Goal: Information Seeking & Learning: Learn about a topic

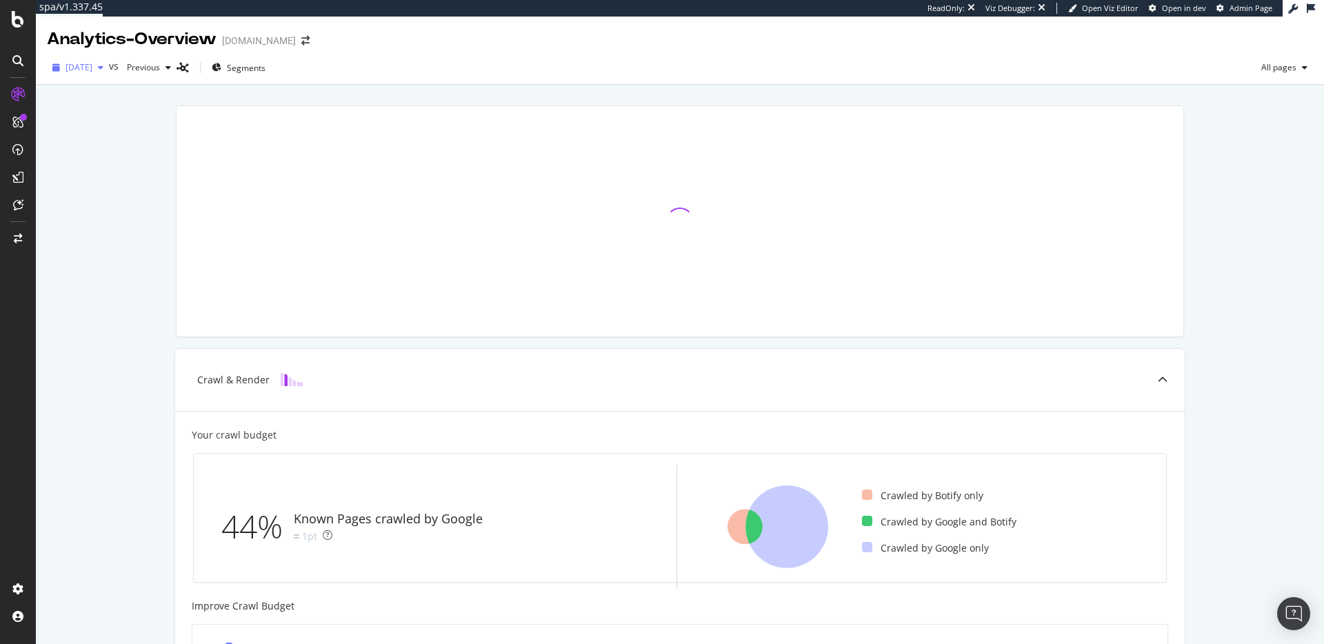
click at [92, 70] on span "[DATE]" at bounding box center [79, 67] width 27 height 12
click at [92, 69] on span "[DATE]" at bounding box center [79, 67] width 27 height 12
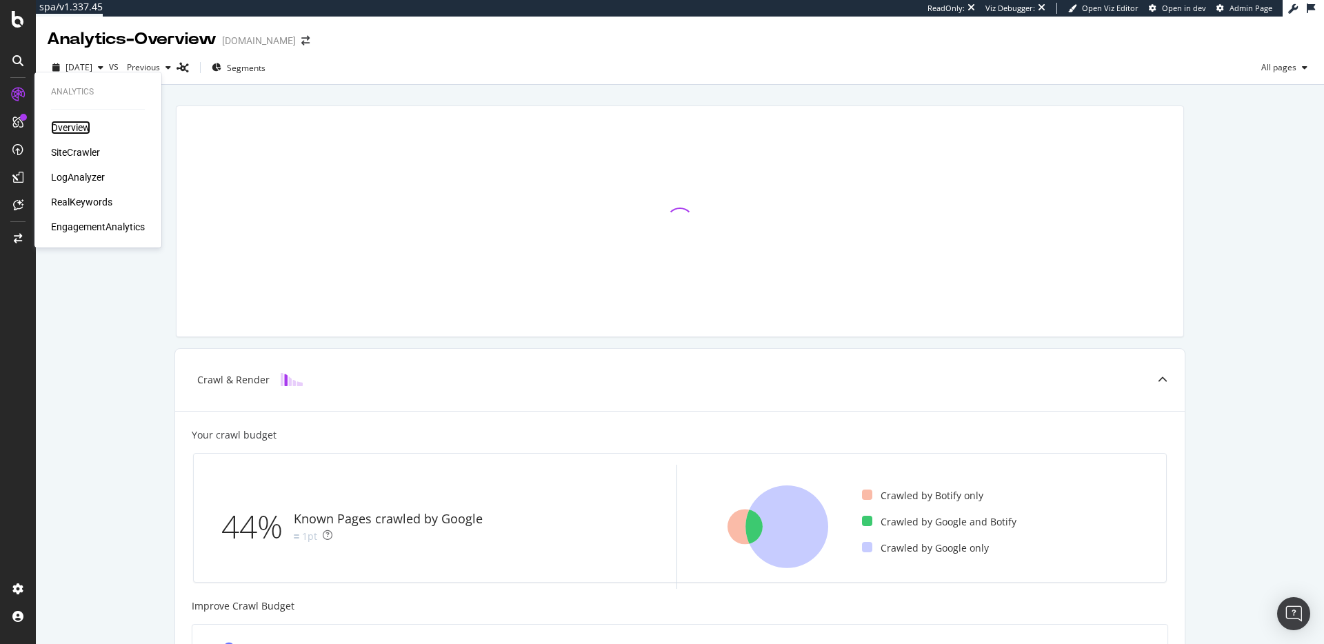
click at [79, 123] on div "Overview" at bounding box center [70, 128] width 39 height 14
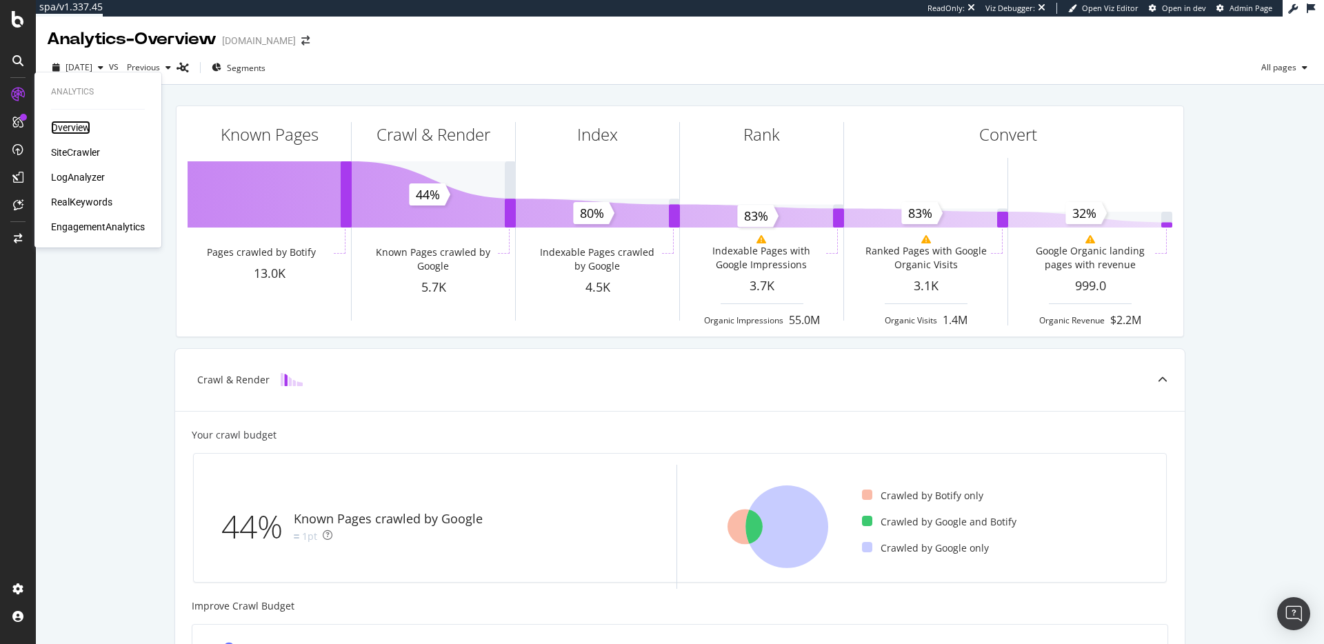
click at [65, 127] on div "Overview" at bounding box center [70, 128] width 39 height 14
click at [63, 150] on div "SiteCrawler" at bounding box center [75, 153] width 49 height 14
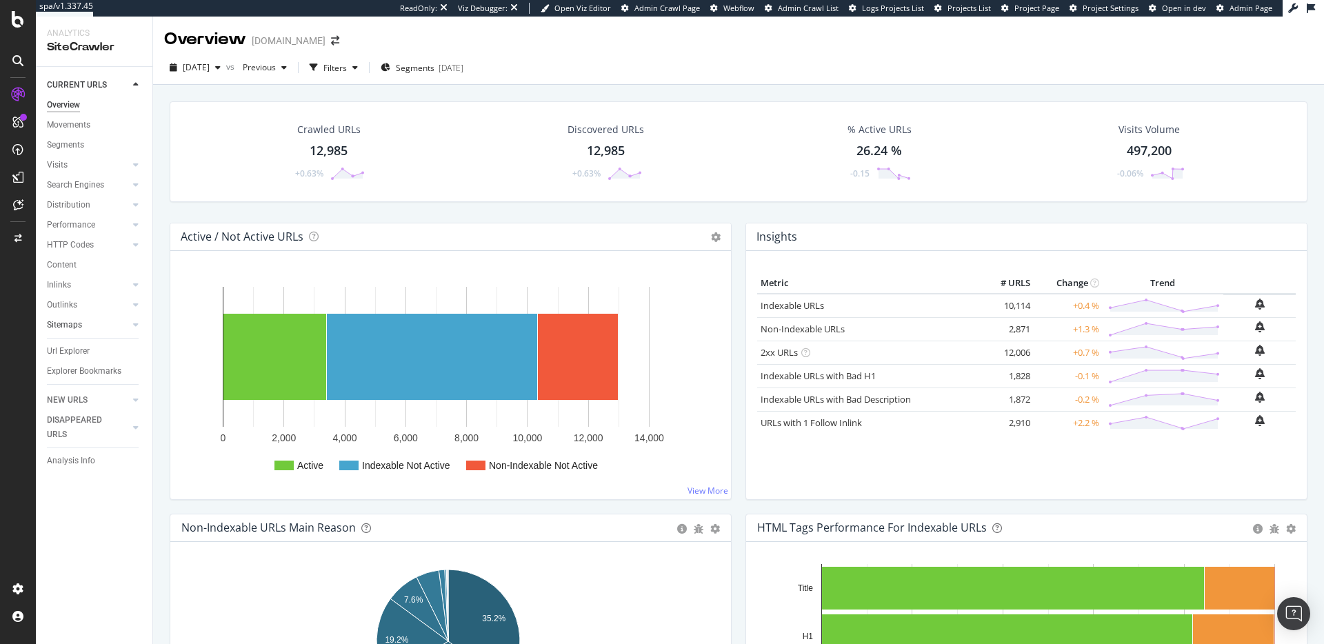
drag, startPoint x: 78, startPoint y: 321, endPoint x: 92, endPoint y: 324, distance: 14.7
click at [77, 321] on div "Sitemaps" at bounding box center [64, 325] width 35 height 14
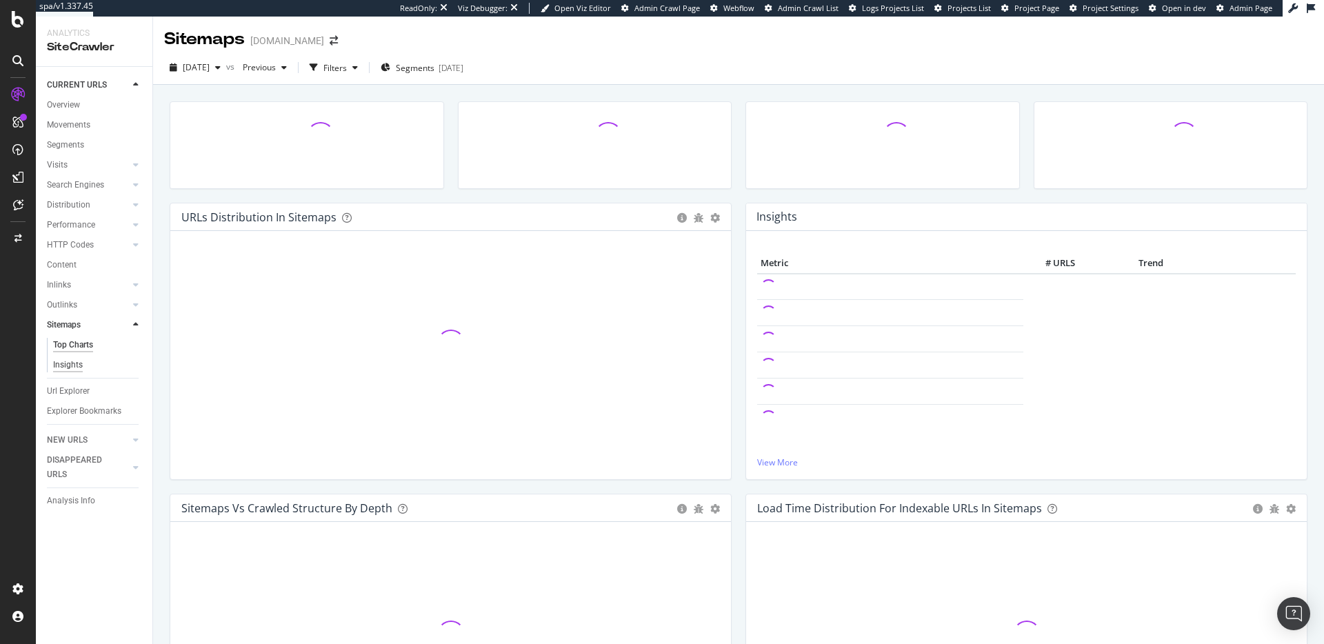
click at [79, 363] on div "Insights" at bounding box center [68, 365] width 30 height 14
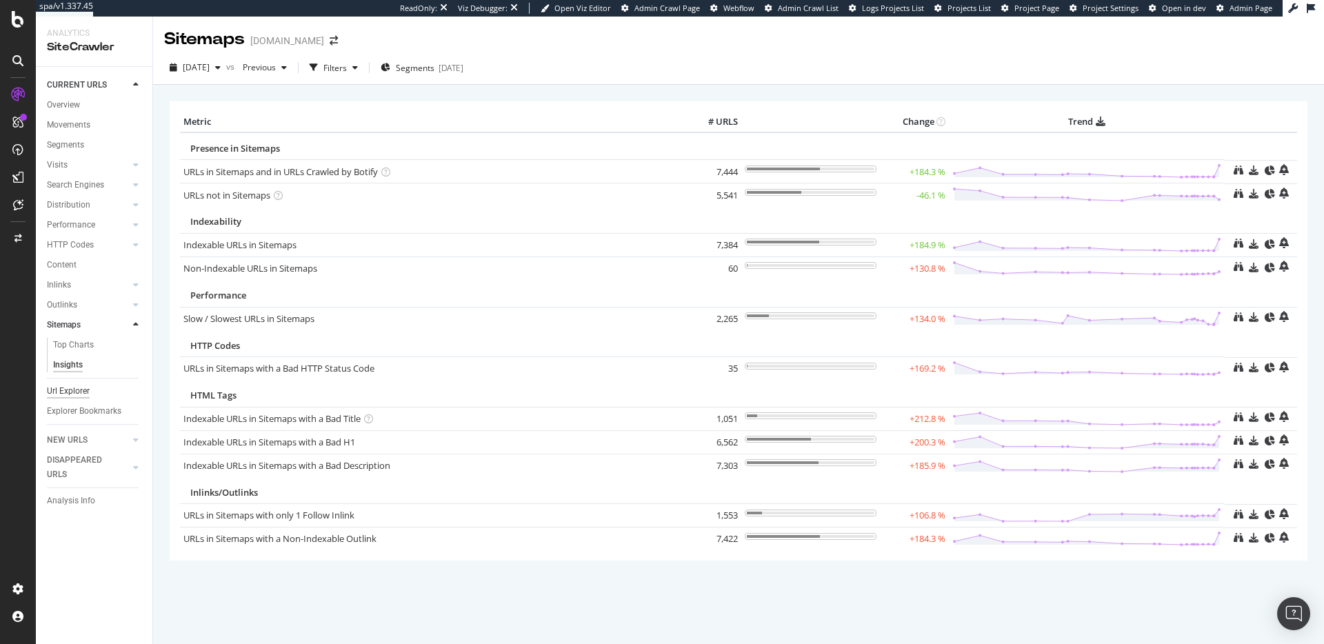
click at [73, 388] on div "Url Explorer" at bounding box center [68, 391] width 43 height 14
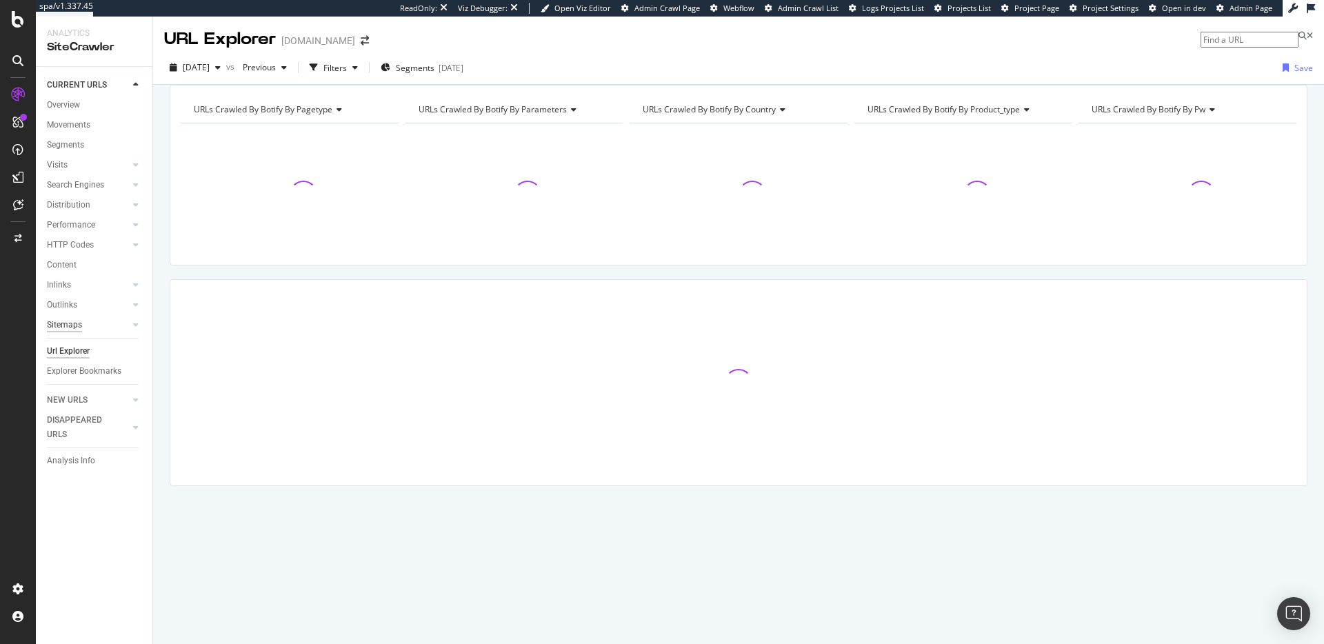
click at [63, 324] on div "Sitemaps" at bounding box center [64, 325] width 35 height 14
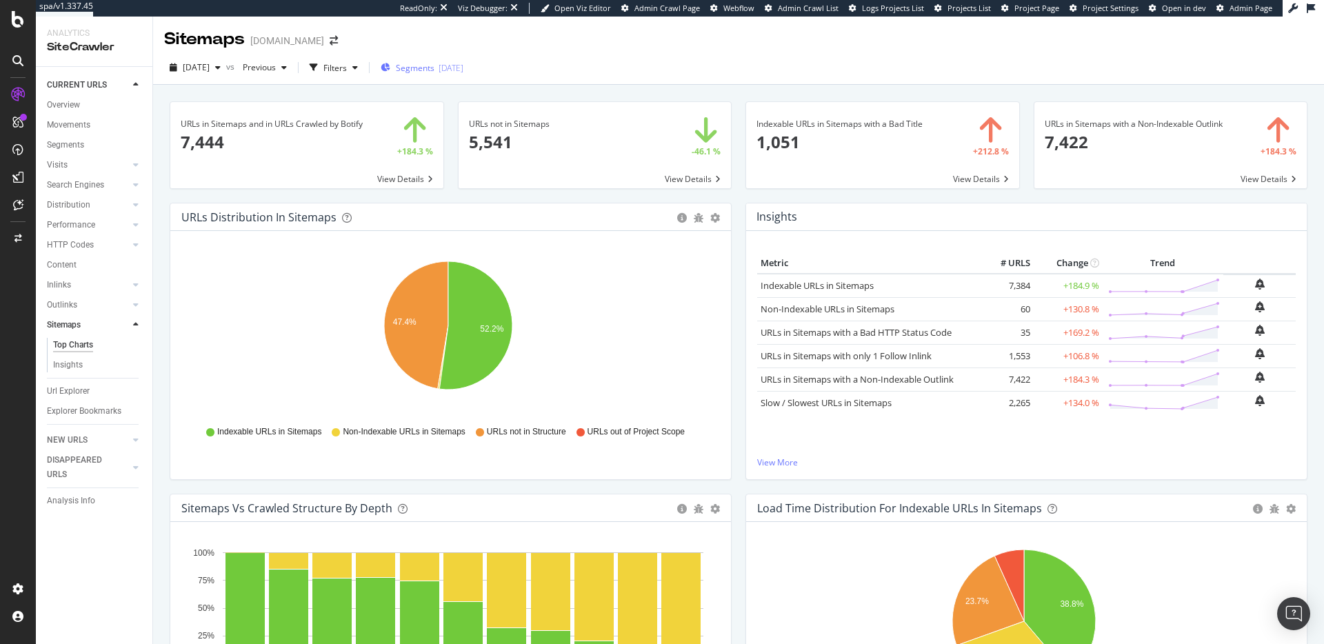
click at [435, 68] on span "Segments" at bounding box center [415, 68] width 39 height 12
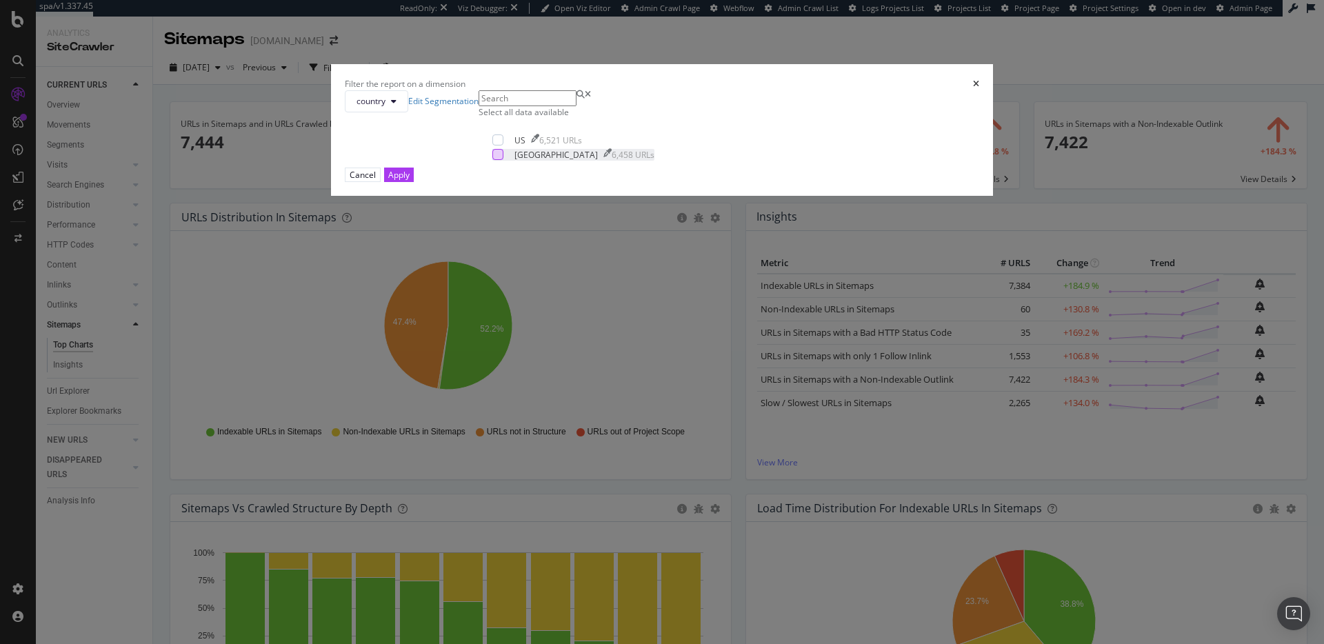
click at [504, 160] on div "modal" at bounding box center [498, 154] width 11 height 11
drag, startPoint x: 782, startPoint y: 424, endPoint x: 773, endPoint y: 408, distance: 18.2
click at [410, 181] on div "Apply" at bounding box center [398, 175] width 21 height 12
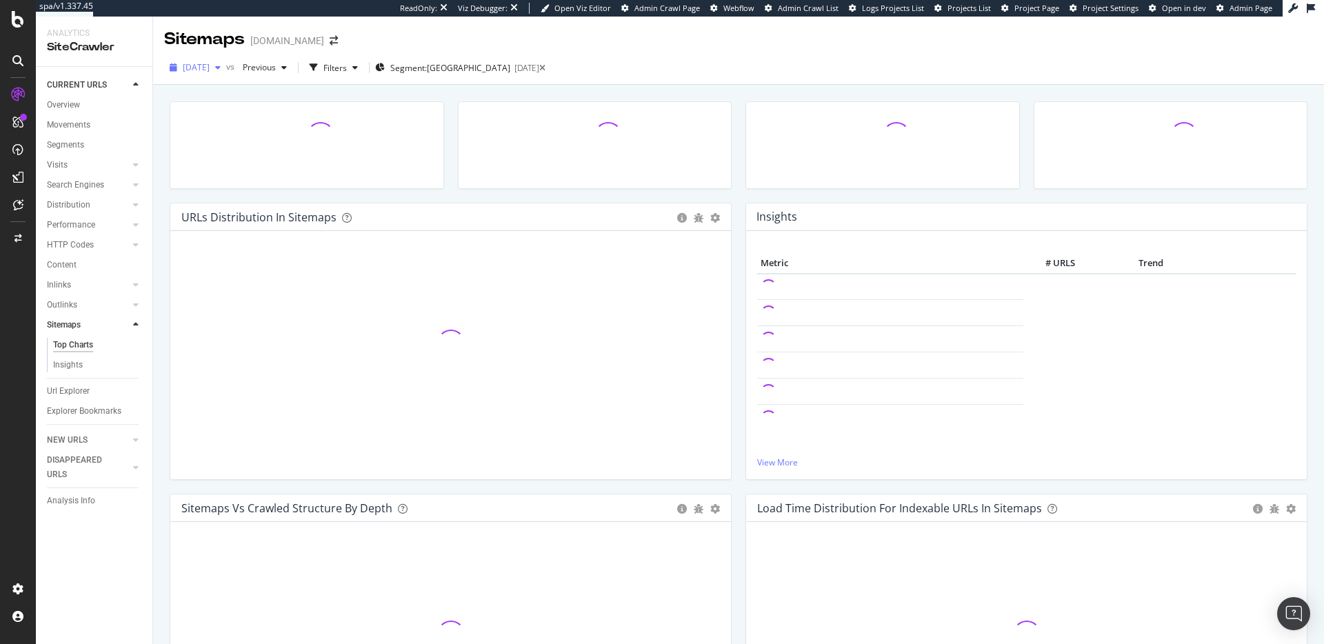
click at [207, 69] on span "[DATE]" at bounding box center [196, 67] width 27 height 12
click at [206, 68] on span "[DATE]" at bounding box center [196, 67] width 27 height 12
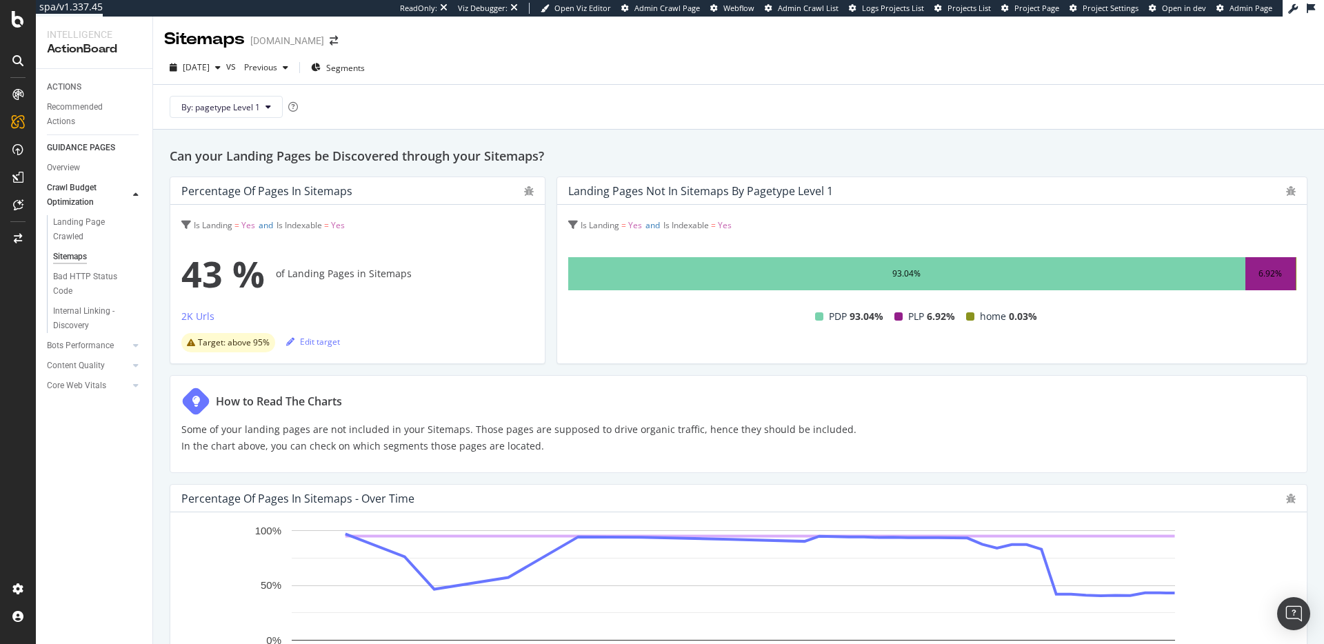
click at [344, 94] on div "By: pagetype Level 1" at bounding box center [738, 107] width 1149 height 44
click at [210, 65] on span "[DATE]" at bounding box center [196, 67] width 27 height 12
click at [240, 123] on div "2025 Sep. 19th 13.0K URLs" at bounding box center [255, 117] width 164 height 20
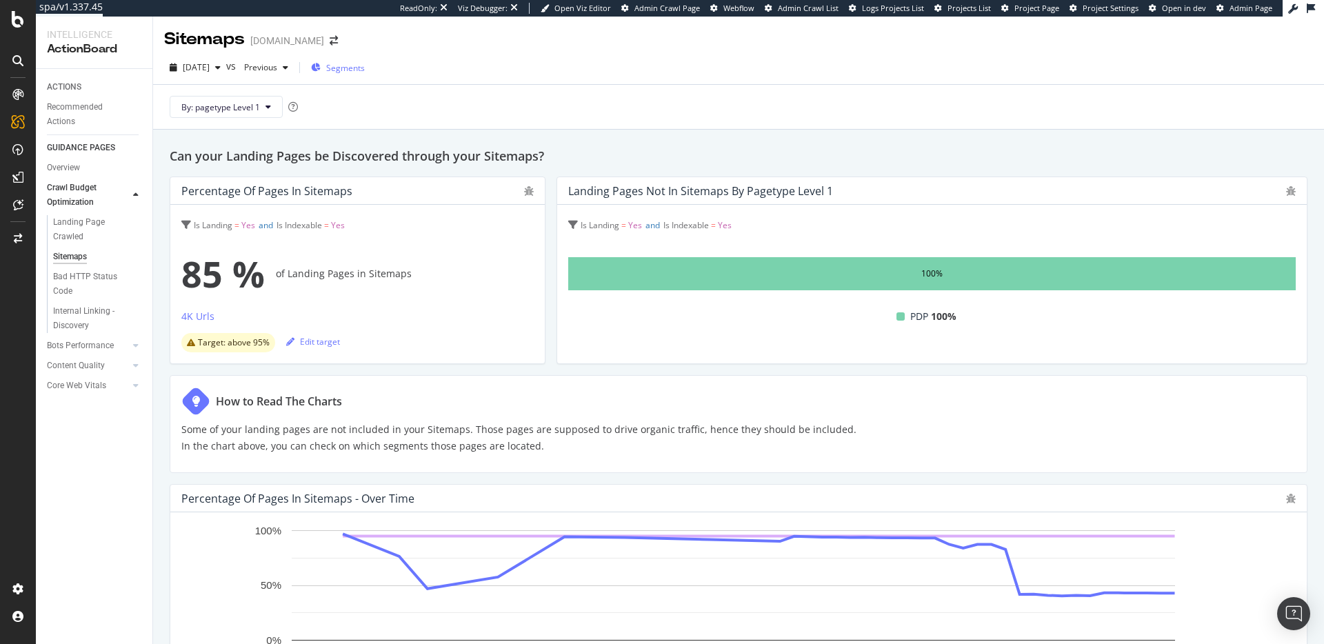
click at [365, 63] on span "Segments" at bounding box center [345, 68] width 39 height 12
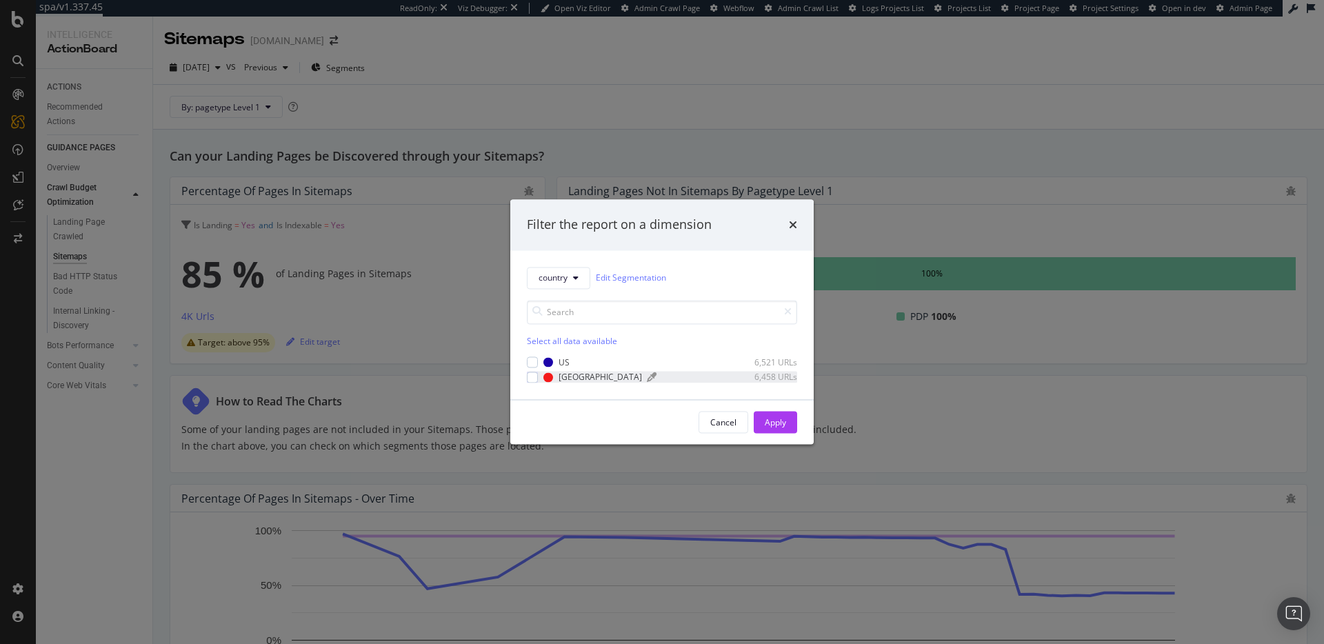
click at [576, 376] on div "[GEOGRAPHIC_DATA]" at bounding box center [600, 377] width 83 height 12
click at [783, 424] on div "Apply" at bounding box center [775, 423] width 21 height 12
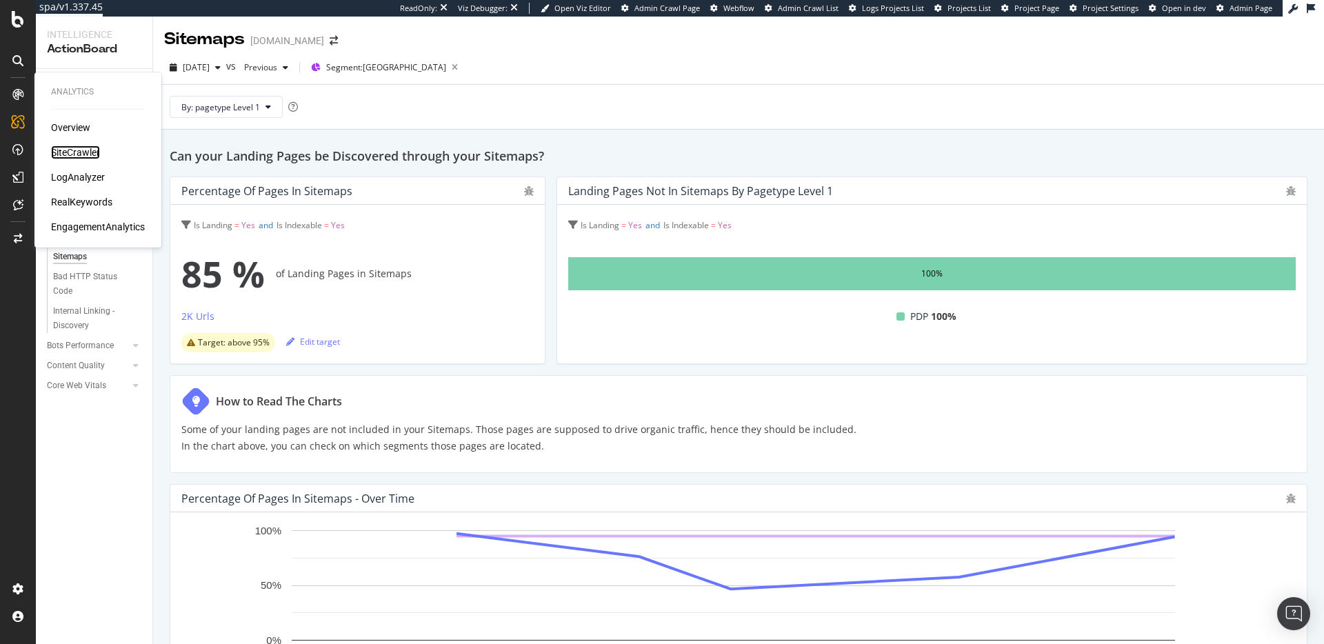
click at [60, 149] on div "SiteCrawler" at bounding box center [75, 153] width 49 height 14
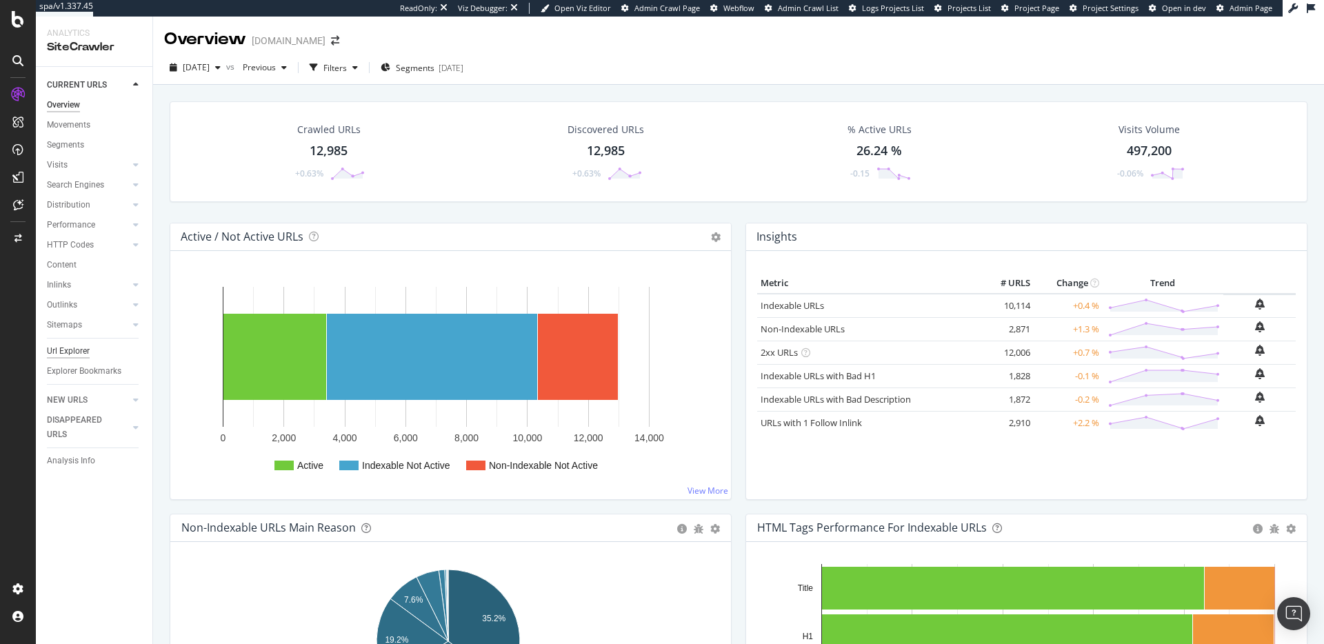
click at [59, 351] on div "Url Explorer" at bounding box center [68, 351] width 43 height 14
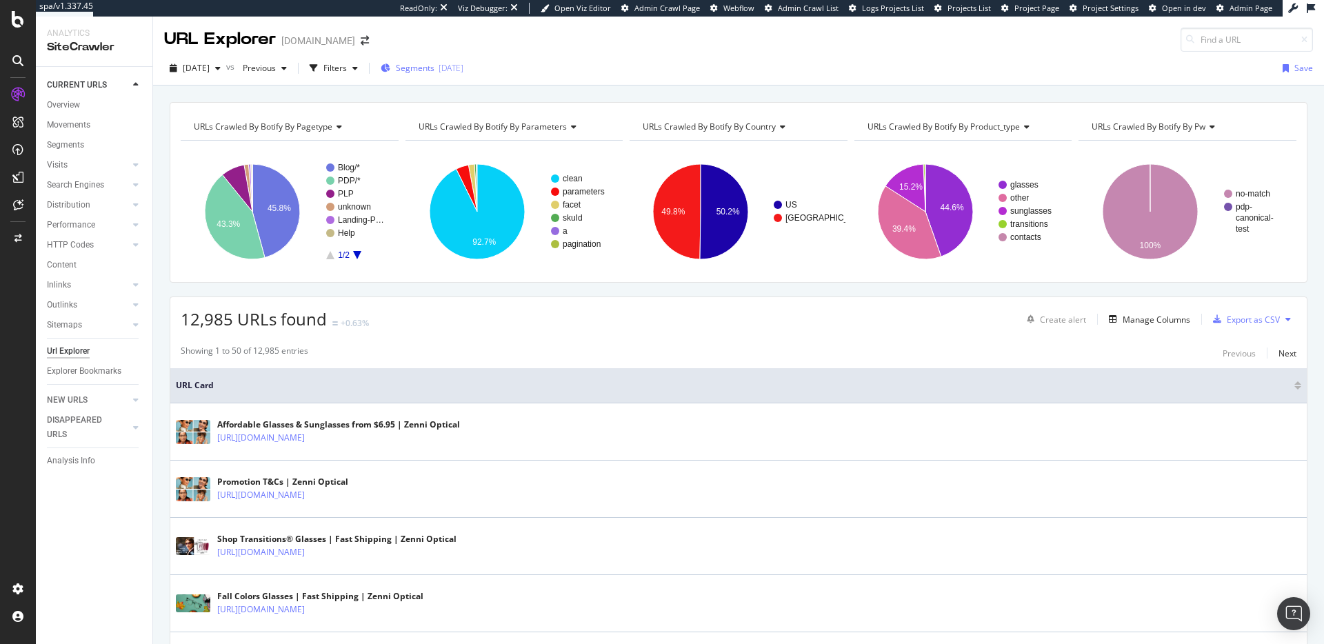
click at [435, 73] on span "Segments" at bounding box center [415, 68] width 39 height 12
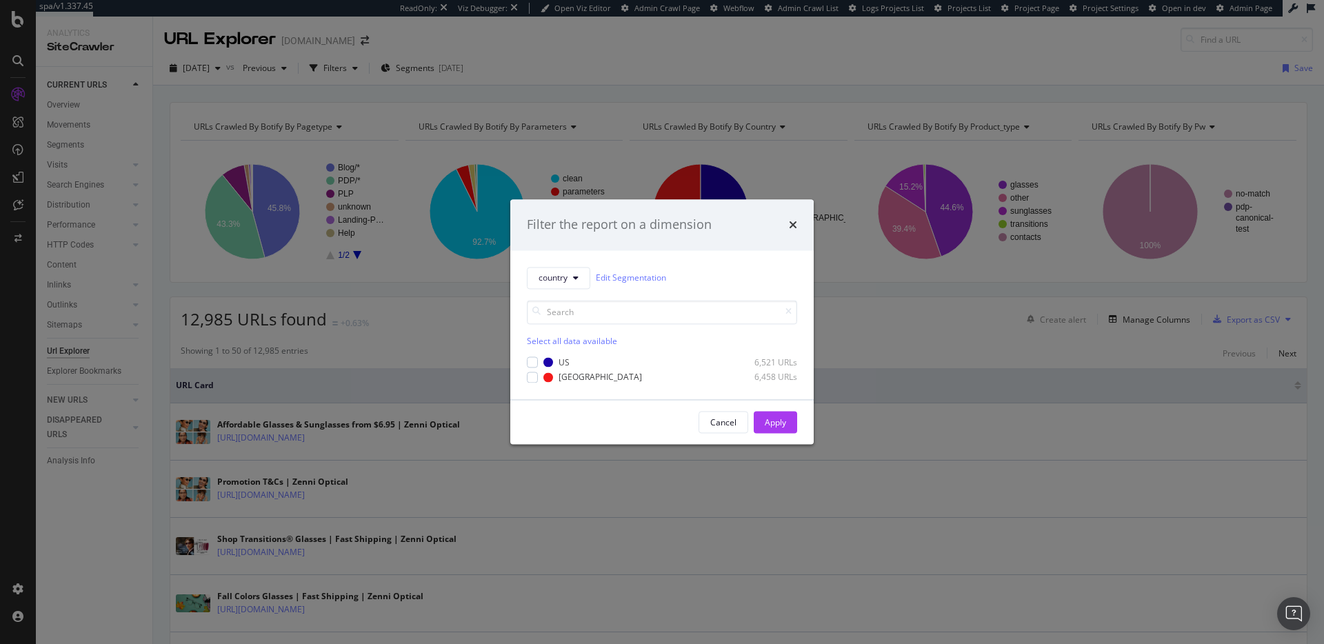
click at [557, 289] on div "Select all data available US 6,521 URLs Canada 6,458 URLs" at bounding box center [662, 336] width 270 height 94
click at [533, 380] on div "modal" at bounding box center [532, 377] width 11 height 11
drag, startPoint x: 781, startPoint y: 420, endPoint x: 694, endPoint y: 352, distance: 110.1
click at [781, 420] on div "Apply" at bounding box center [775, 423] width 21 height 12
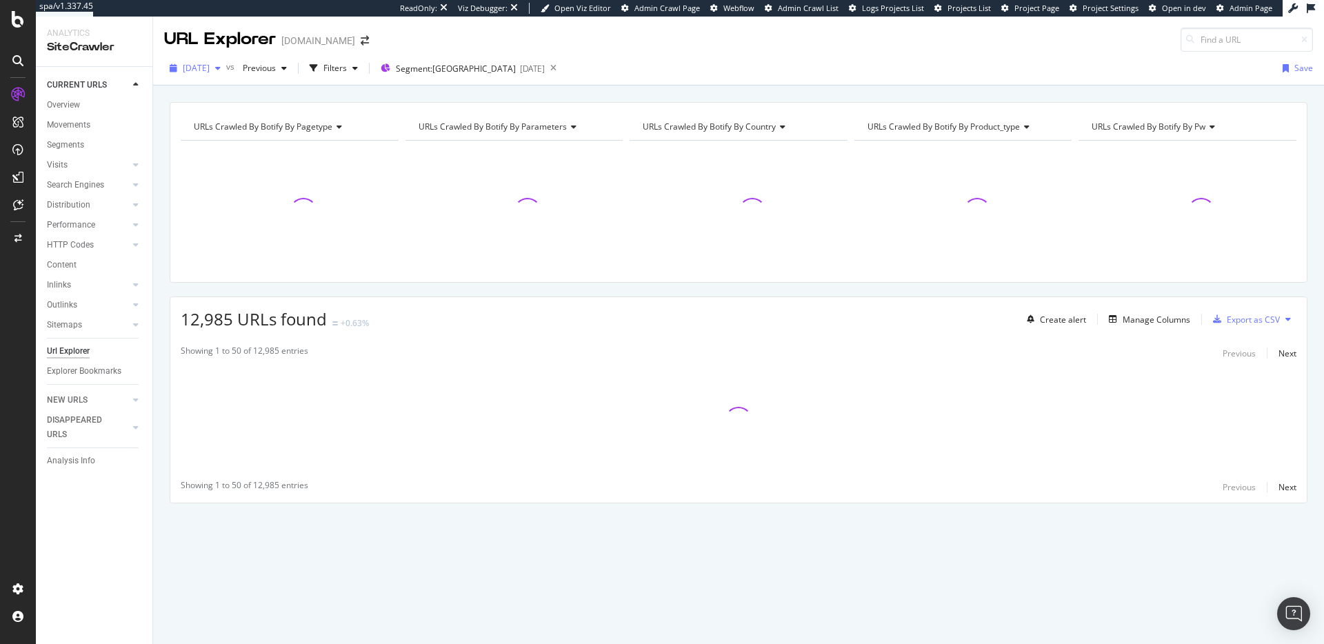
click at [194, 61] on div "[DATE]" at bounding box center [195, 68] width 62 height 21
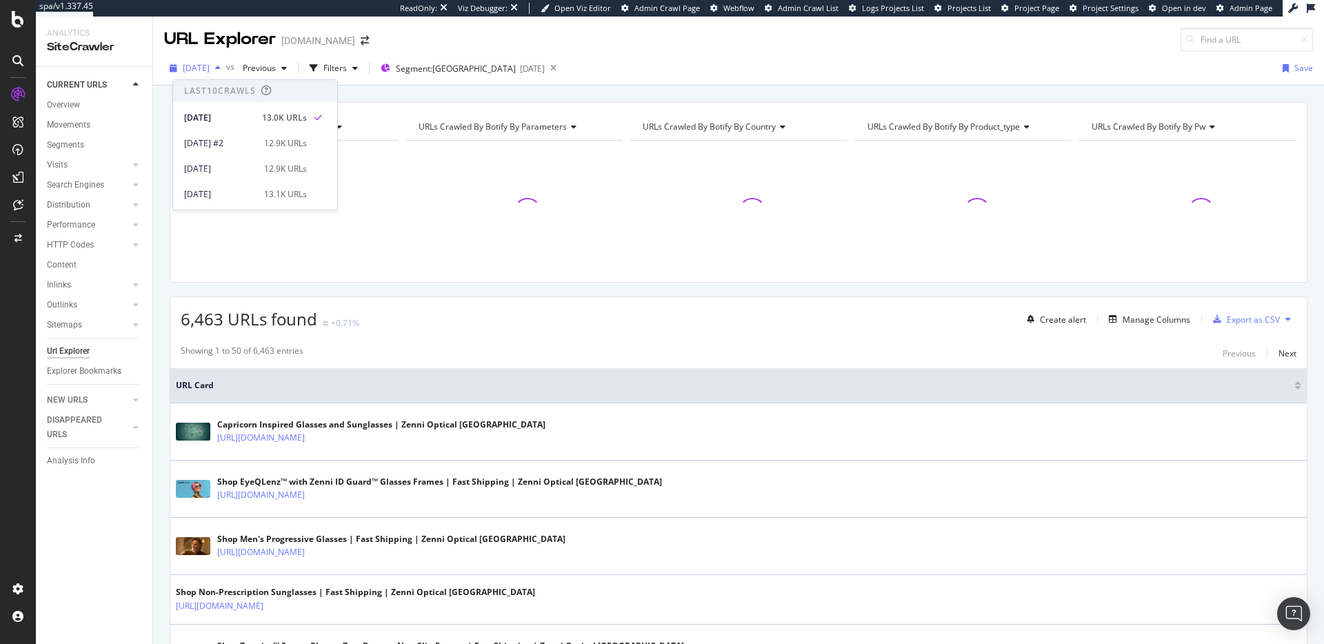
click at [194, 61] on div "[DATE]" at bounding box center [195, 68] width 62 height 21
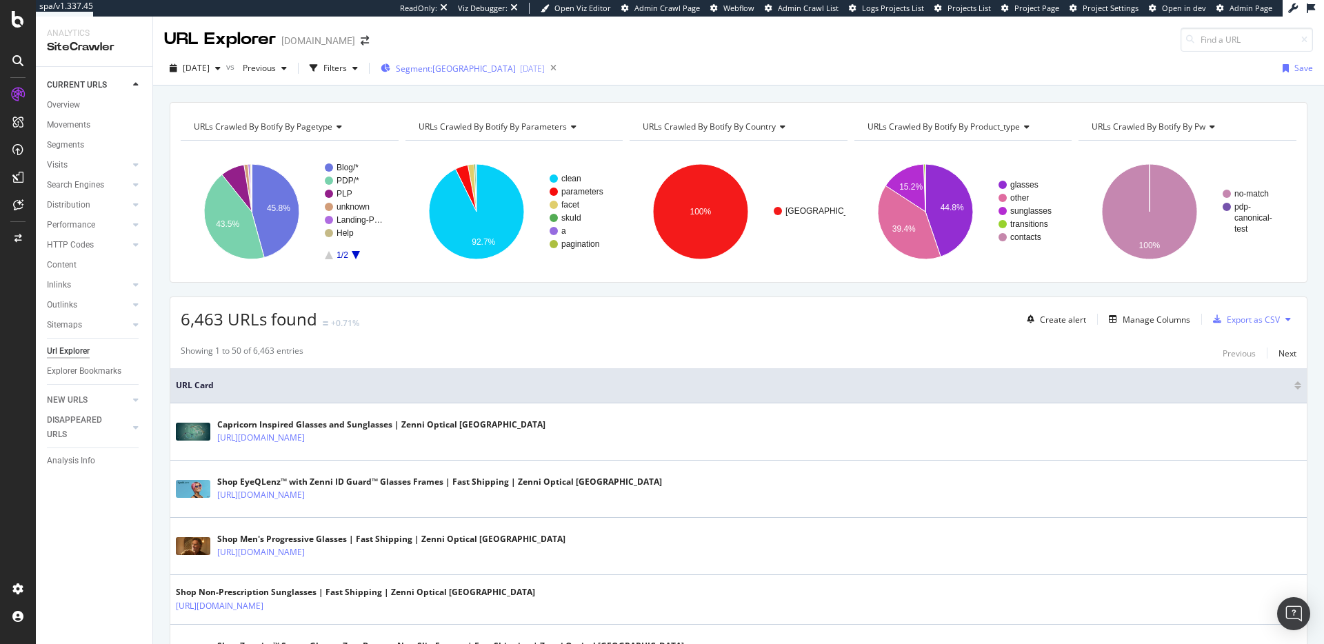
click at [419, 74] on div "Segment: Canada 2025-05-14" at bounding box center [463, 68] width 164 height 21
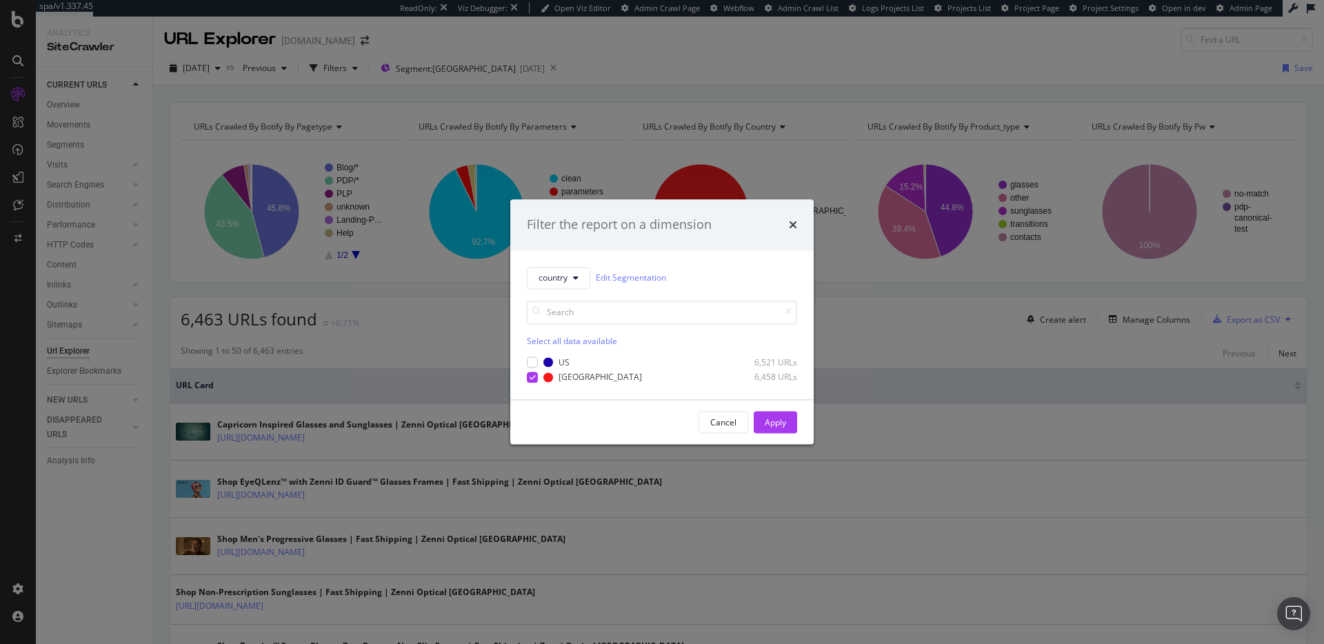
click at [420, 74] on div "Filter the report on a dimension country Edit Segmentation Select all data avai…" at bounding box center [662, 322] width 1324 height 644
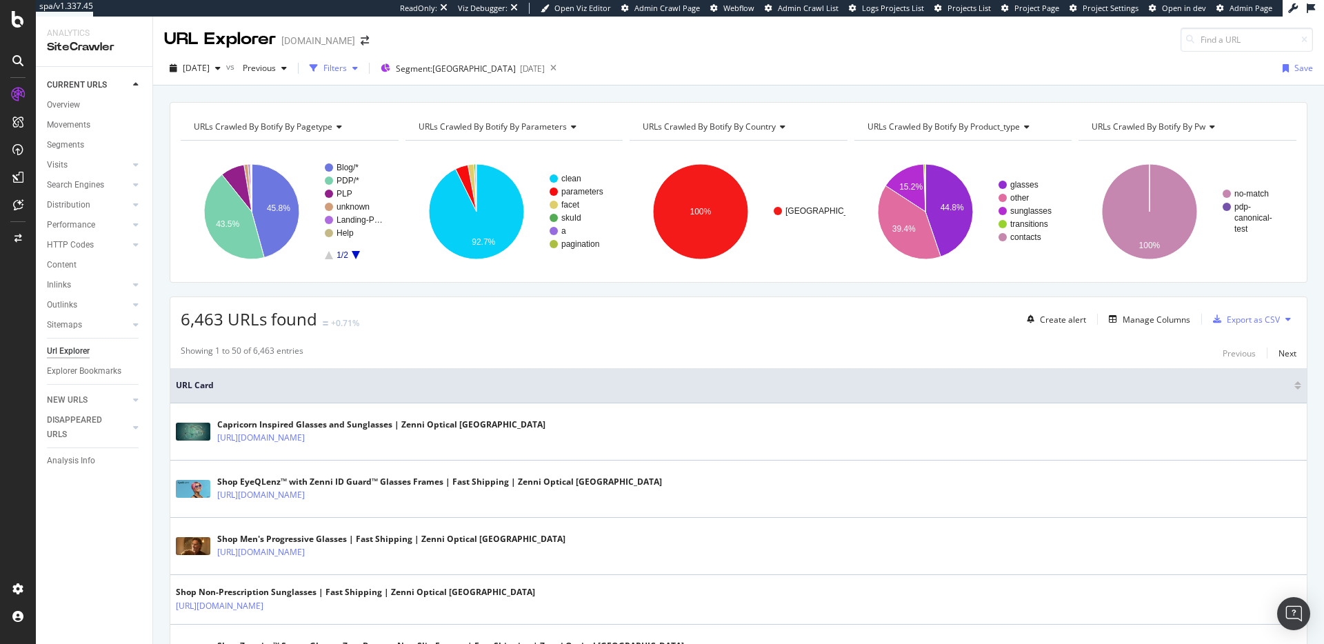
click at [324, 71] on div "button" at bounding box center [313, 68] width 19 height 19
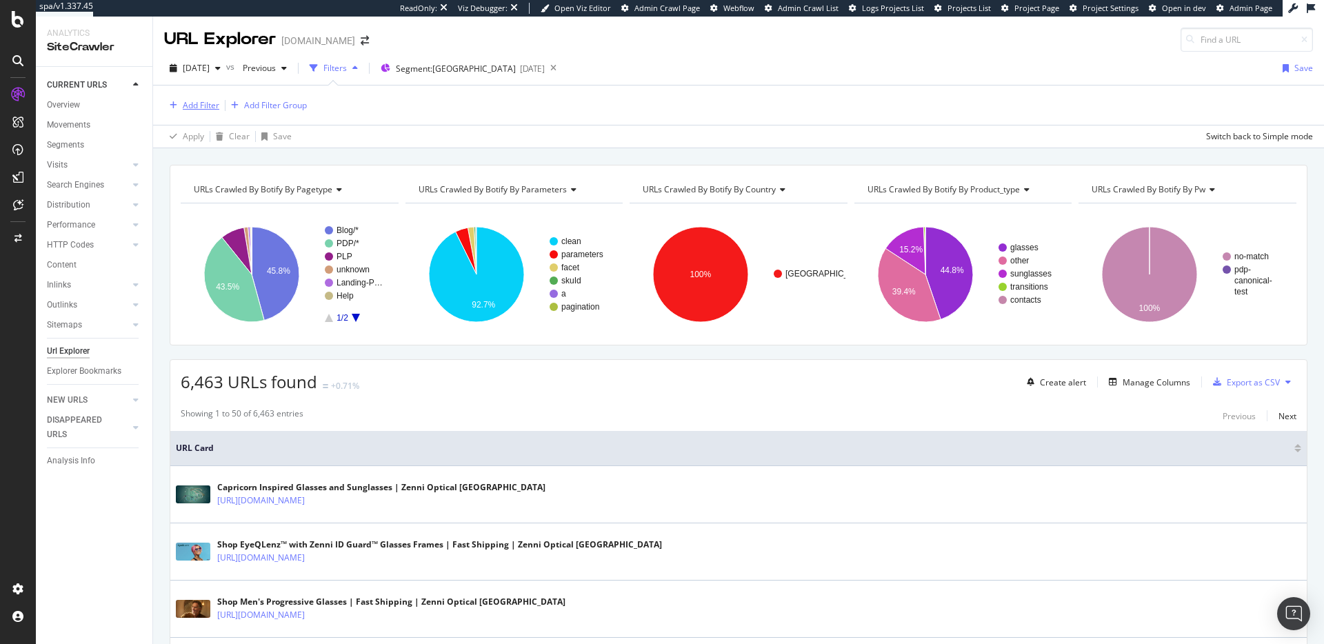
click at [213, 102] on div "Add Filter" at bounding box center [201, 105] width 37 height 12
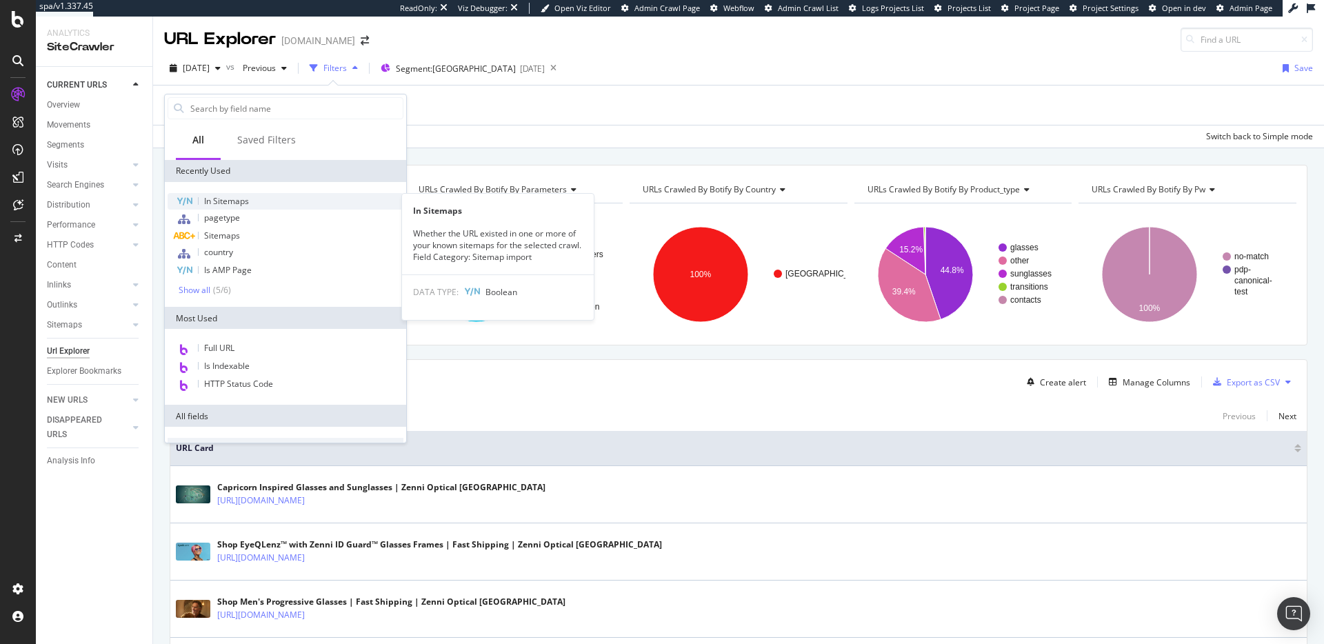
click at [311, 205] on div "In Sitemaps" at bounding box center [286, 201] width 236 height 17
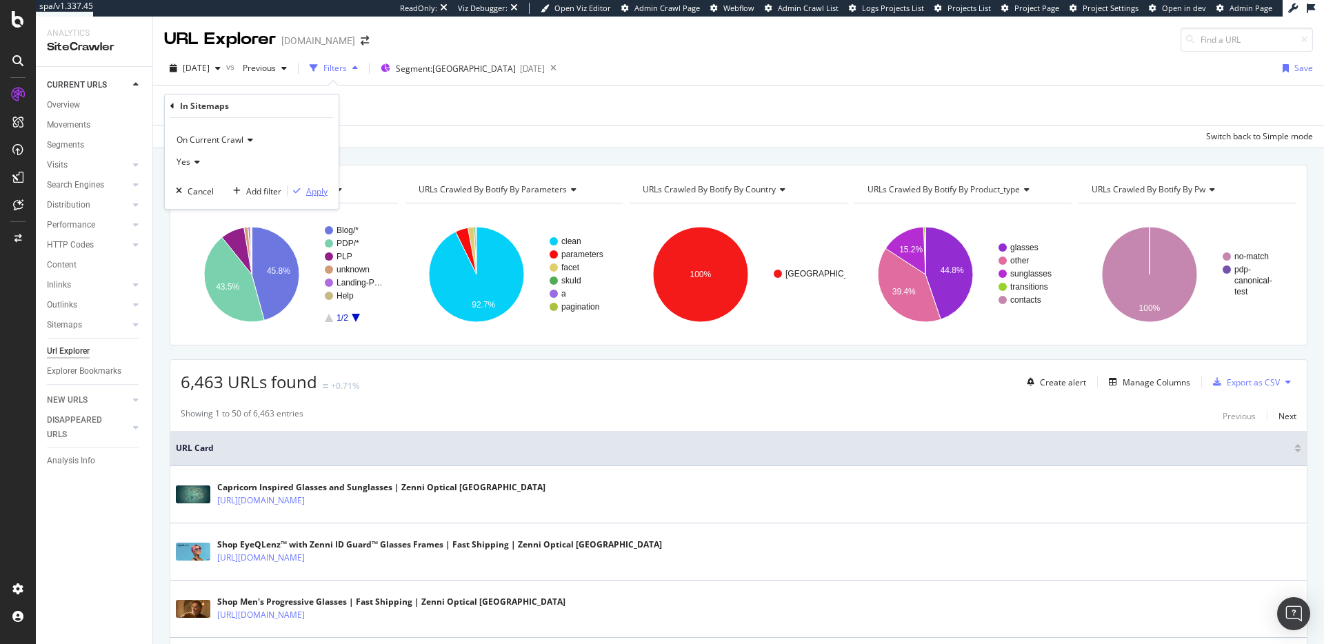
click at [320, 196] on div "Apply" at bounding box center [316, 192] width 21 height 12
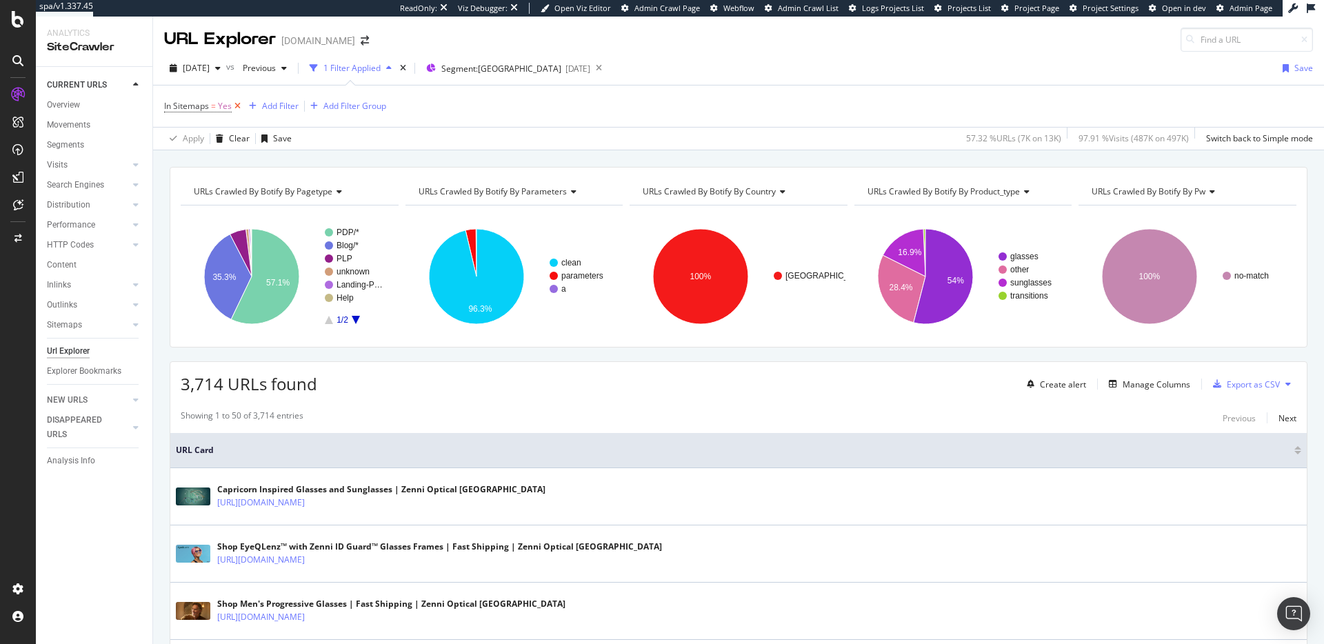
click at [238, 108] on icon at bounding box center [238, 106] width 12 height 14
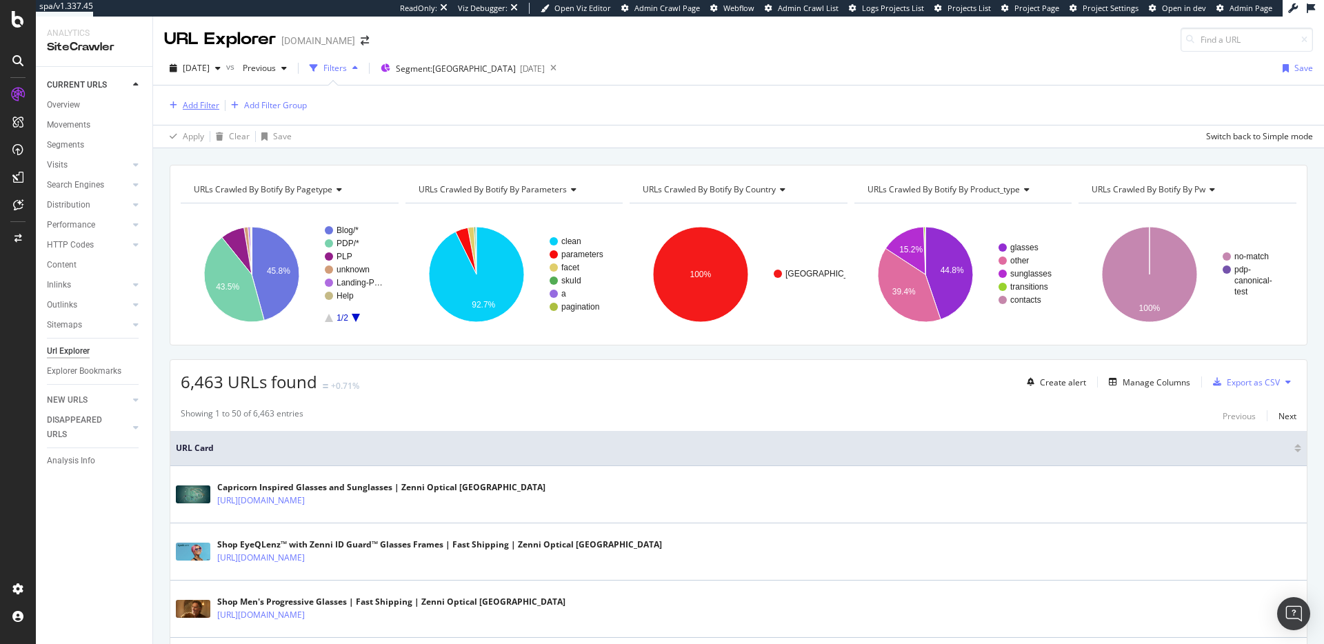
click at [206, 105] on div "Add Filter" at bounding box center [201, 105] width 37 height 12
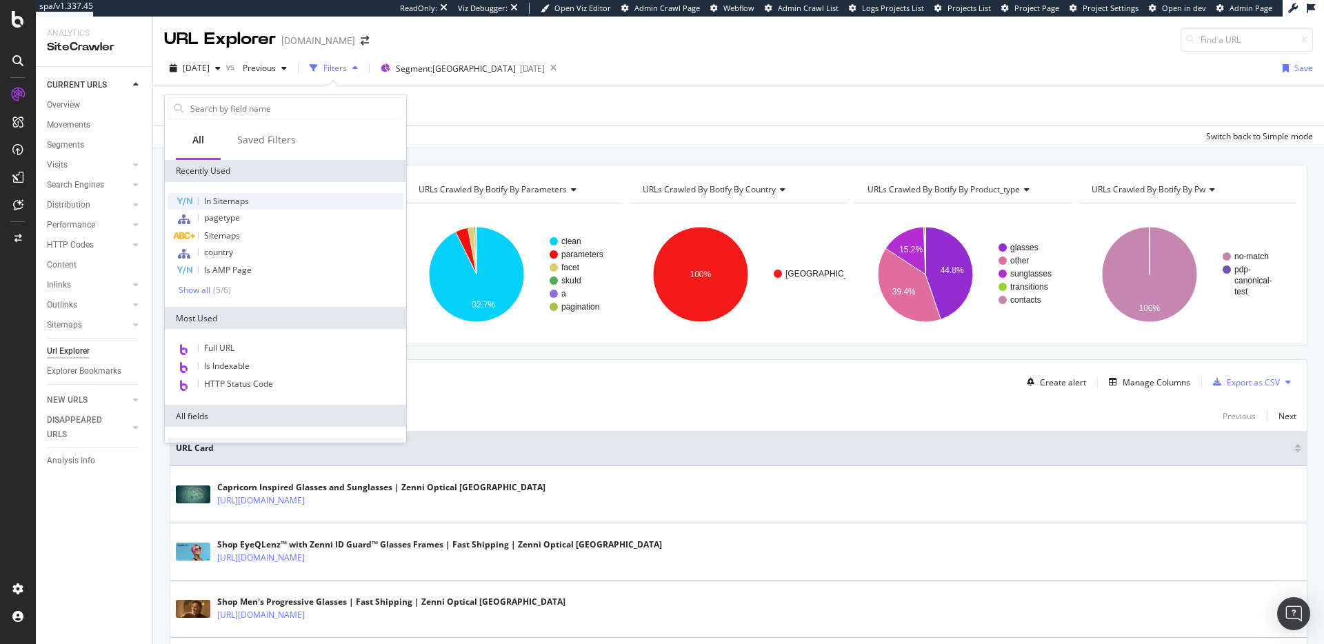
click at [224, 200] on span "In Sitemaps" at bounding box center [226, 201] width 45 height 12
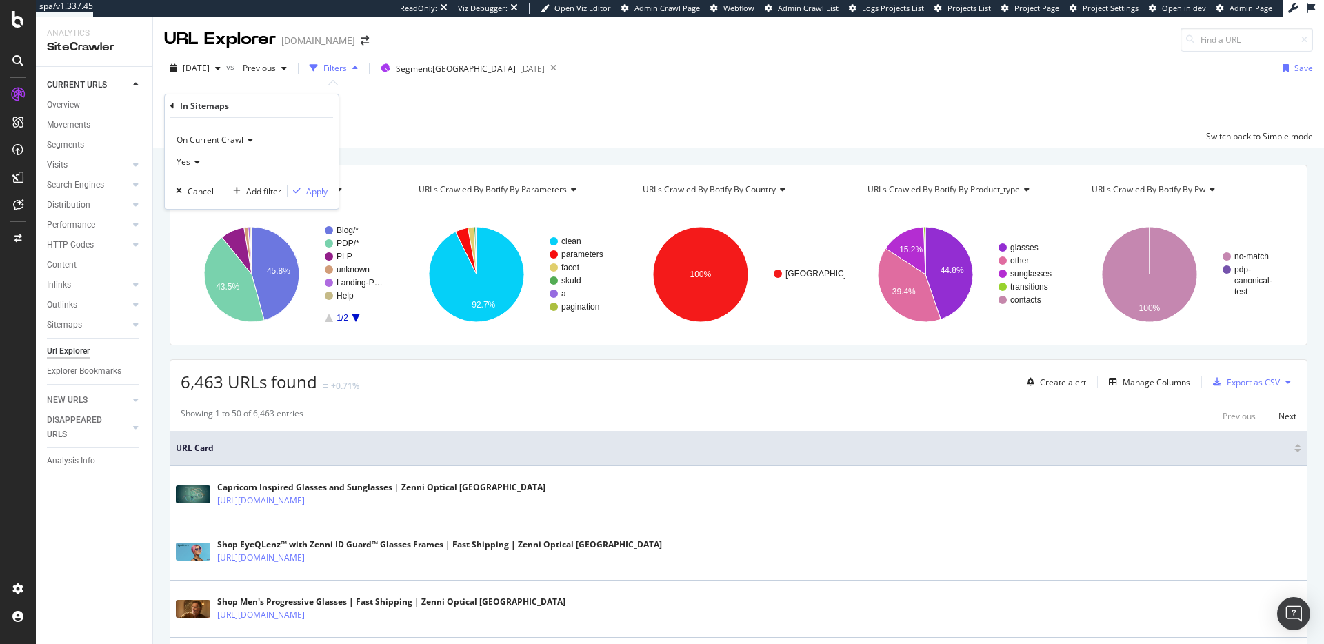
click at [195, 164] on icon at bounding box center [195, 162] width 10 height 8
click at [203, 203] on div "No" at bounding box center [253, 208] width 148 height 18
click at [320, 190] on div "Apply" at bounding box center [316, 192] width 21 height 12
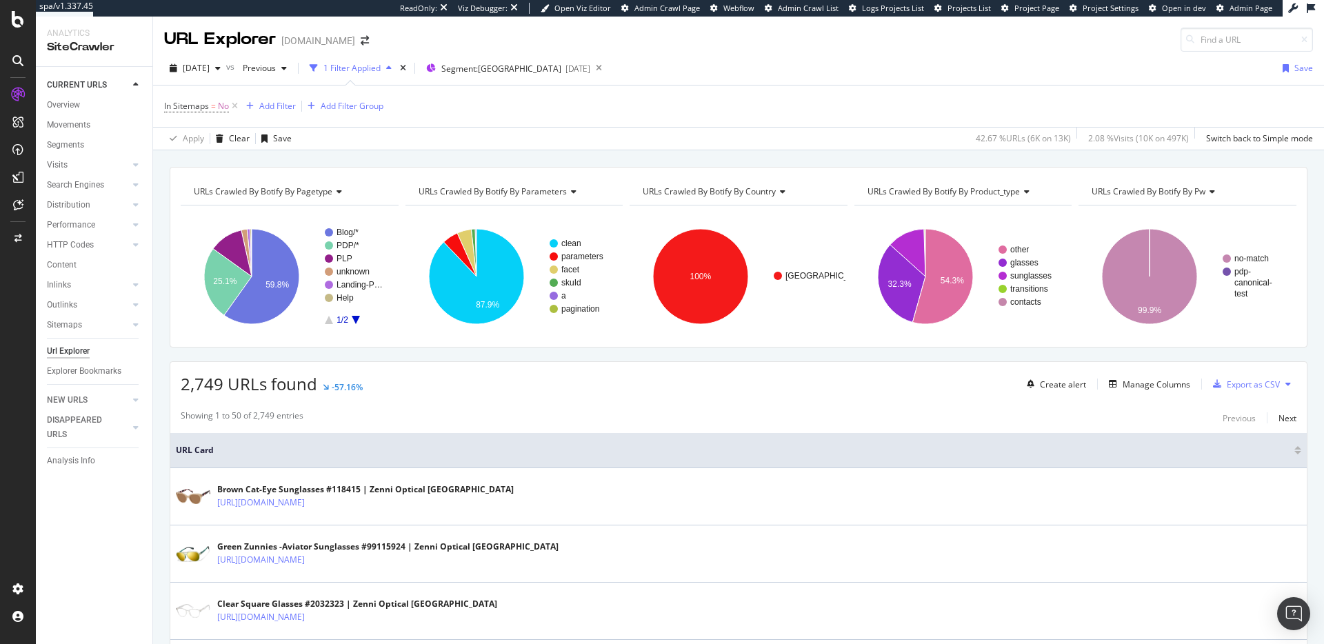
click at [68, 352] on div "Url Explorer" at bounding box center [68, 351] width 43 height 14
click at [233, 103] on icon at bounding box center [235, 106] width 12 height 14
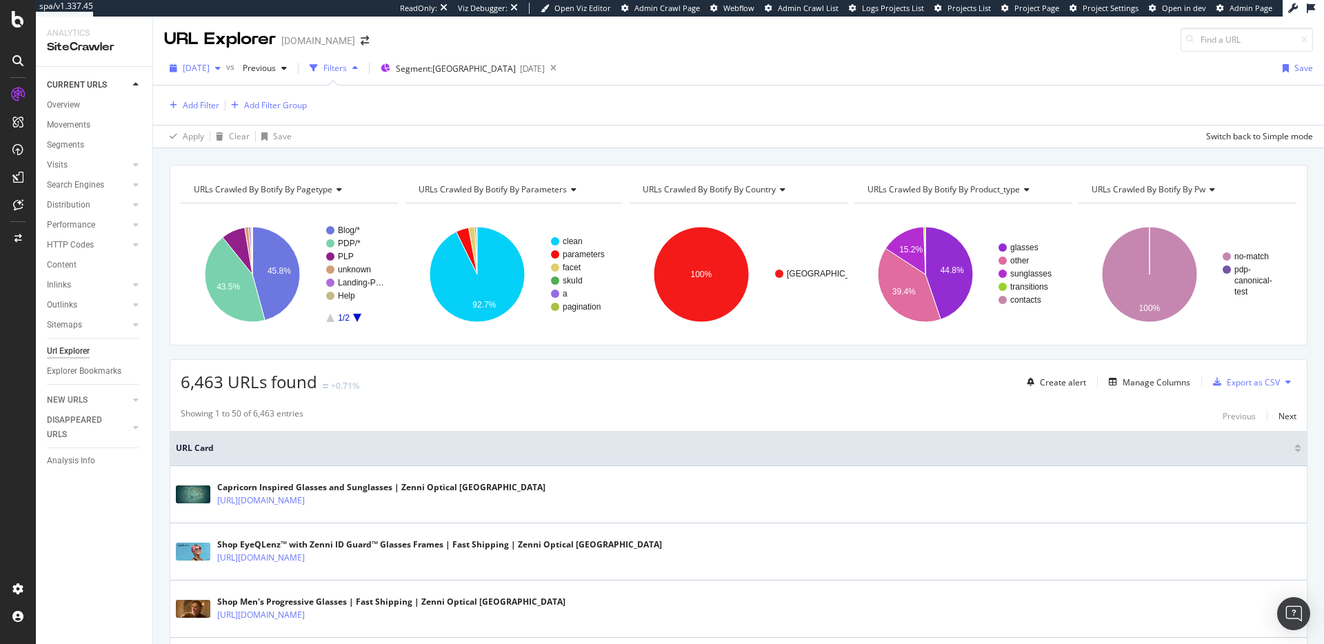
click at [224, 61] on div "[DATE]" at bounding box center [195, 68] width 62 height 21
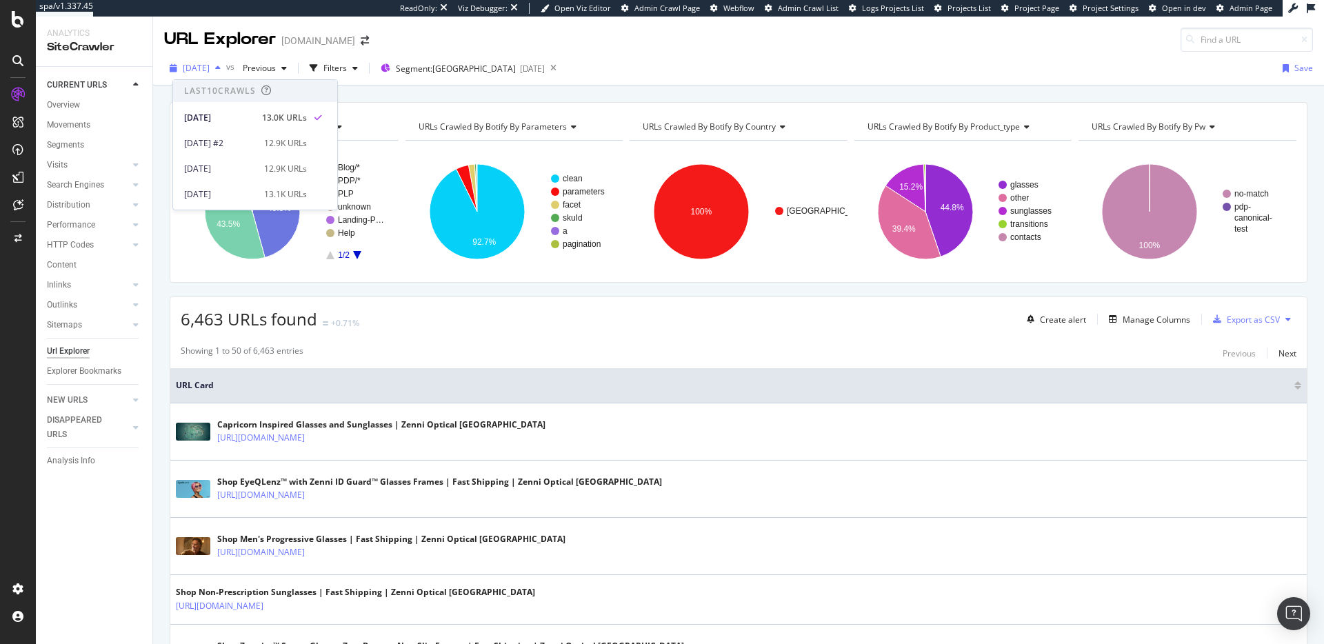
click at [224, 61] on div "[DATE]" at bounding box center [195, 68] width 62 height 21
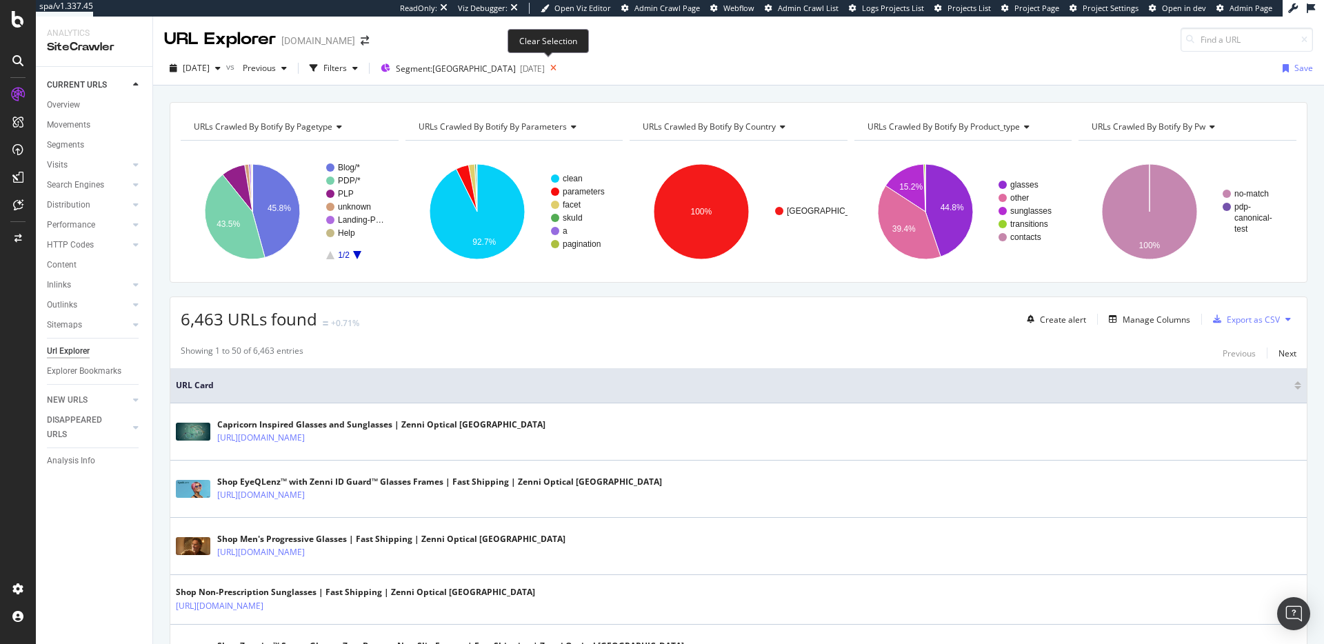
click at [545, 66] on icon at bounding box center [553, 68] width 17 height 19
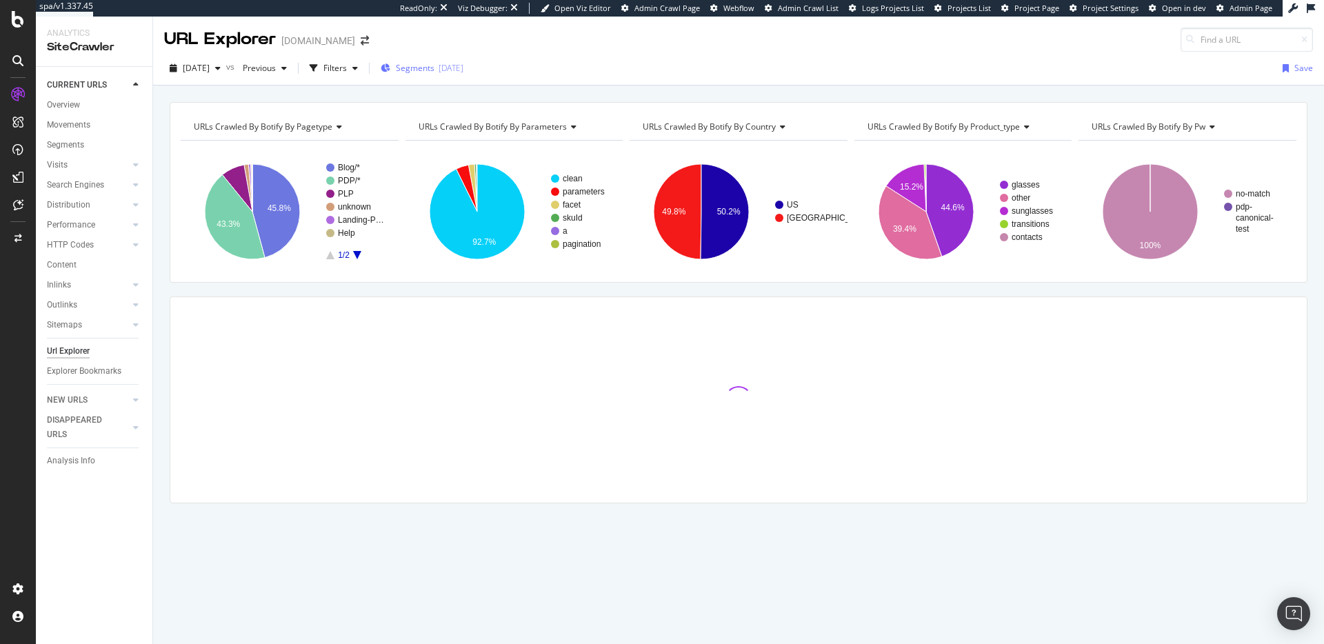
click at [435, 71] on span "Segments" at bounding box center [415, 68] width 39 height 12
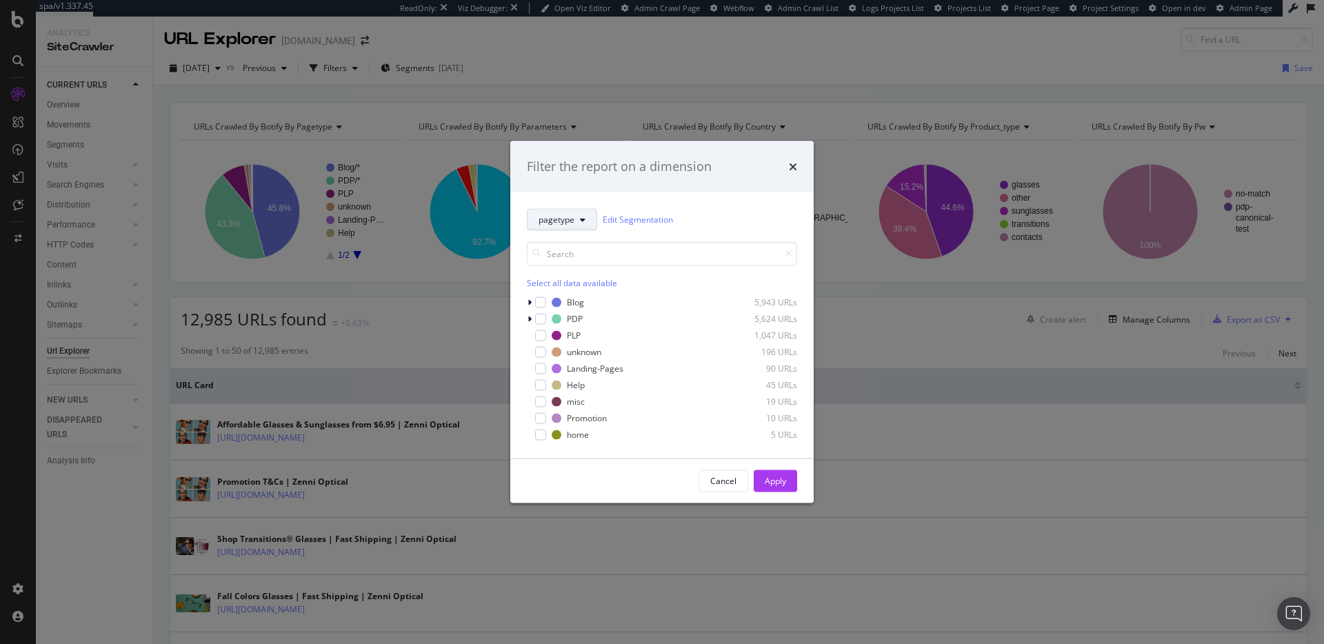
click at [563, 212] on button "pagetype" at bounding box center [562, 219] width 70 height 22
click at [561, 319] on span "country" at bounding box center [583, 320] width 89 height 12
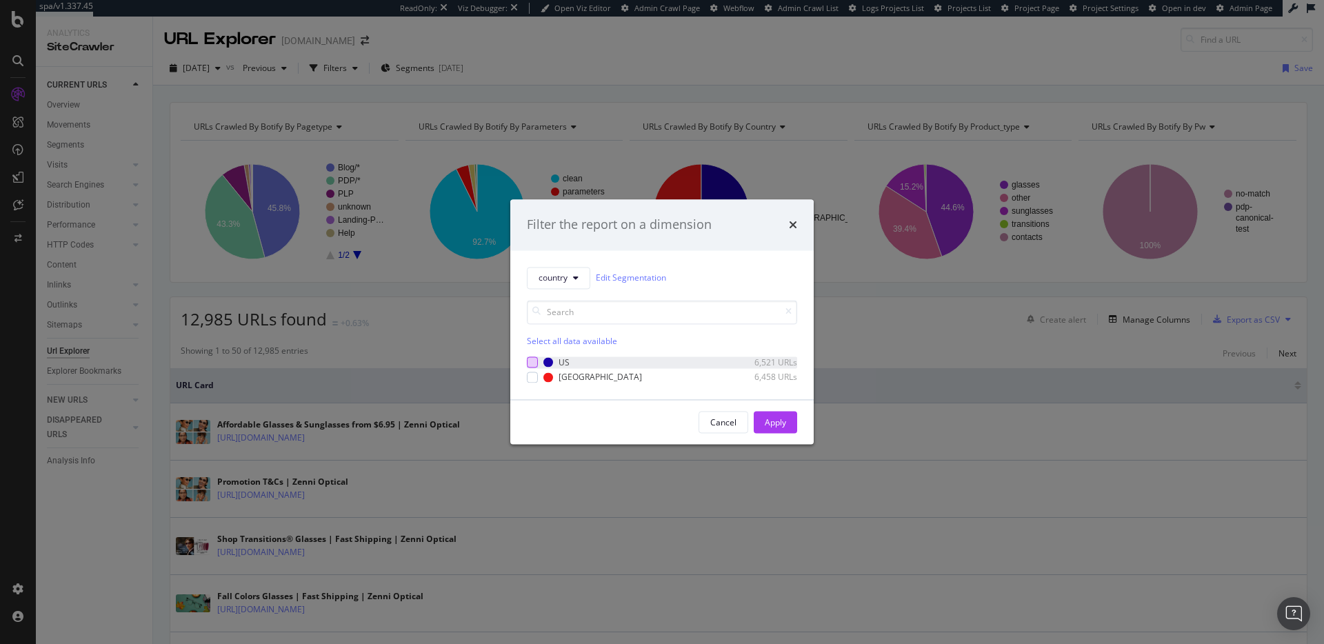
click at [530, 361] on div "modal" at bounding box center [532, 362] width 11 height 11
click at [766, 414] on div "Apply" at bounding box center [775, 423] width 21 height 21
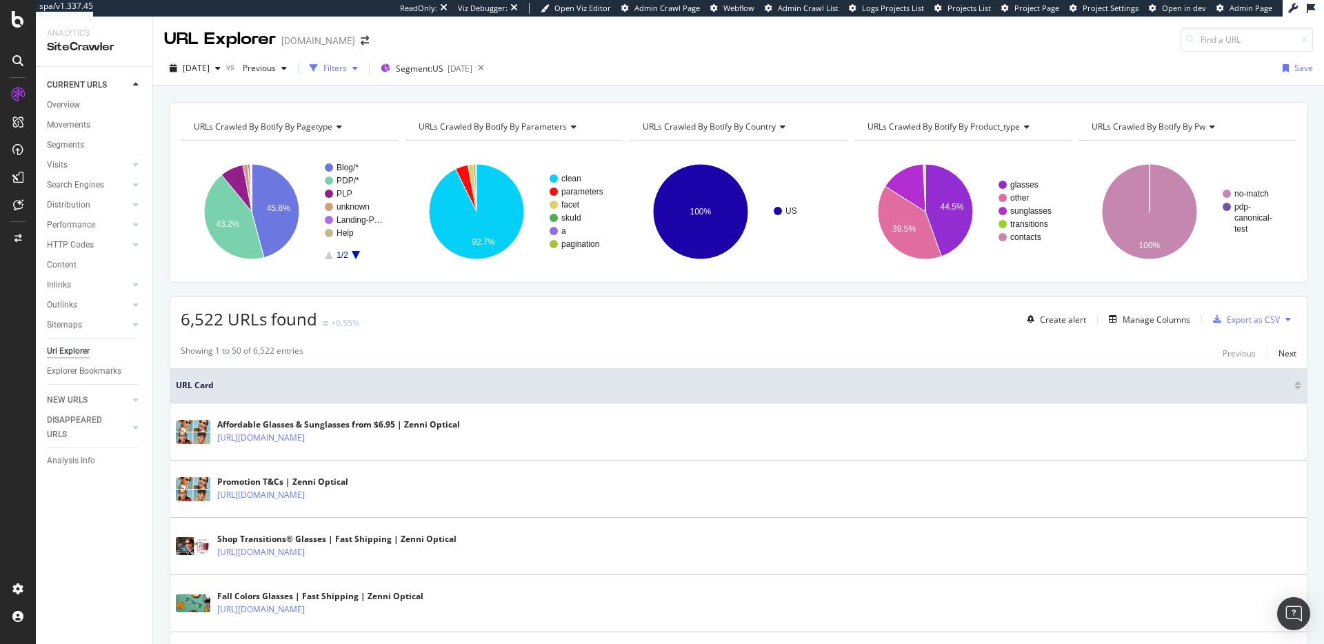
click at [347, 66] on div "Filters" at bounding box center [335, 68] width 23 height 12
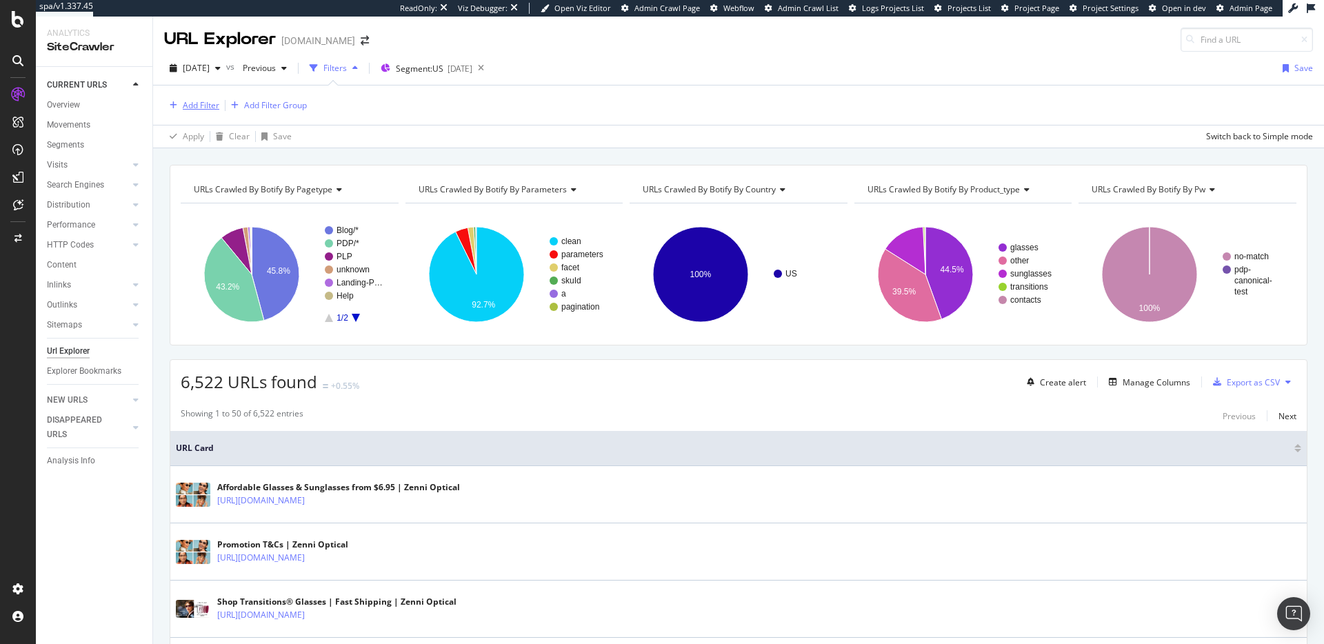
click at [204, 100] on div "Add Filter" at bounding box center [201, 105] width 37 height 12
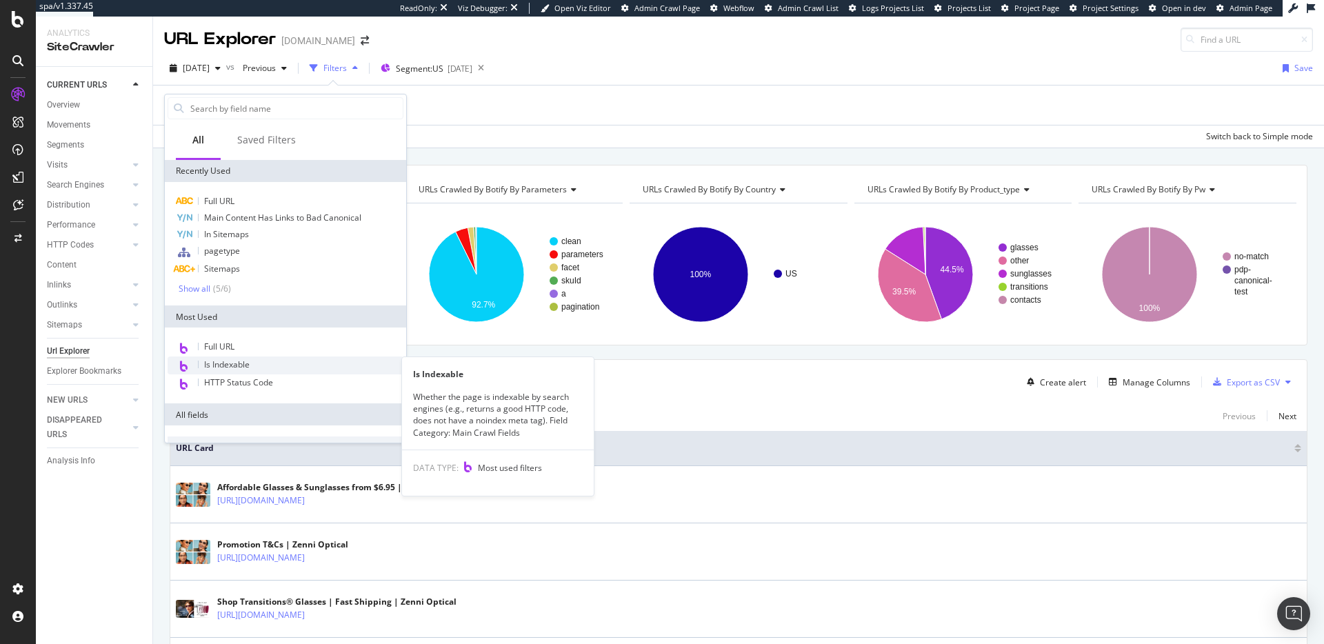
click at [241, 363] on span "Is Indexable" at bounding box center [227, 365] width 46 height 12
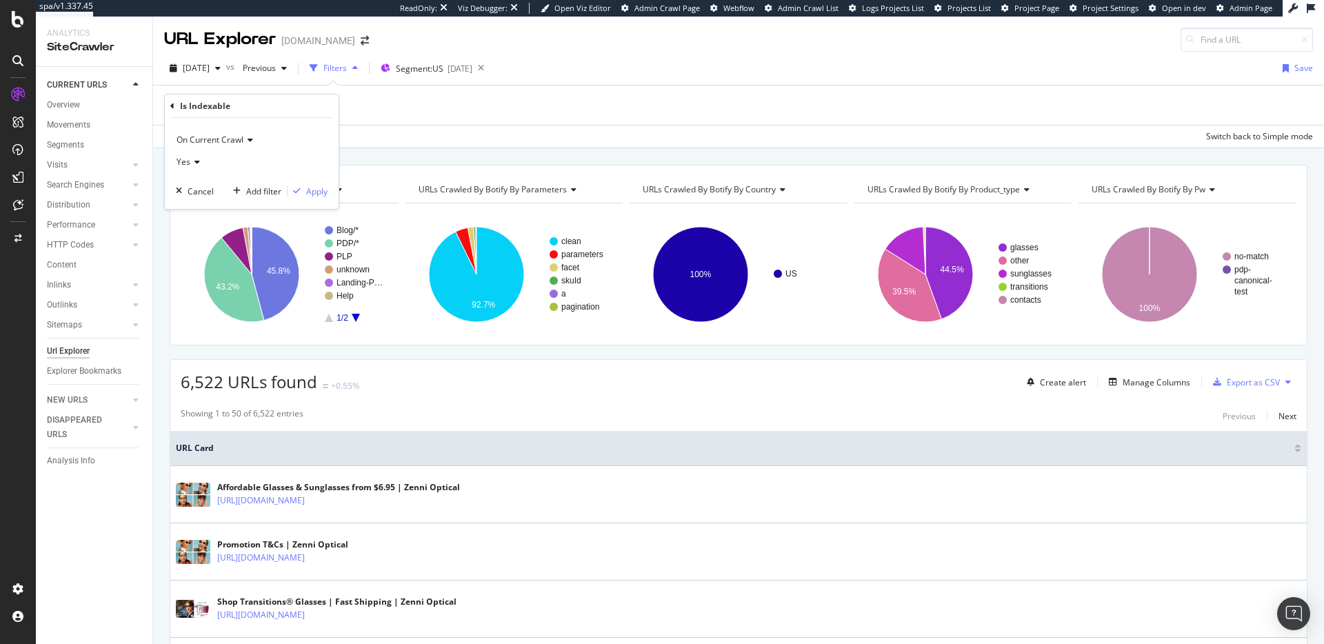
click at [186, 161] on span "Yes" at bounding box center [184, 162] width 14 height 12
click at [201, 209] on div "No" at bounding box center [253, 208] width 148 height 18
click at [323, 194] on div "Apply" at bounding box center [316, 192] width 21 height 12
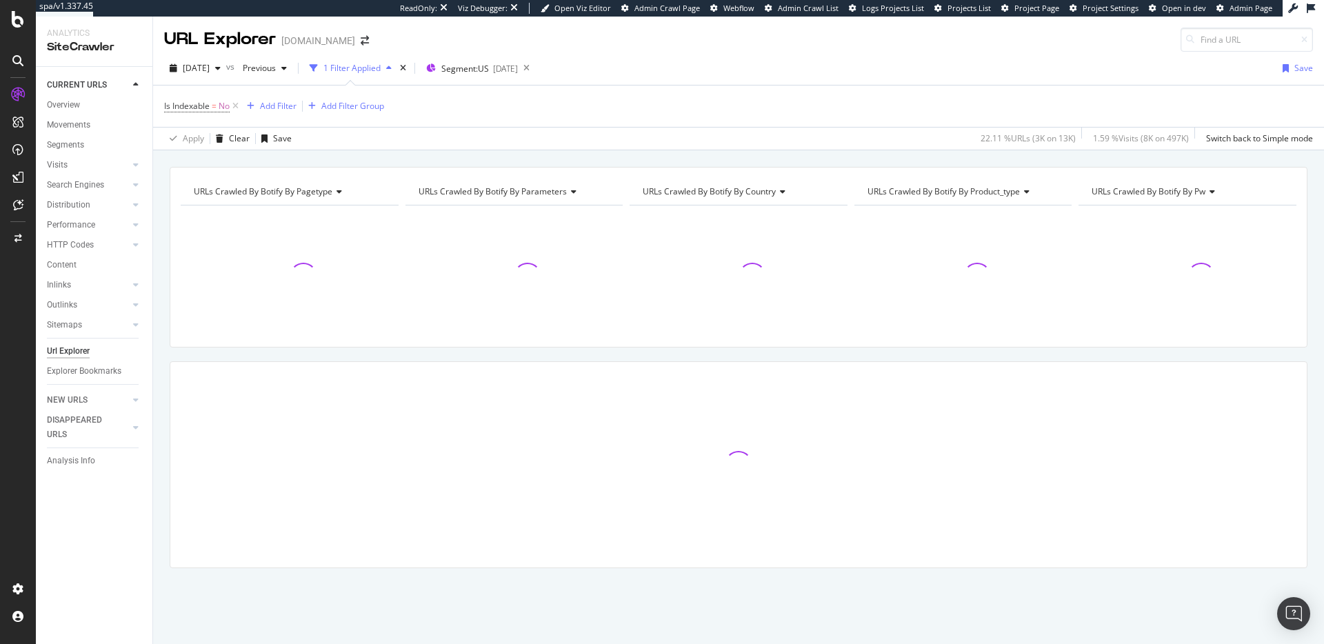
click at [337, 192] on icon at bounding box center [337, 192] width 10 height 8
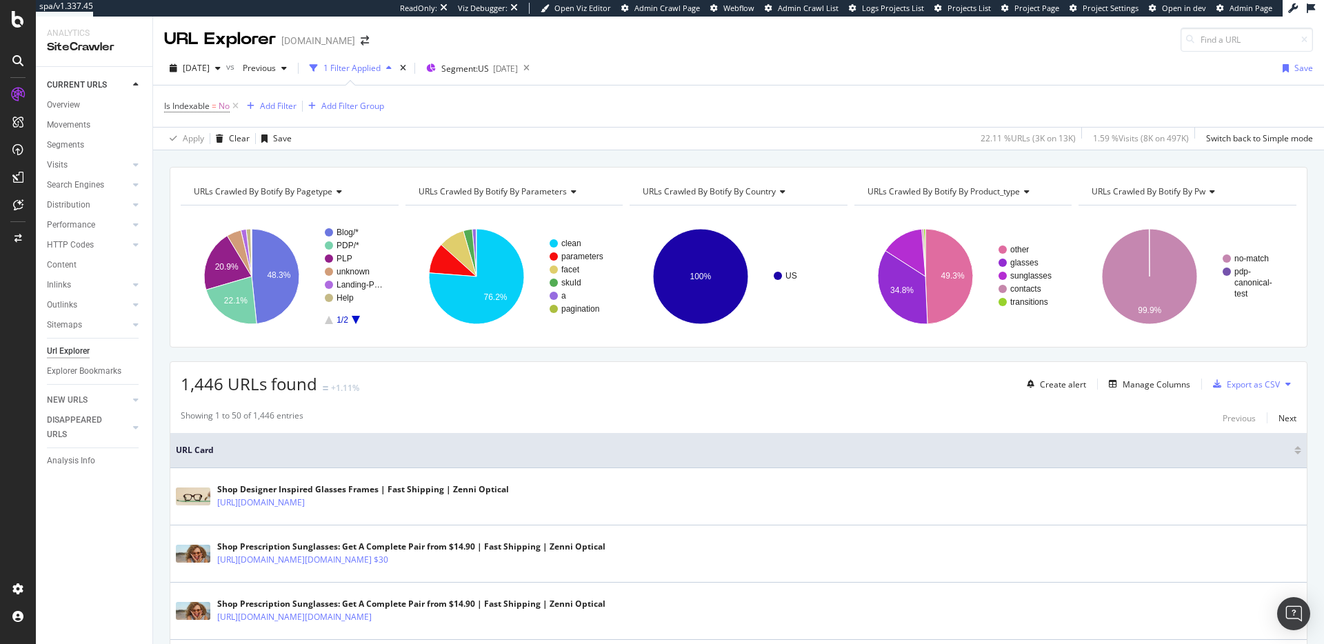
click at [321, 197] on span "URLs Crawled By Botify By pagetype" at bounding box center [263, 192] width 139 height 12
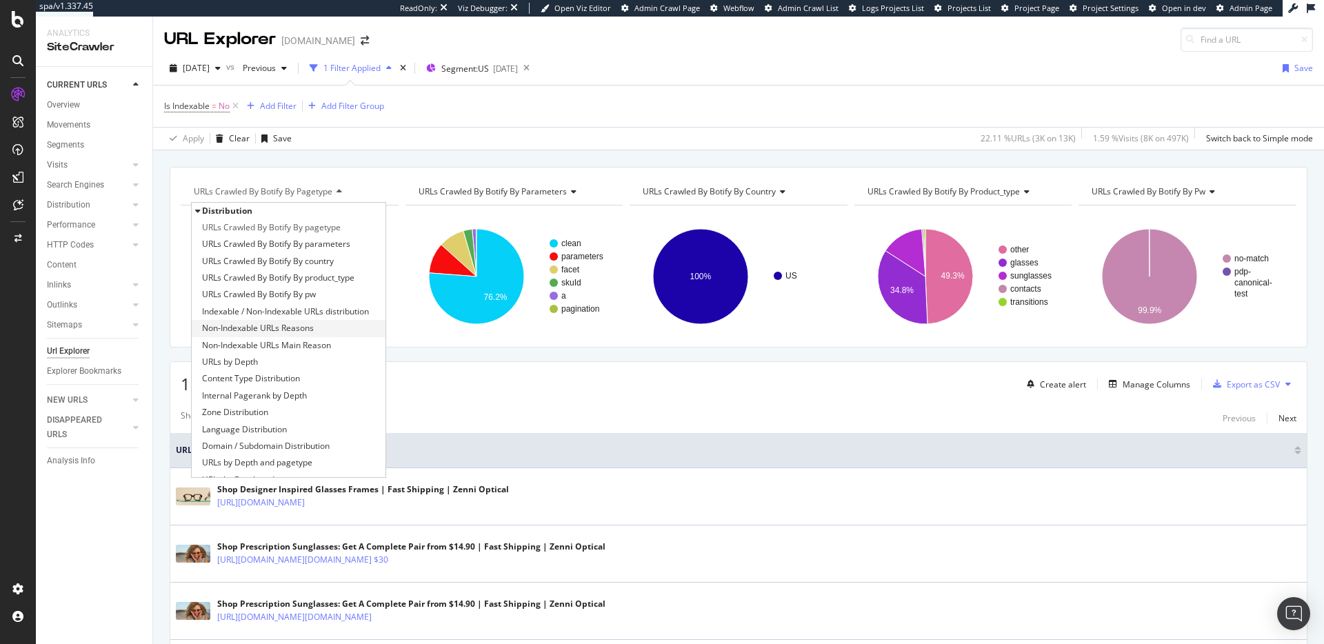
click at [304, 331] on span "Non-Indexable URLs Reasons" at bounding box center [258, 328] width 112 height 14
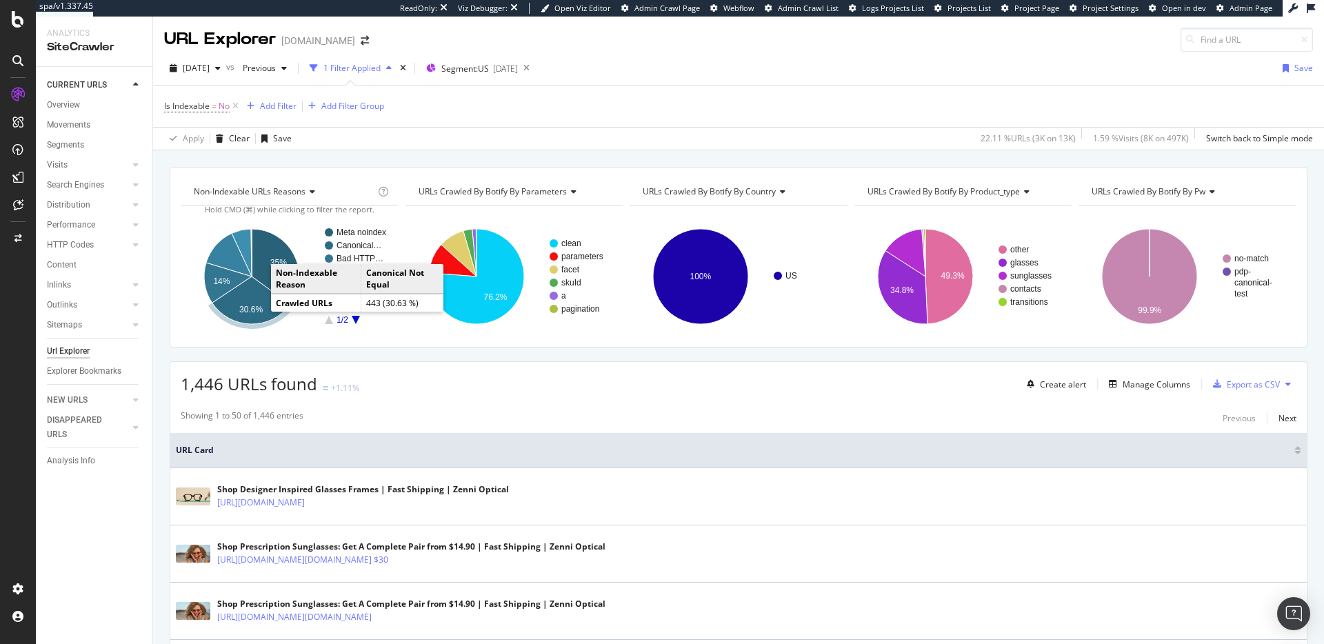
click at [244, 306] on text "30.6%" at bounding box center [250, 310] width 23 height 10
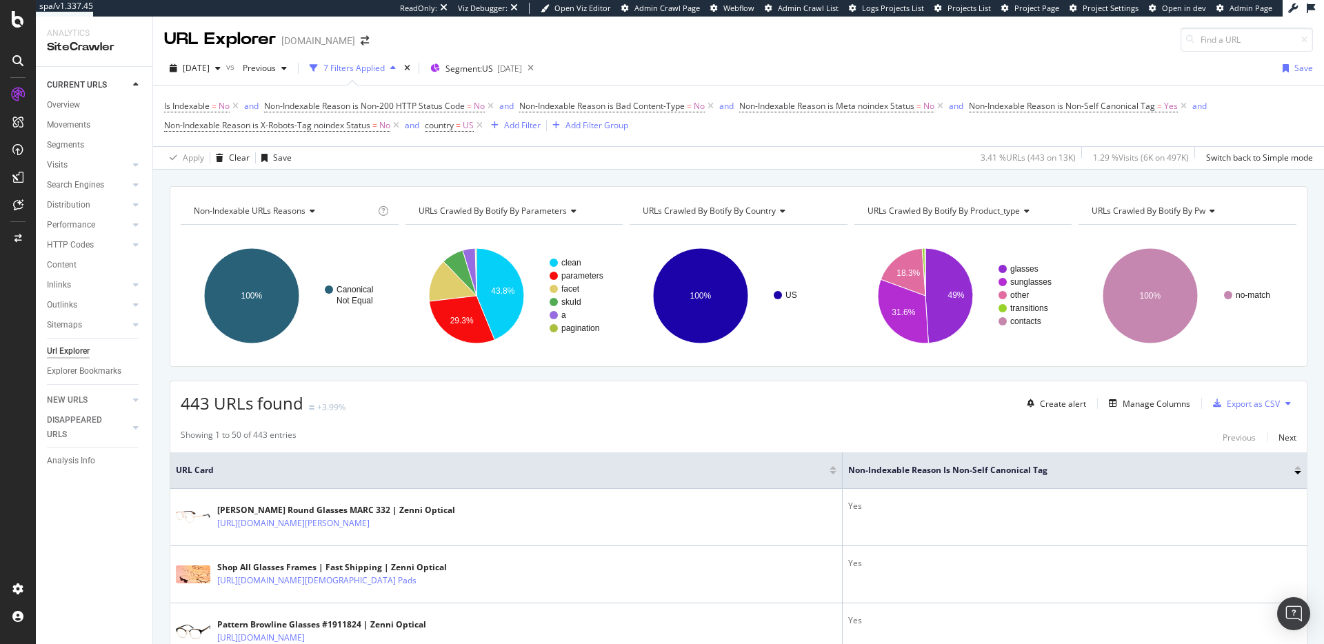
click at [1135, 394] on div "Create alert Manage Columns Export as CSV" at bounding box center [1159, 403] width 275 height 23
click at [1137, 402] on div "Manage Columns" at bounding box center [1157, 404] width 68 height 12
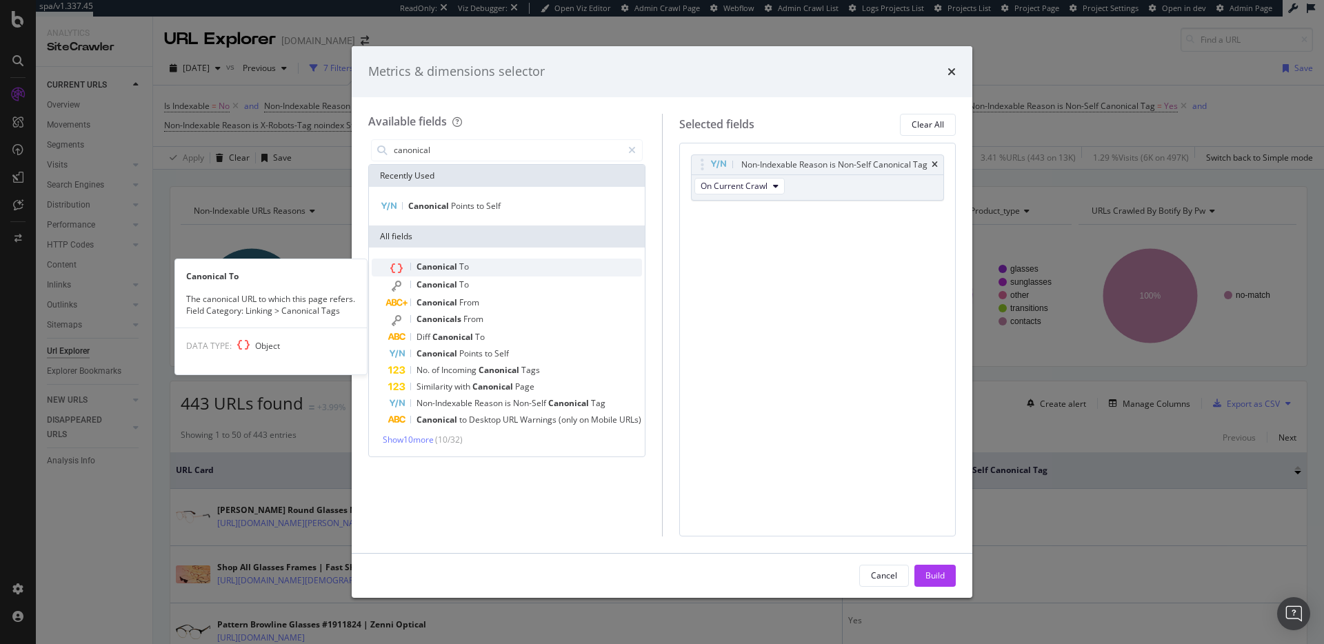
type input "canonical"
click at [494, 269] on div "Canonical To" at bounding box center [515, 268] width 254 height 18
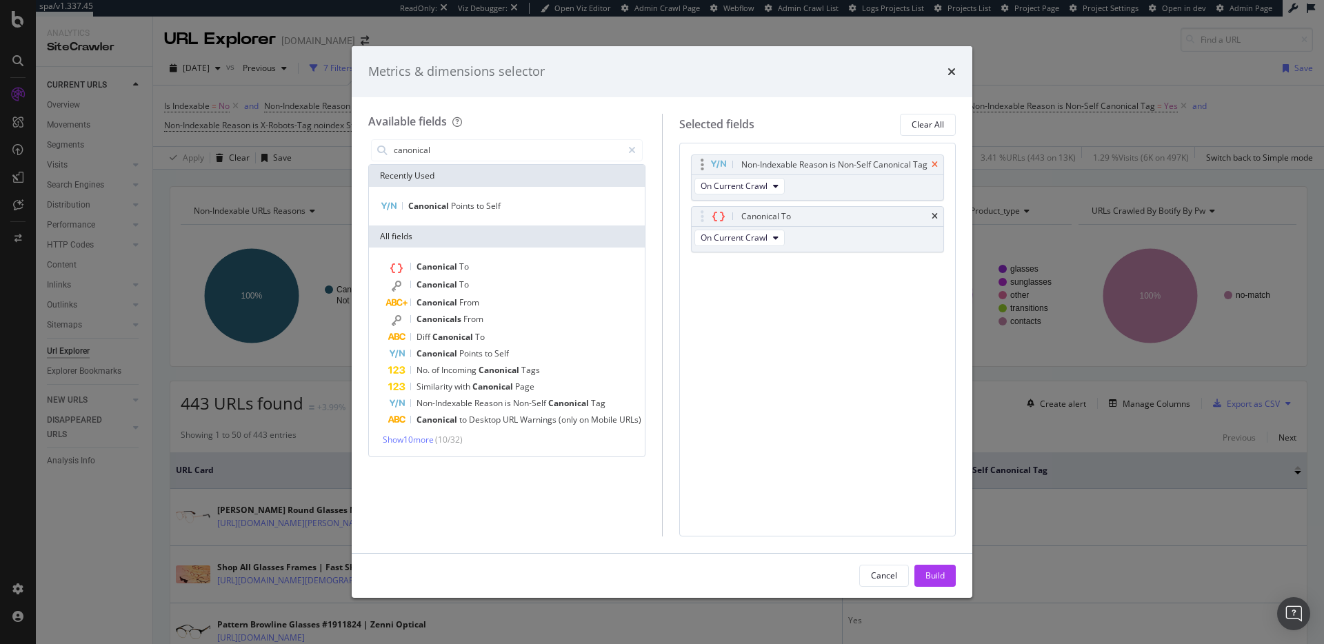
click at [933, 164] on icon "times" at bounding box center [935, 165] width 6 height 8
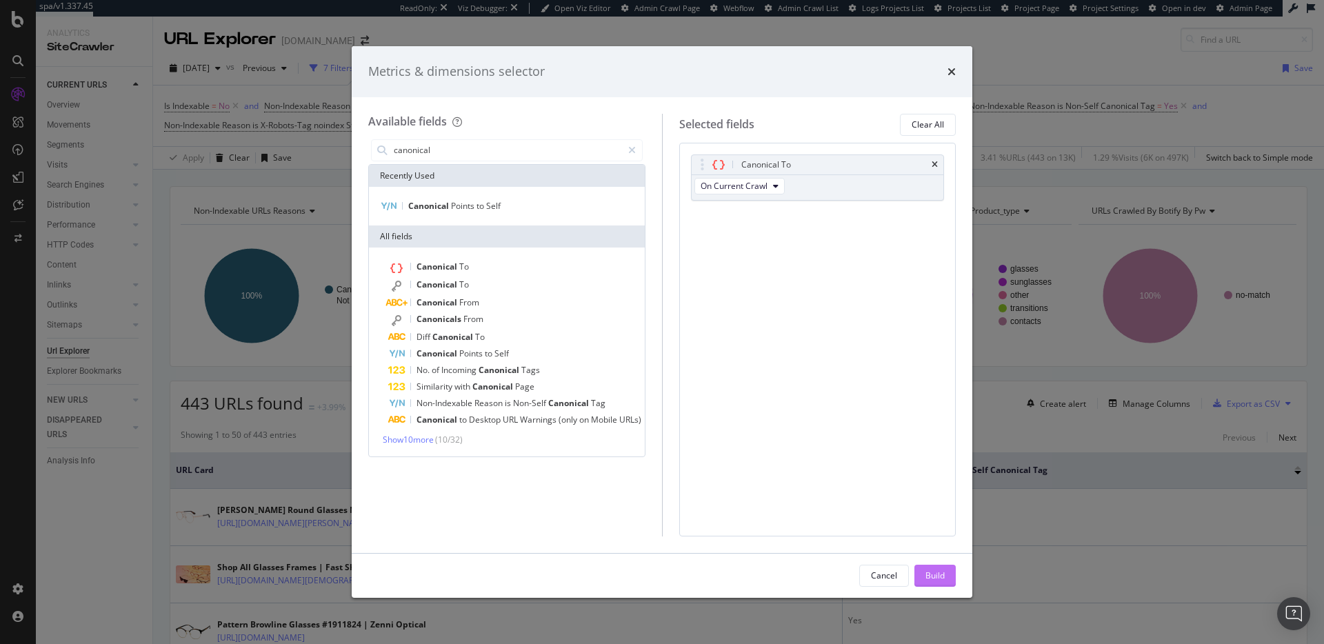
click at [946, 580] on button "Build" at bounding box center [935, 576] width 41 height 22
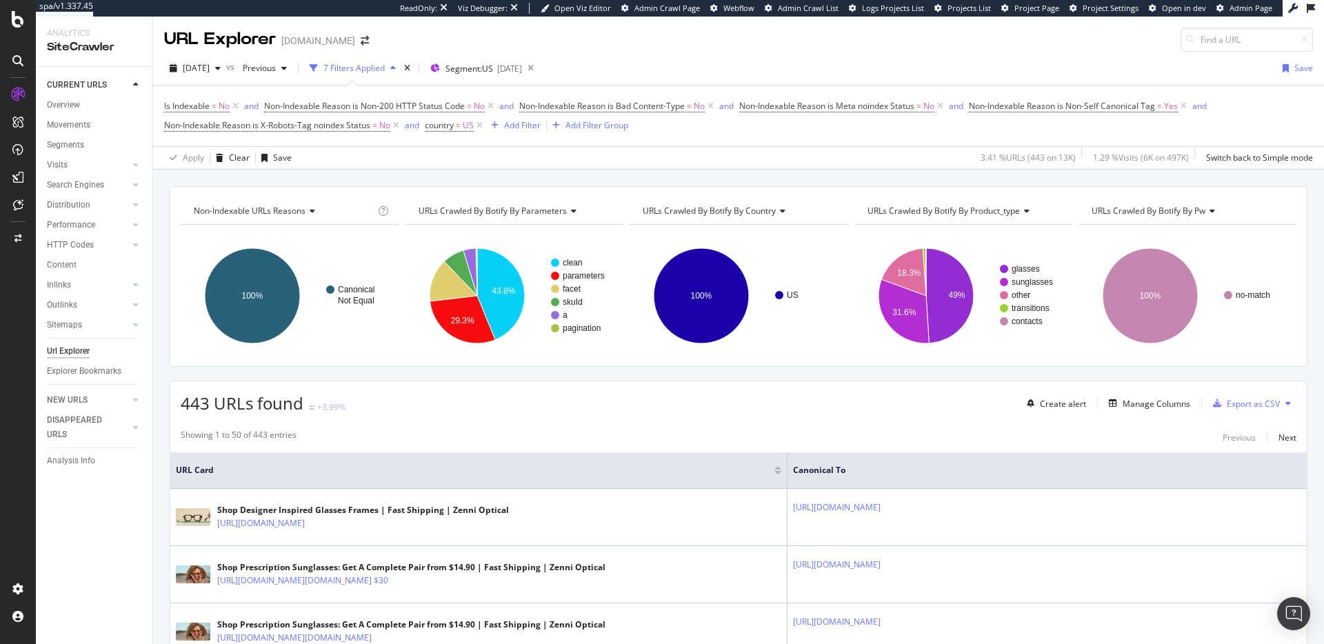
click at [715, 212] on span "URLs Crawled By Botify By country" at bounding box center [709, 211] width 133 height 12
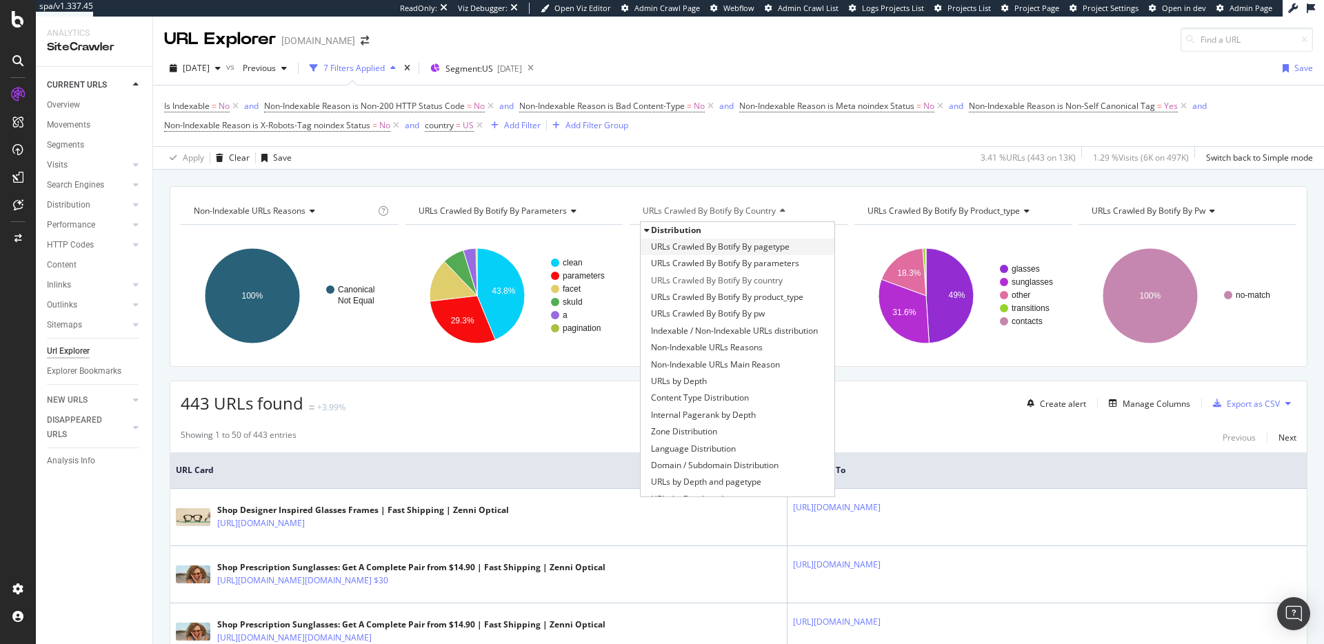
click at [724, 241] on span "URLs Crawled By Botify By pagetype" at bounding box center [720, 247] width 139 height 14
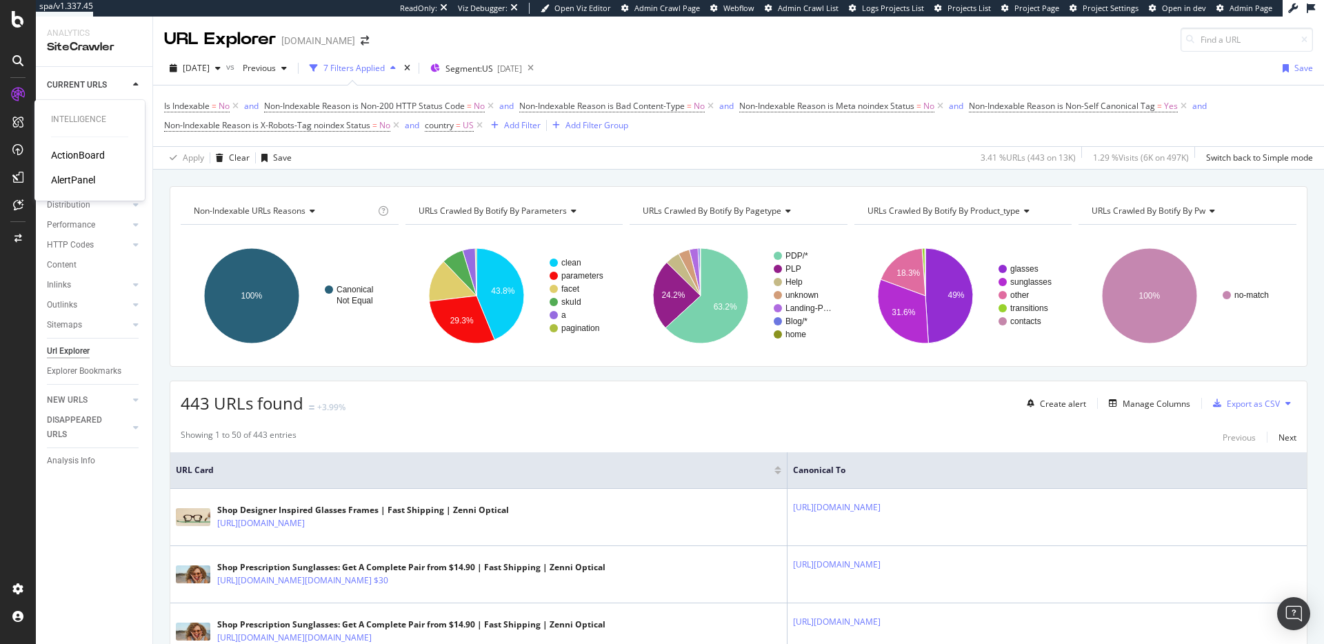
click at [55, 161] on div "ActionBoard" at bounding box center [78, 155] width 54 height 14
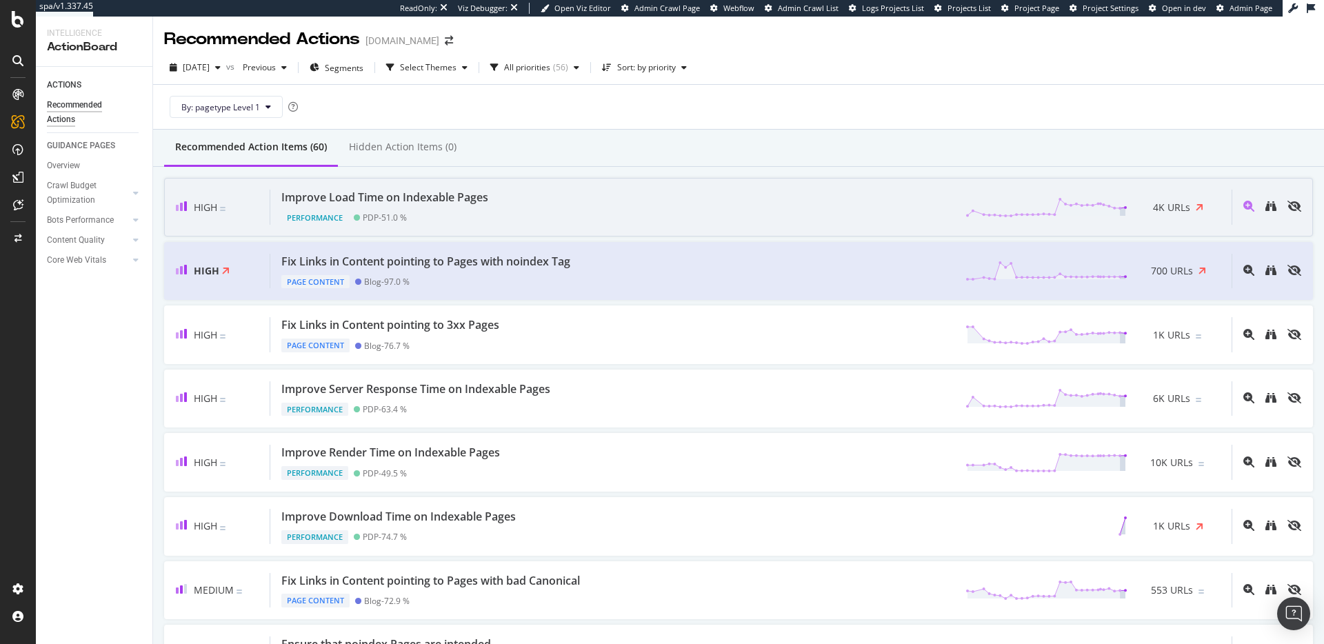
click at [628, 204] on div "Improve Load Time on Indexable Pages Performance PDP - 51.0 % 4K URLs" at bounding box center [751, 207] width 962 height 35
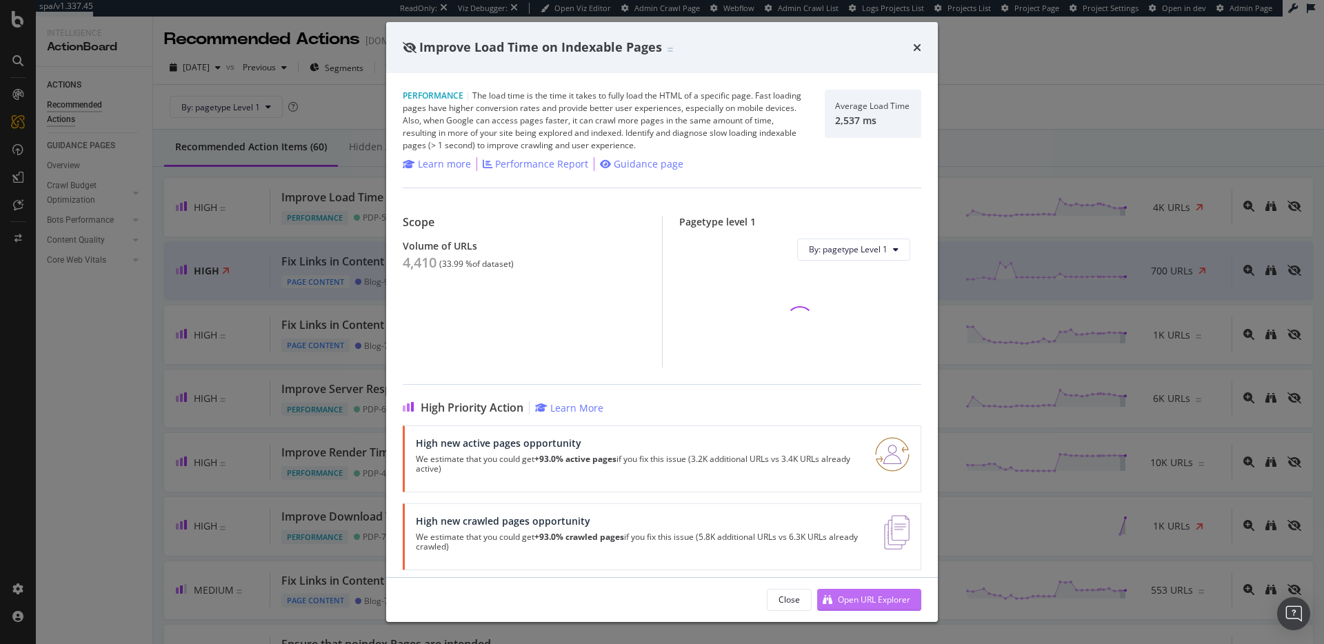
click at [852, 604] on div "Open URL Explorer" at bounding box center [874, 600] width 72 height 12
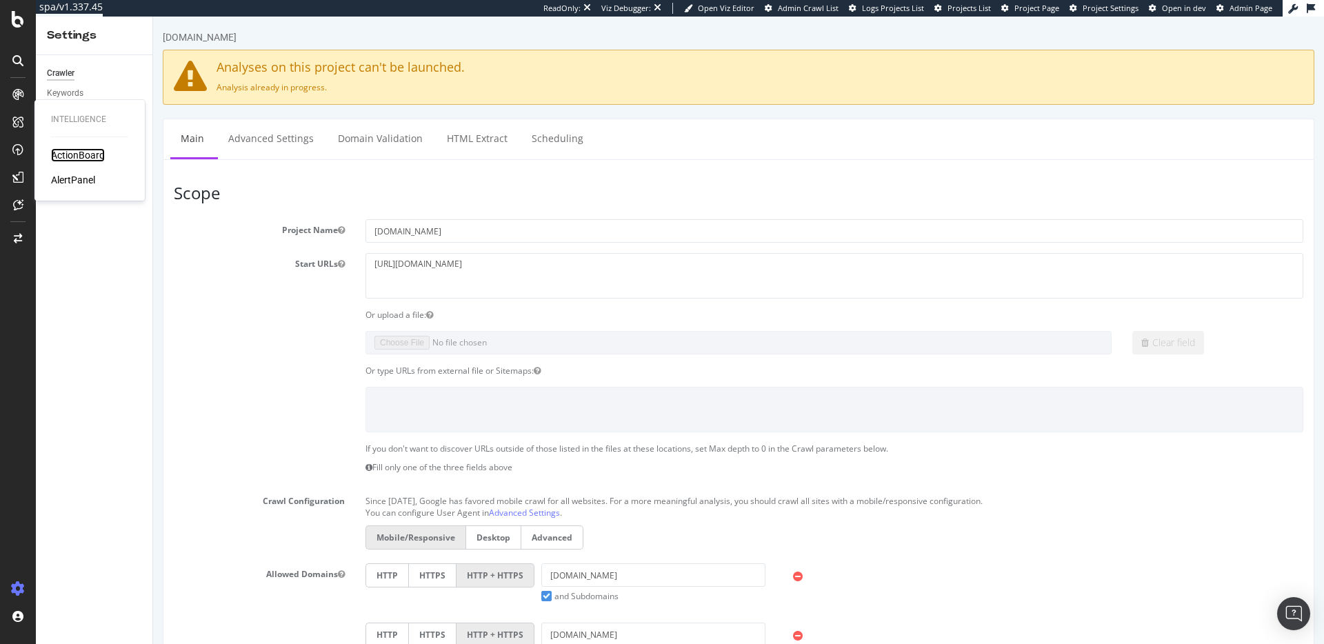
click at [65, 154] on div "ActionBoard" at bounding box center [78, 155] width 54 height 14
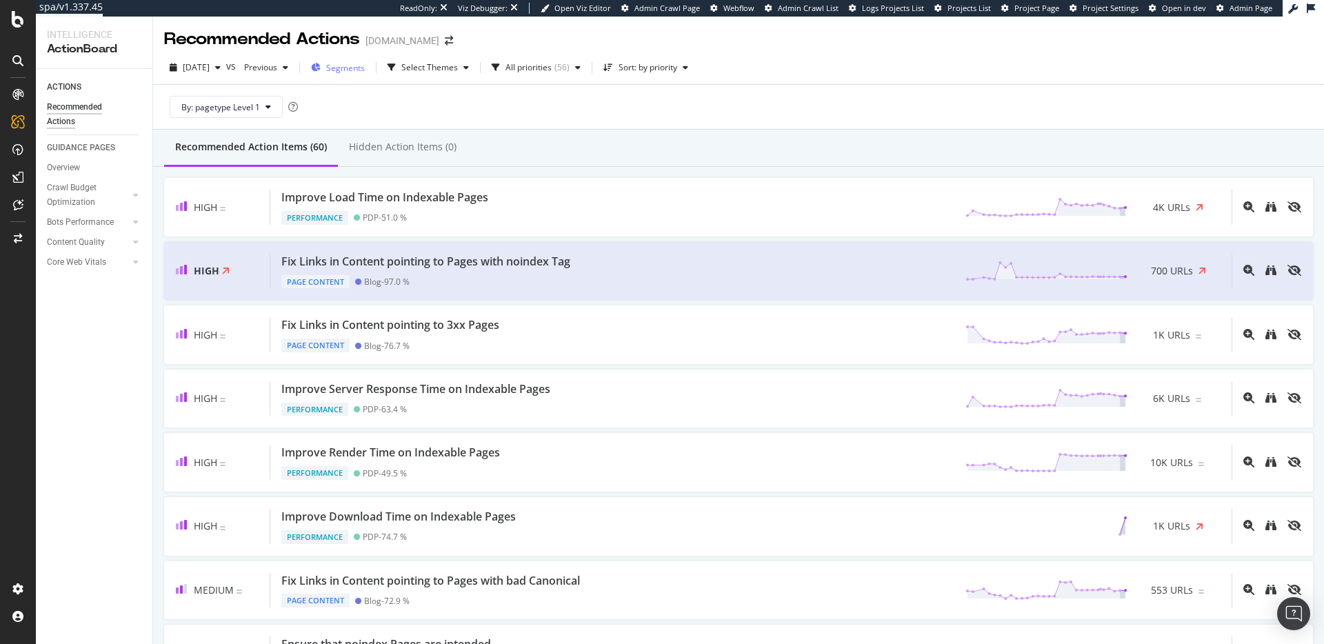
click at [352, 66] on div "Segments" at bounding box center [338, 67] width 54 height 21
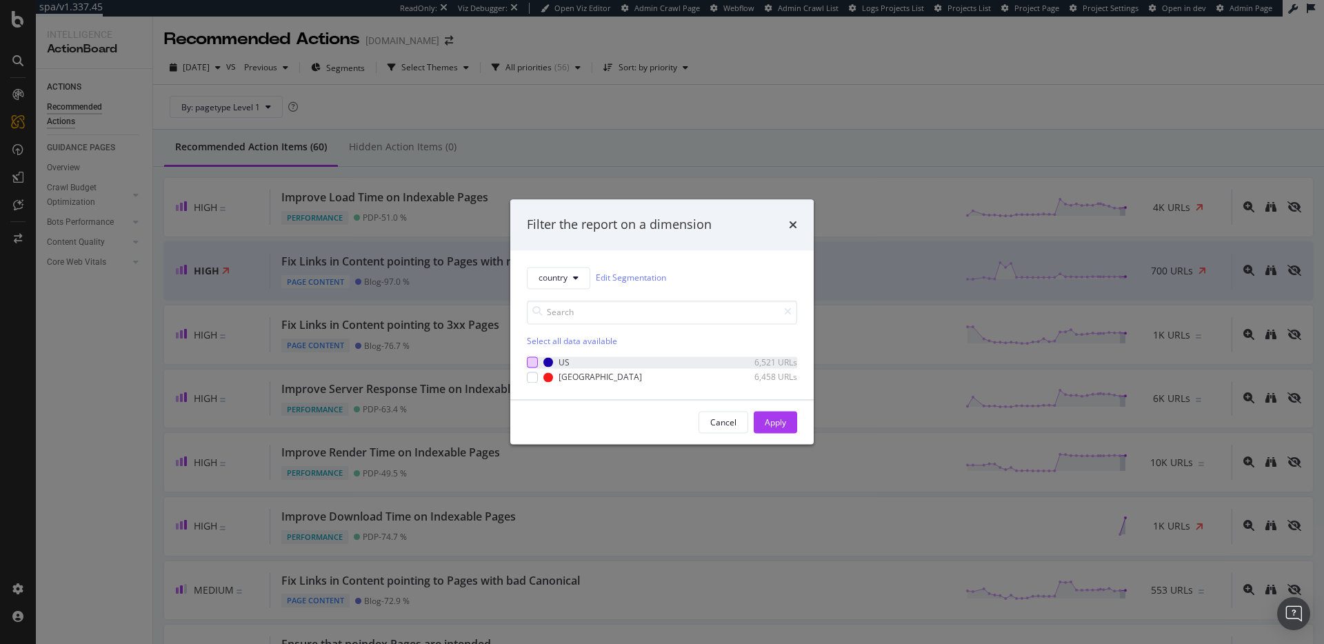
click at [530, 358] on div "modal" at bounding box center [532, 362] width 11 height 11
click at [759, 421] on button "Apply" at bounding box center [775, 423] width 43 height 22
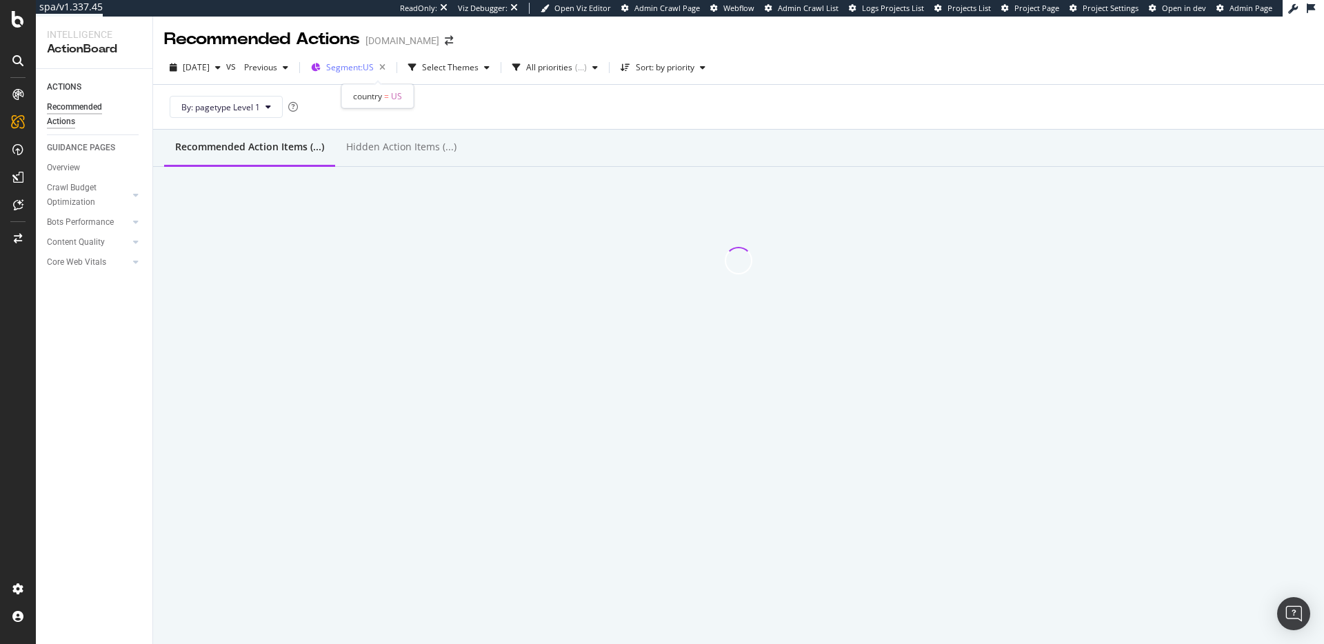
click at [374, 64] on span "Segment: US" at bounding box center [350, 67] width 48 height 12
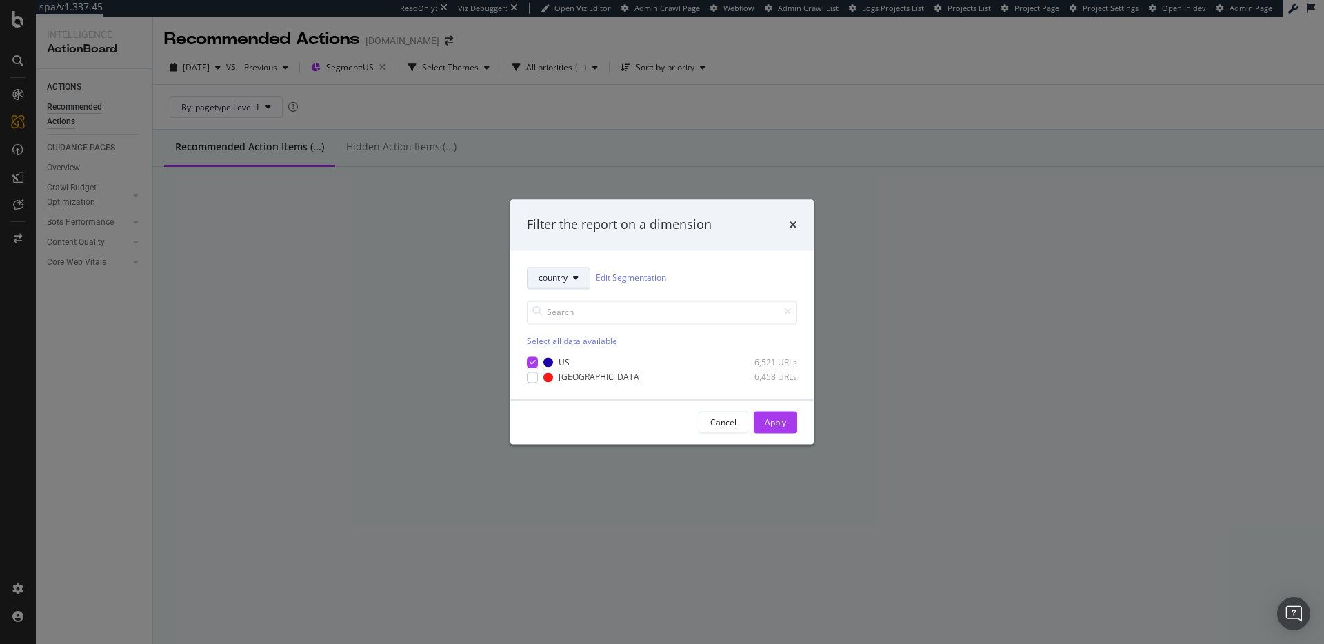
click at [559, 286] on button "country" at bounding box center [558, 278] width 63 height 22
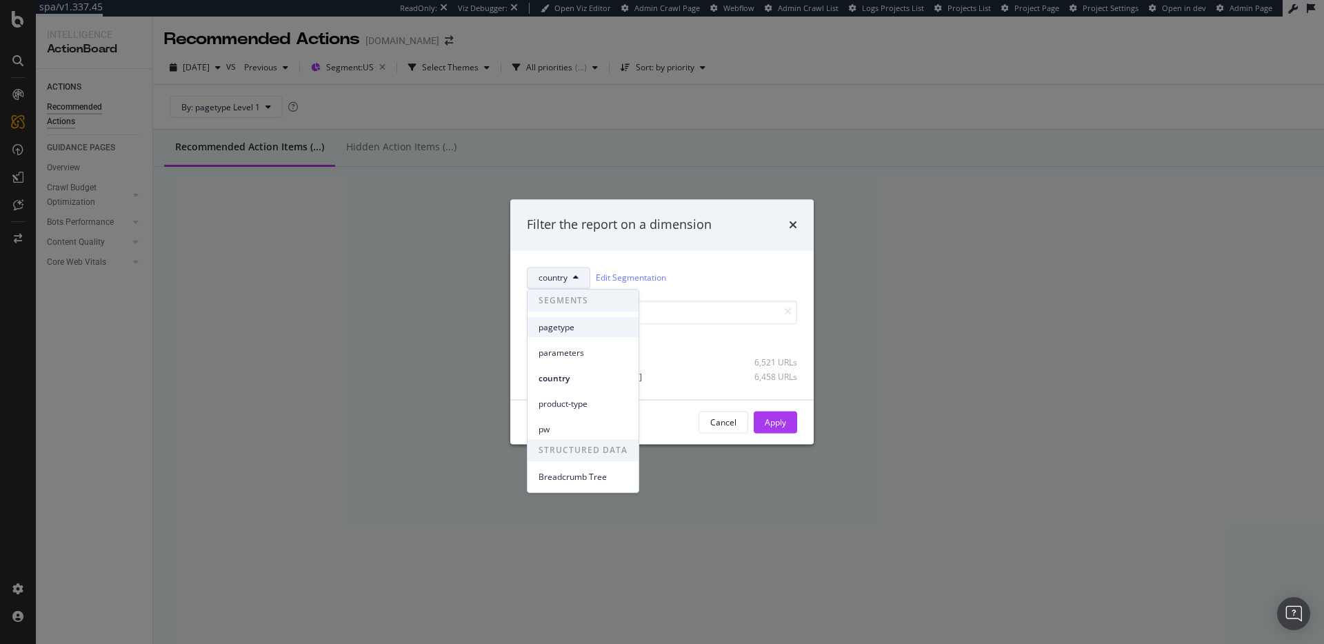
click at [594, 324] on span "pagetype" at bounding box center [583, 327] width 89 height 12
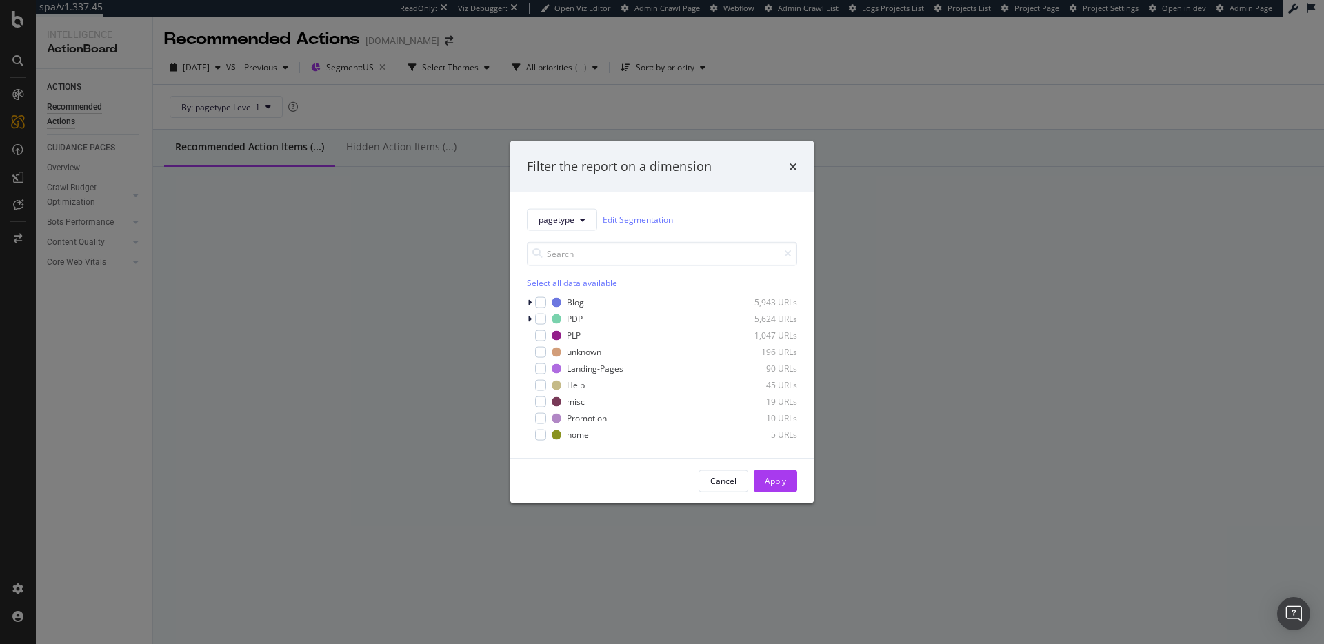
click at [545, 286] on div "Select all data available" at bounding box center [662, 283] width 270 height 12
click at [544, 298] on div "modal" at bounding box center [540, 302] width 11 height 11
click at [784, 479] on div "Apply" at bounding box center [775, 481] width 21 height 12
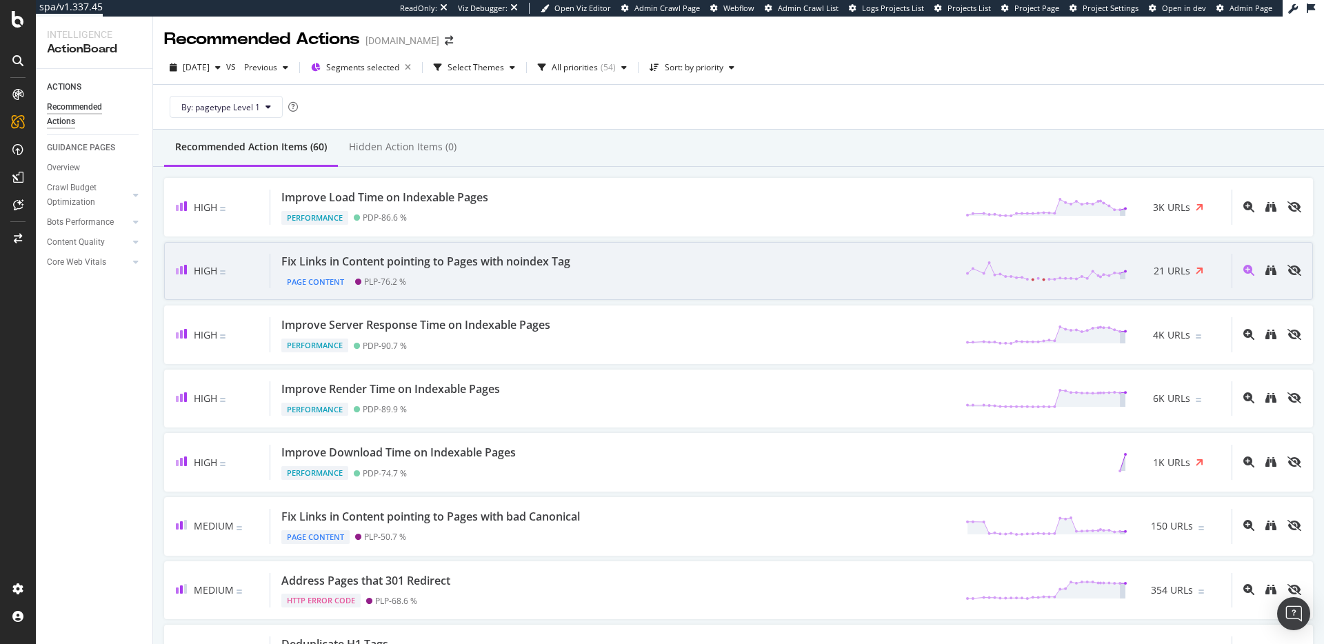
click at [697, 277] on div "Fix Links in Content pointing to Pages with noindex Tag Page Content PLP - 76.2…" at bounding box center [751, 271] width 962 height 35
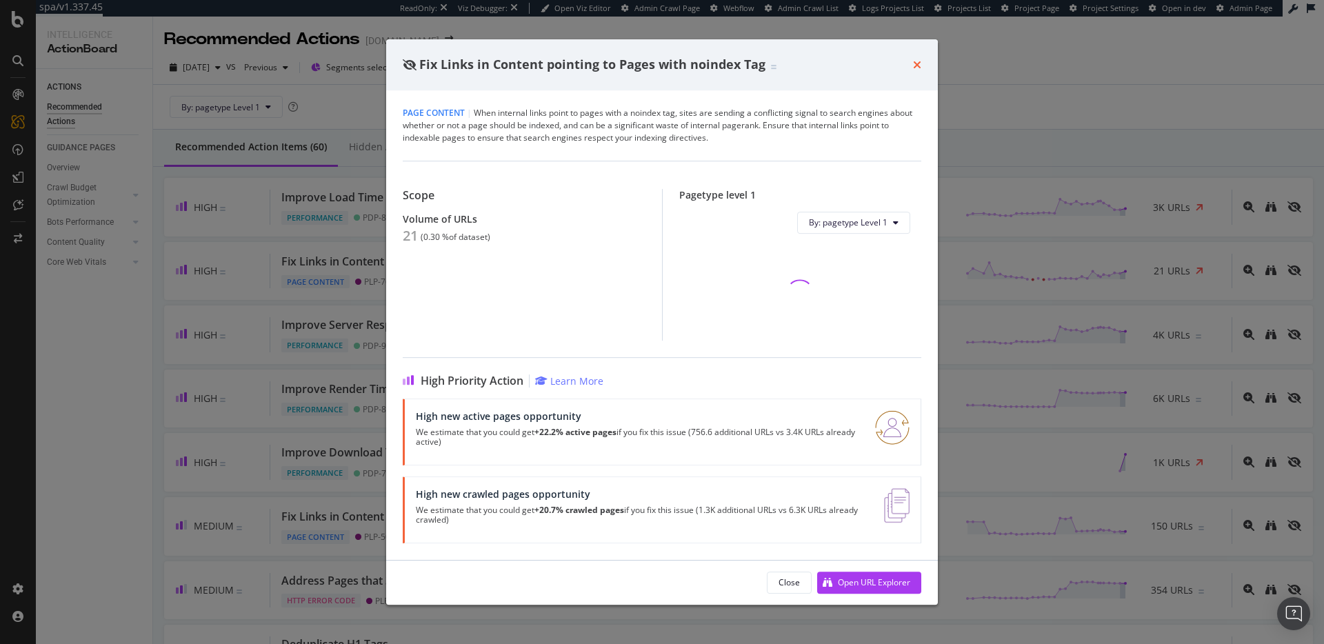
click at [920, 60] on icon "times" at bounding box center [917, 64] width 8 height 11
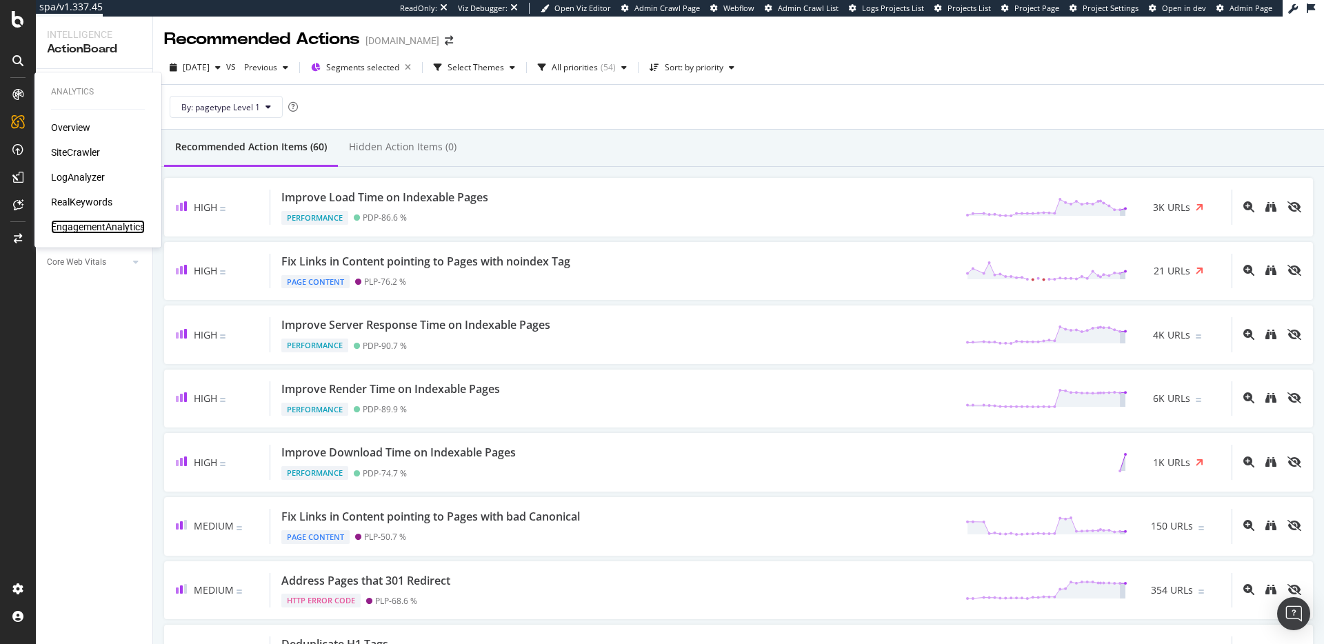
click at [87, 224] on div "EngagementAnalytics" at bounding box center [98, 227] width 94 height 14
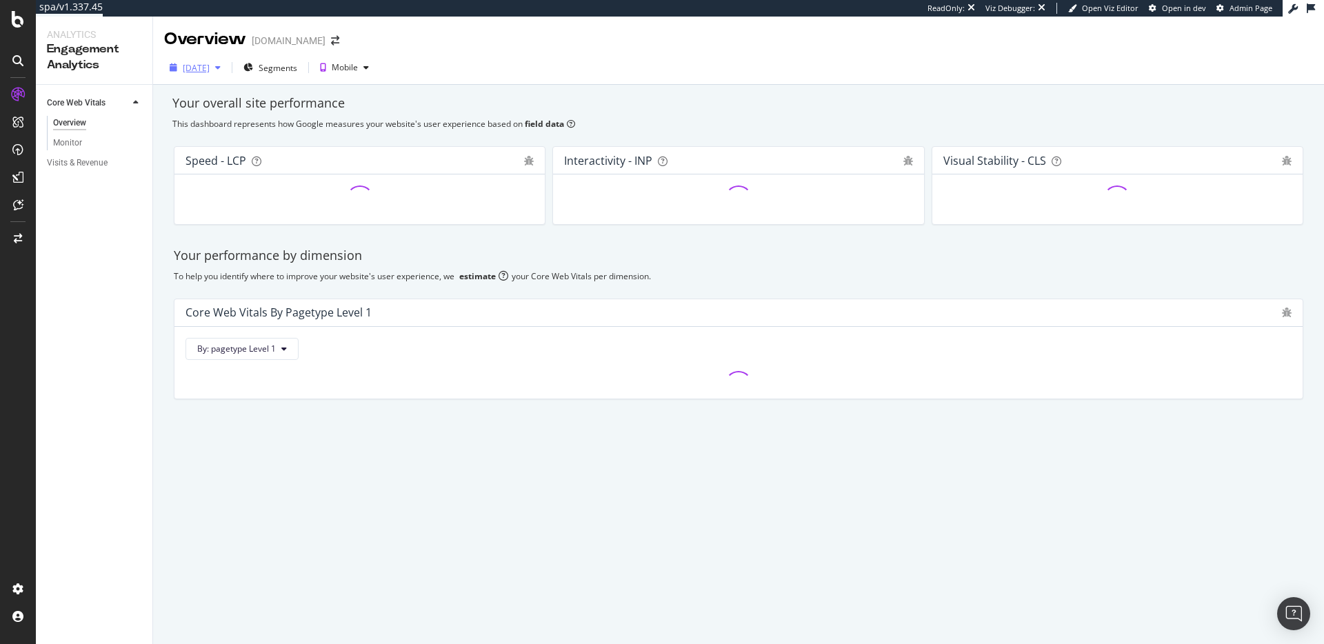
click at [221, 66] on icon "button" at bounding box center [218, 67] width 6 height 8
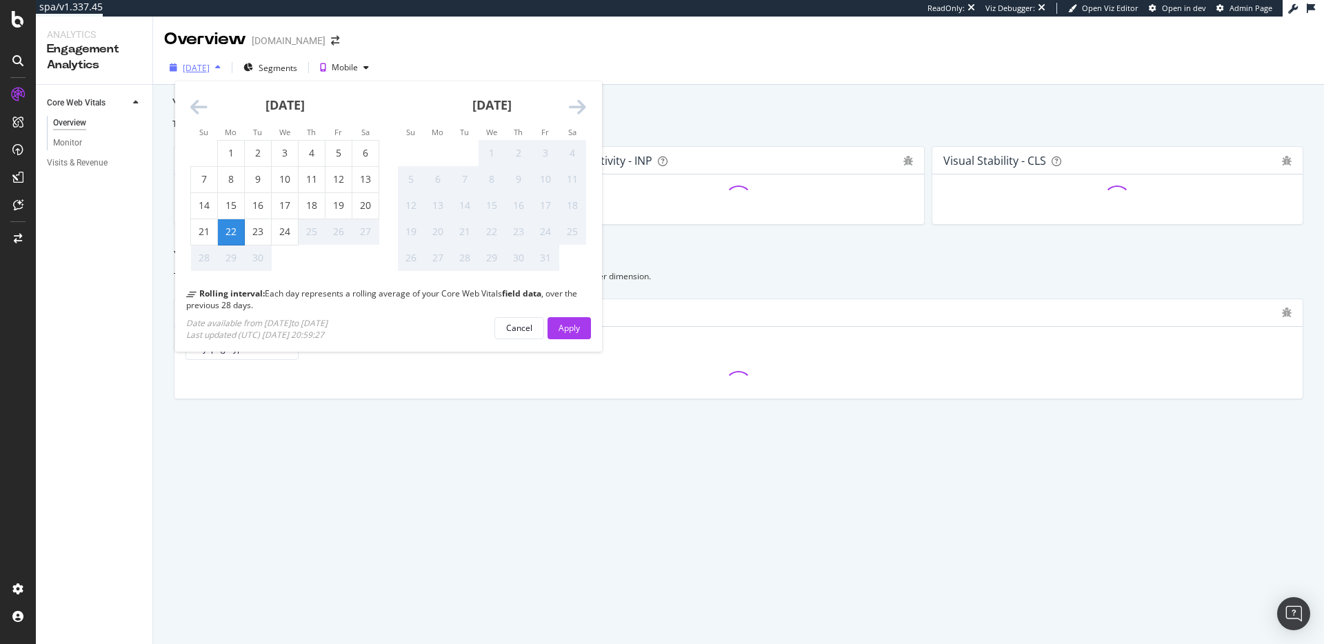
click at [226, 66] on div "button" at bounding box center [218, 67] width 17 height 8
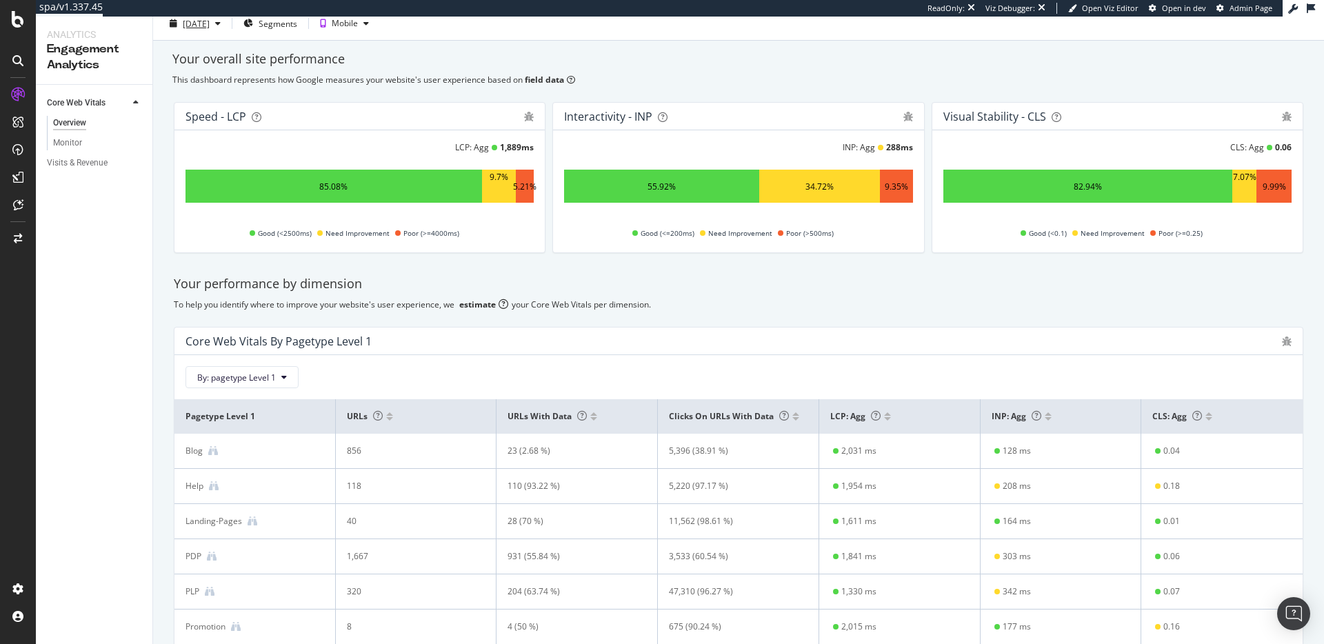
scroll to position [154, 0]
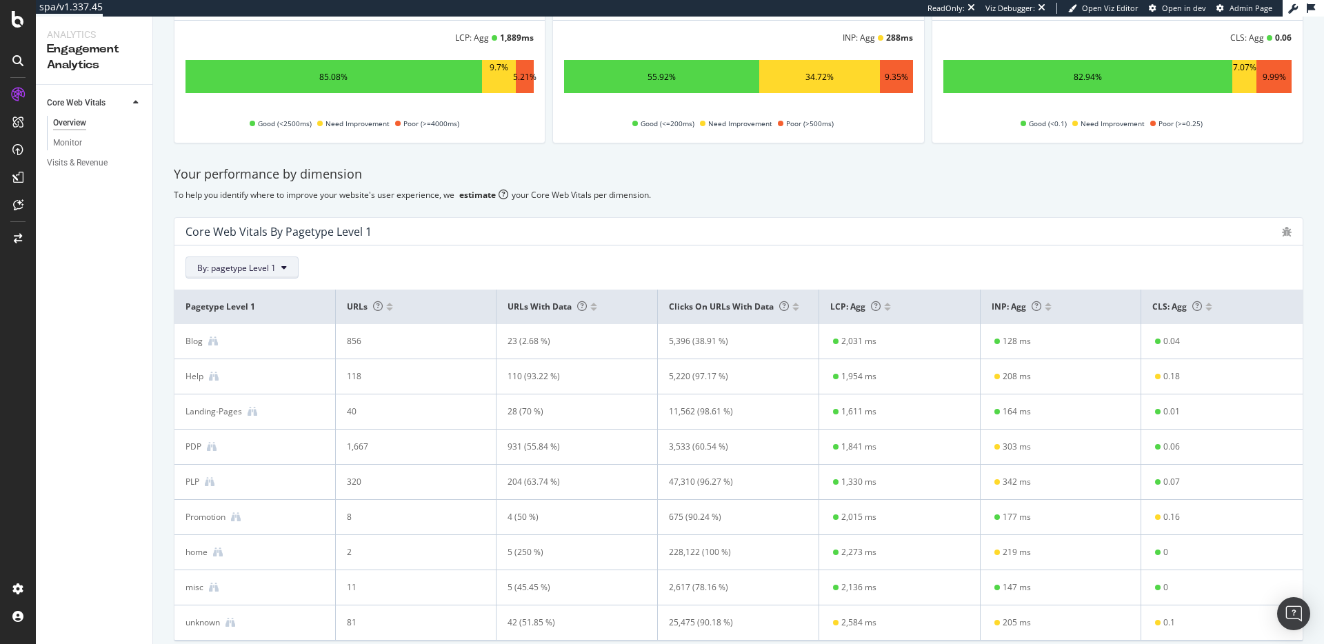
click at [281, 266] on icon at bounding box center [284, 268] width 6 height 8
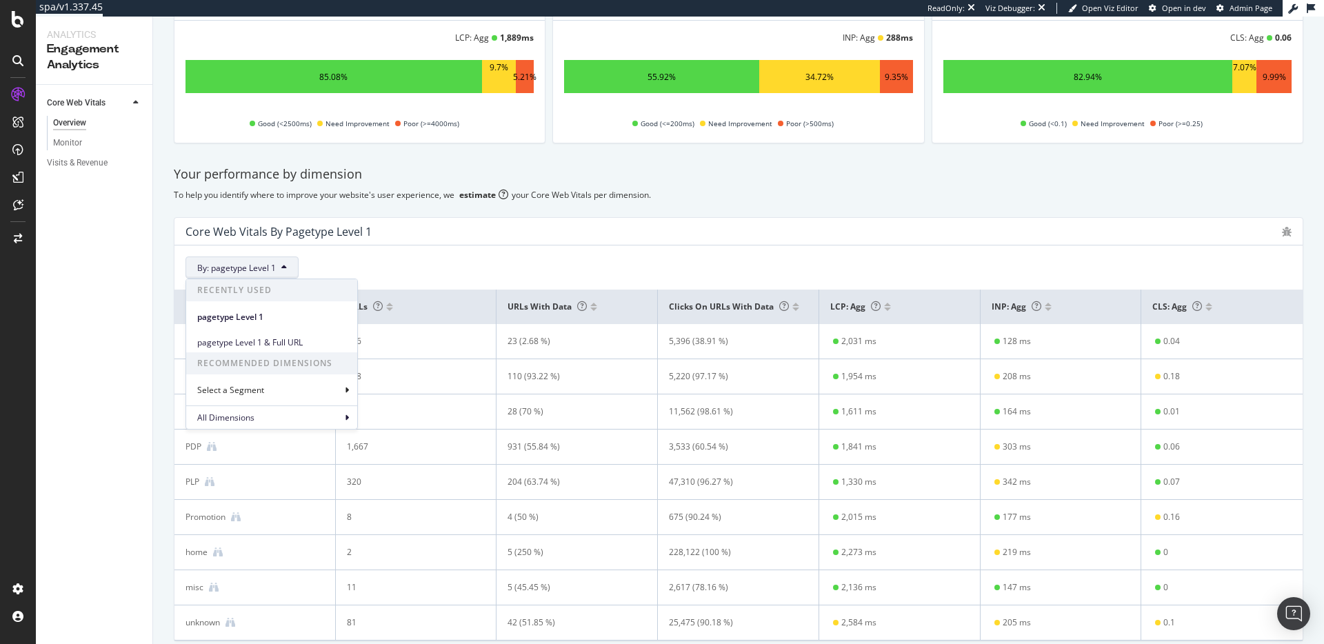
click at [281, 266] on icon at bounding box center [284, 268] width 6 height 8
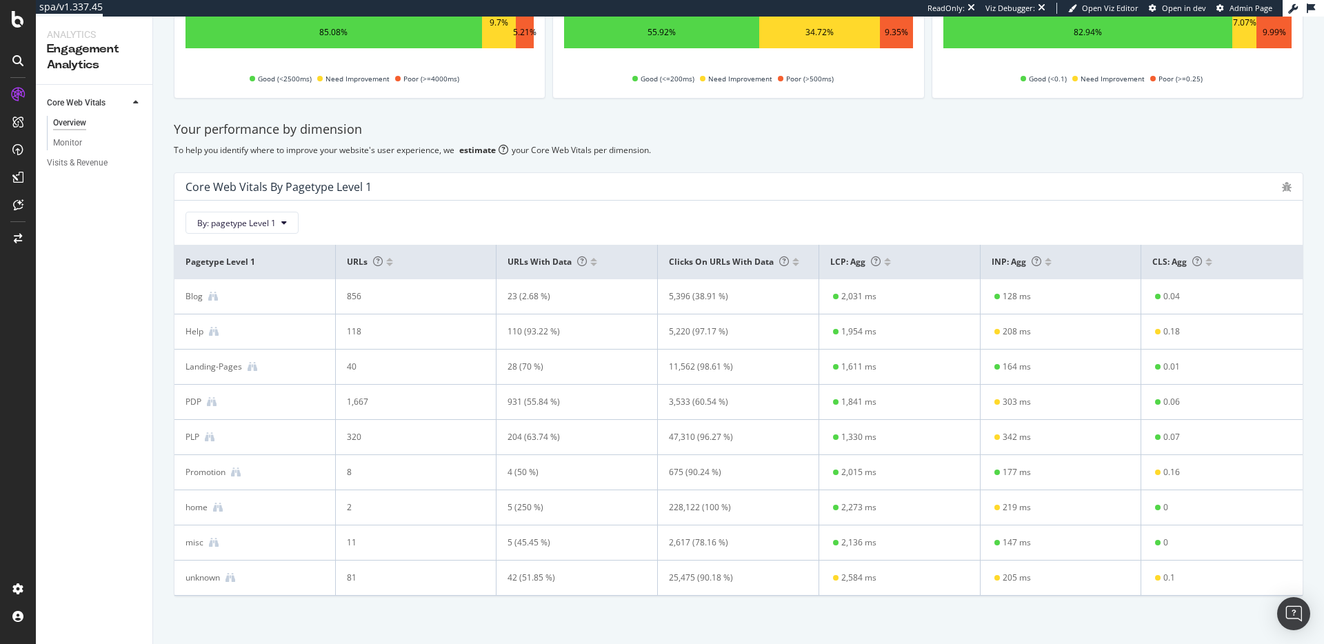
scroll to position [210, 0]
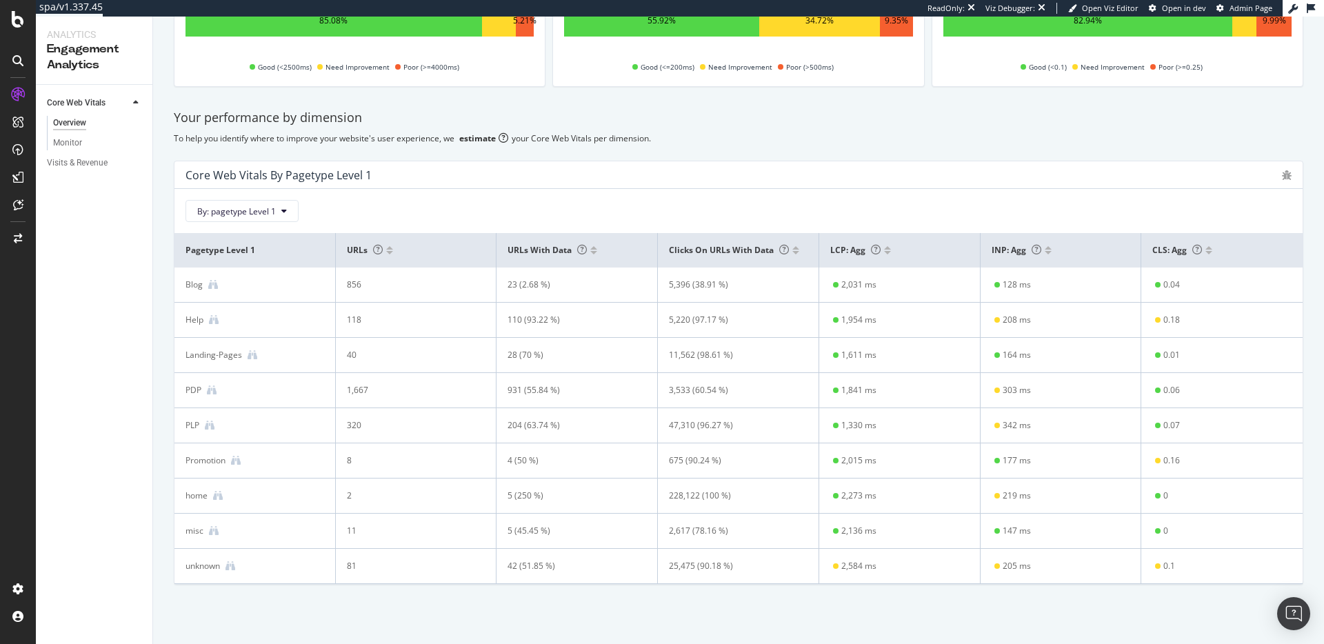
click at [298, 390] on div "PDP" at bounding box center [255, 390] width 139 height 12
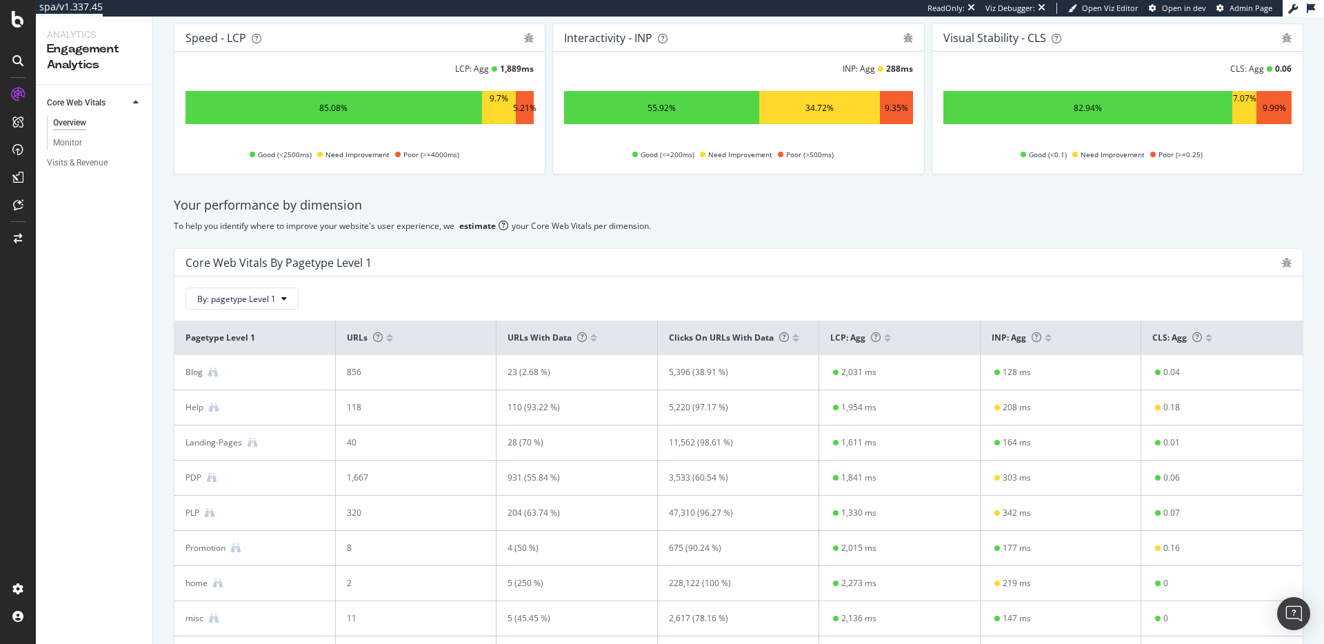
scroll to position [0, 0]
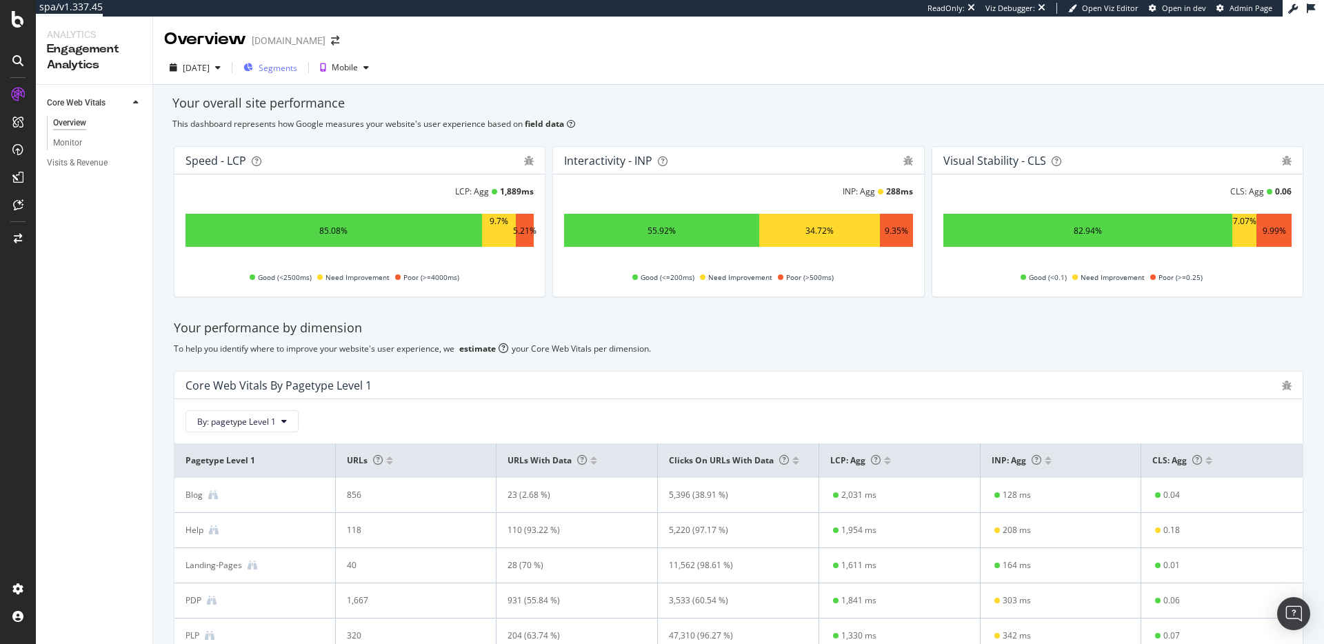
click at [297, 63] on span "Segments" at bounding box center [278, 68] width 39 height 12
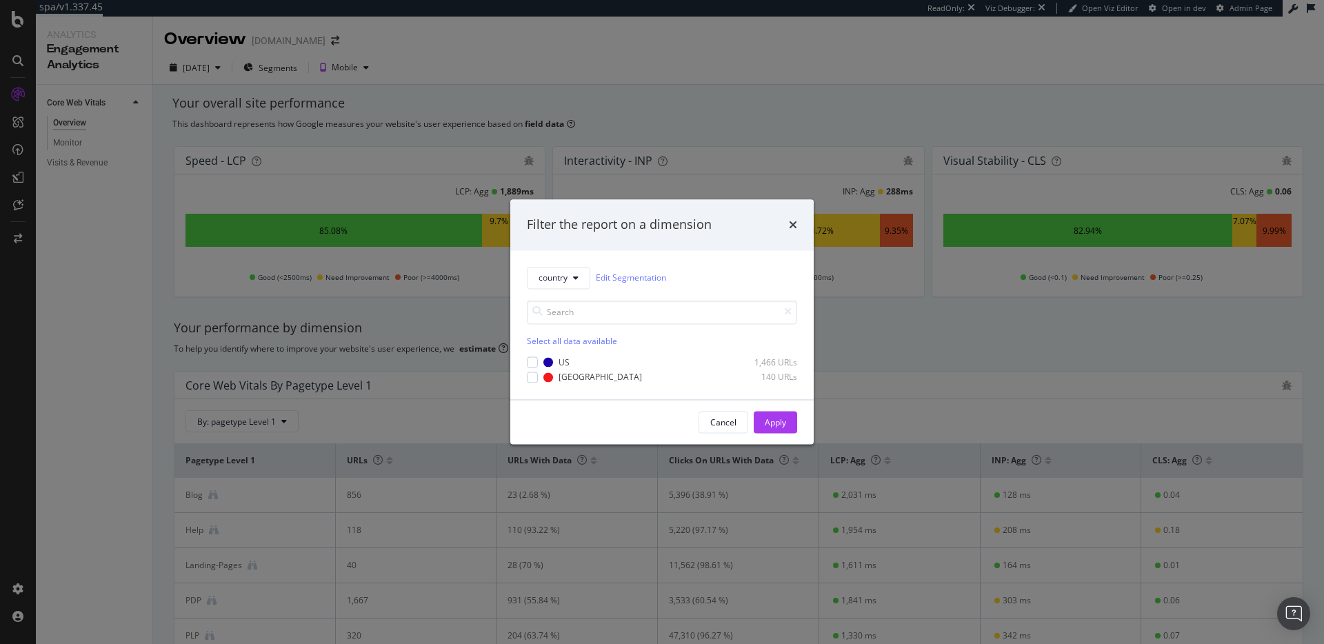
click at [792, 137] on div "Filter the report on a dimension country Edit Segmentation Select all data avai…" at bounding box center [662, 322] width 1324 height 644
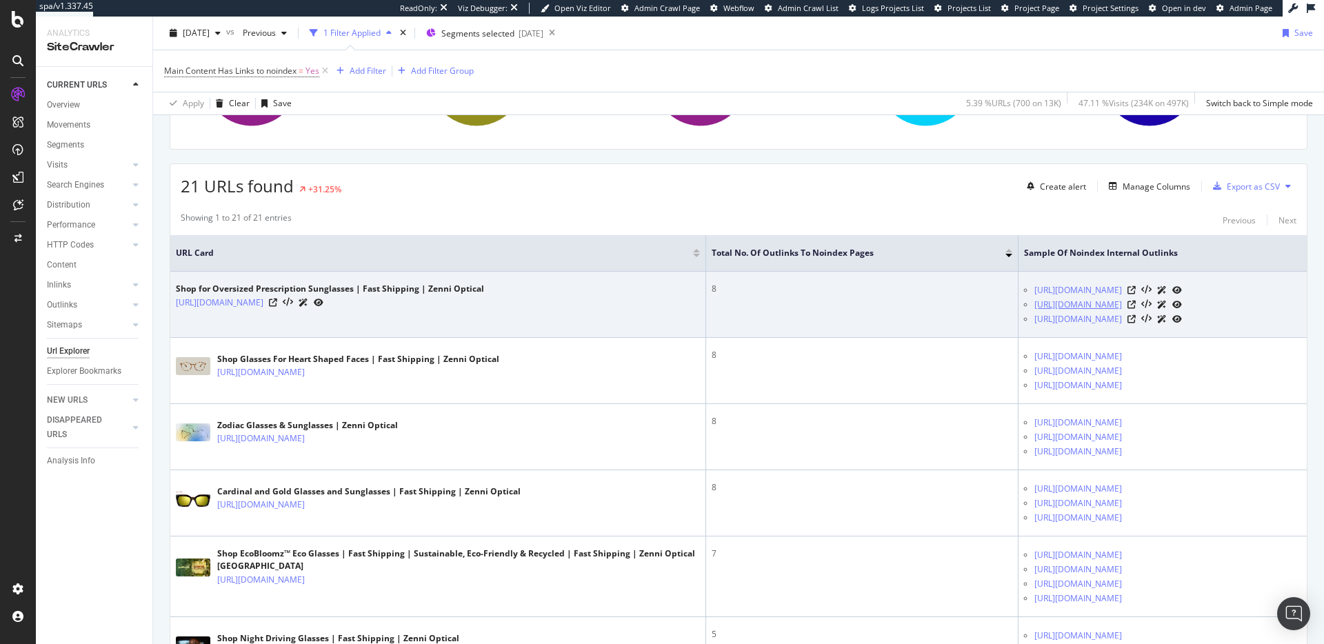
scroll to position [207, 0]
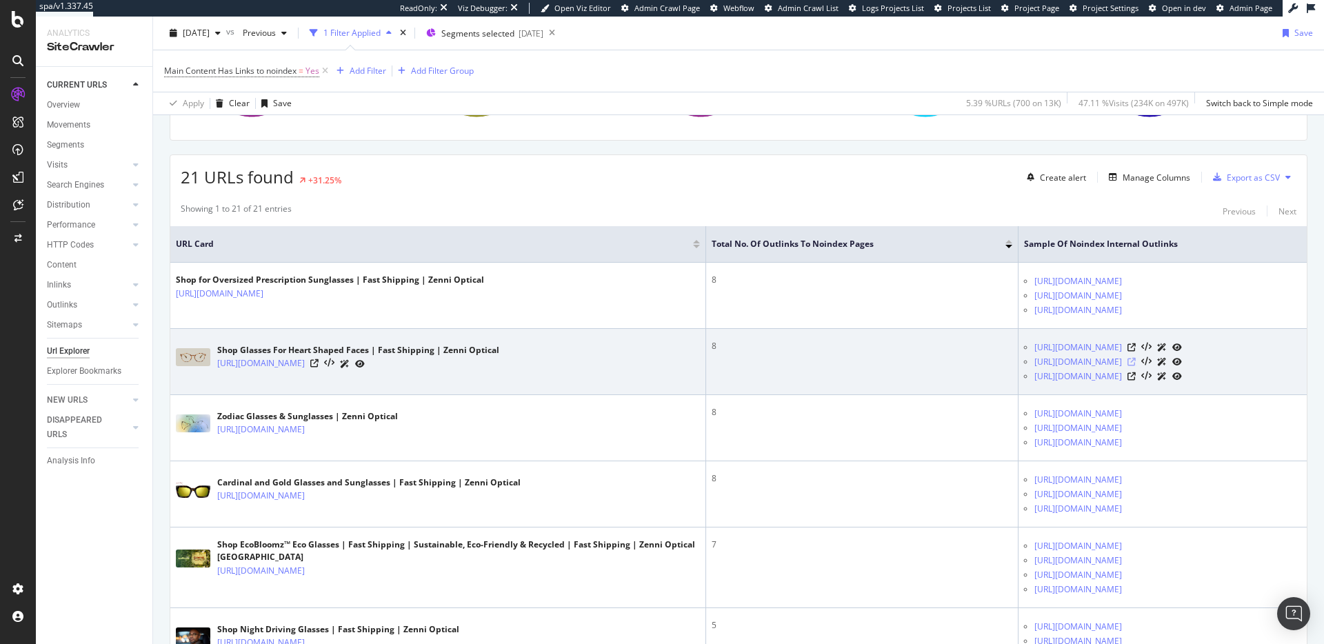
click at [1128, 362] on icon at bounding box center [1132, 362] width 8 height 8
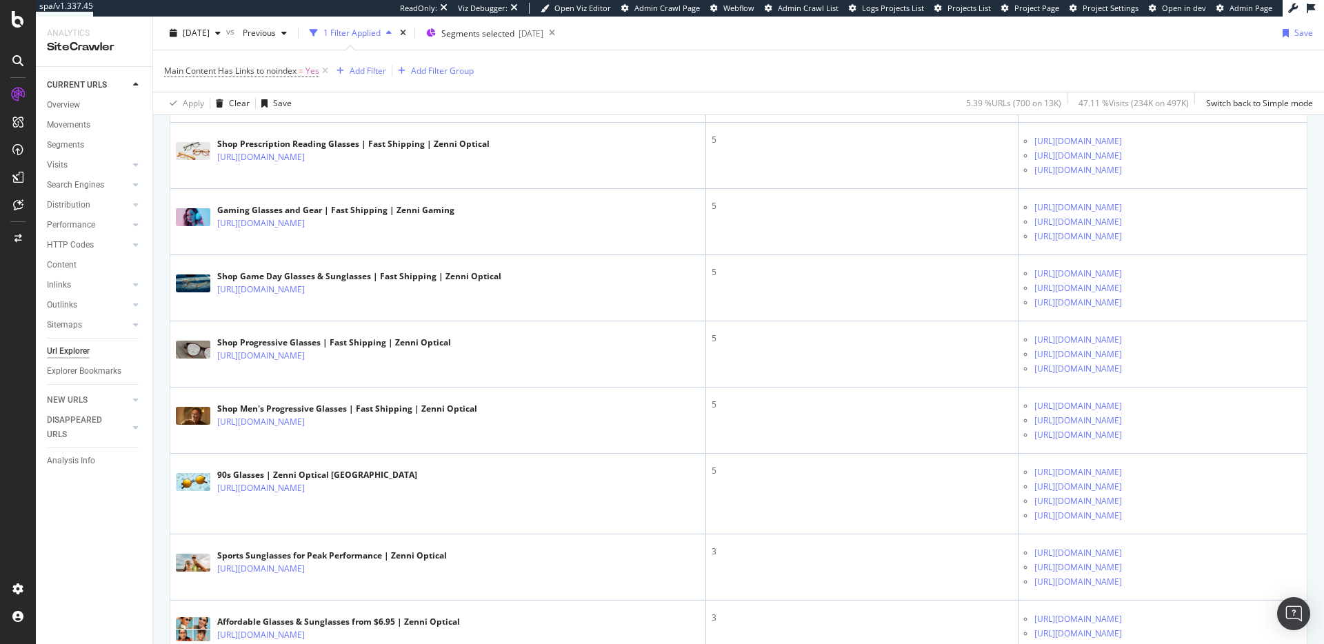
scroll to position [1339, 0]
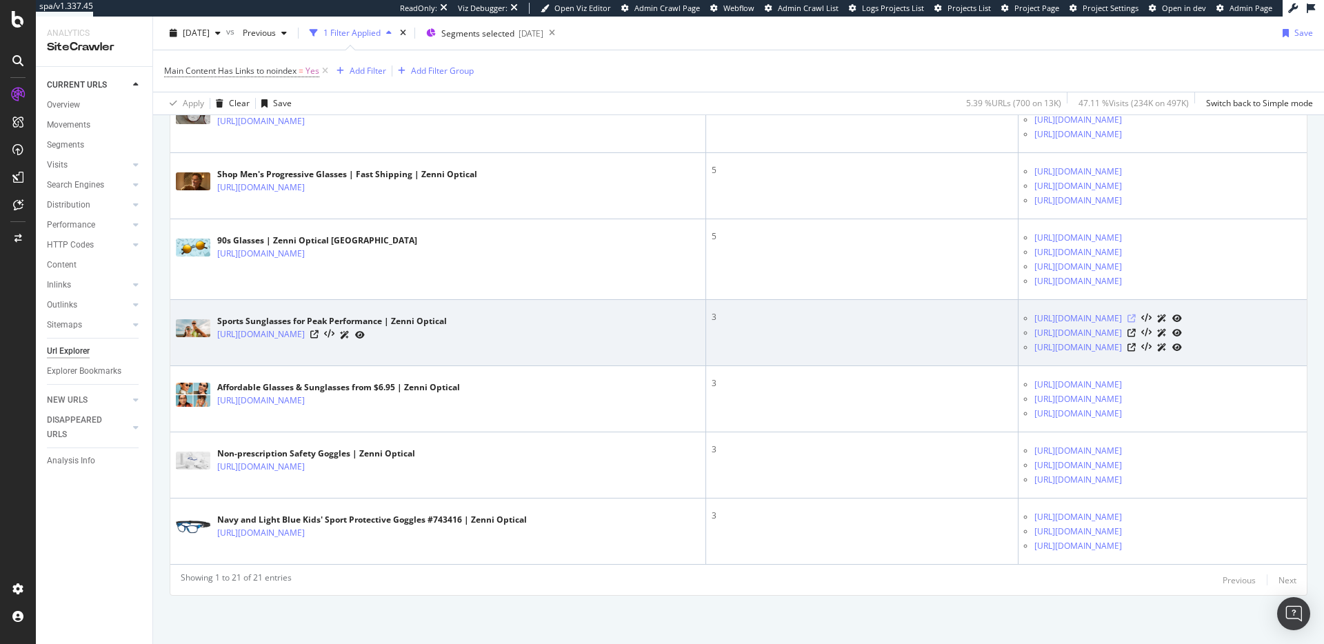
click at [1128, 317] on icon at bounding box center [1132, 319] width 8 height 8
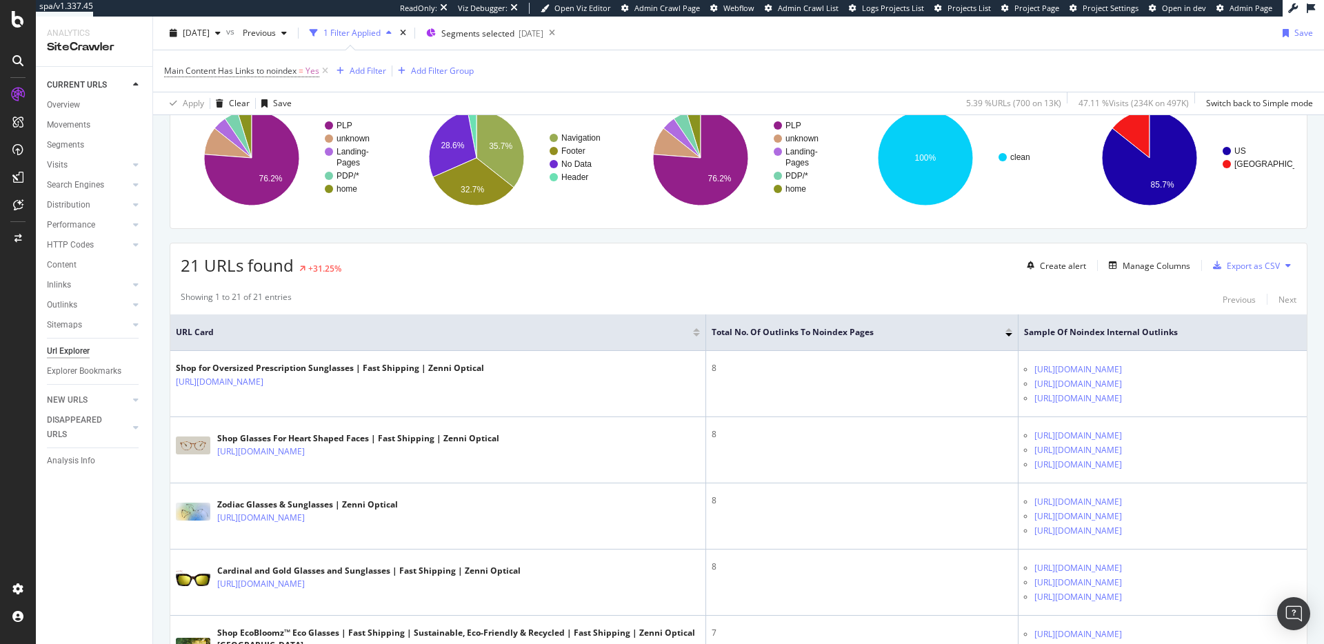
scroll to position [0, 0]
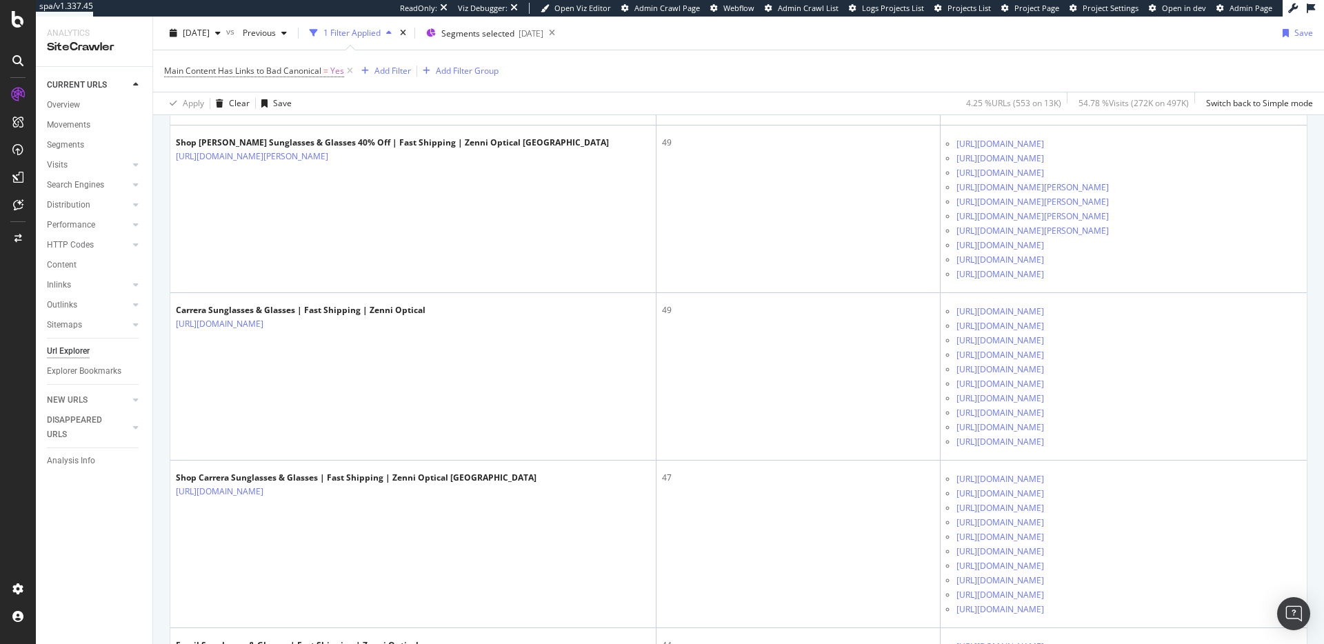
scroll to position [568, 0]
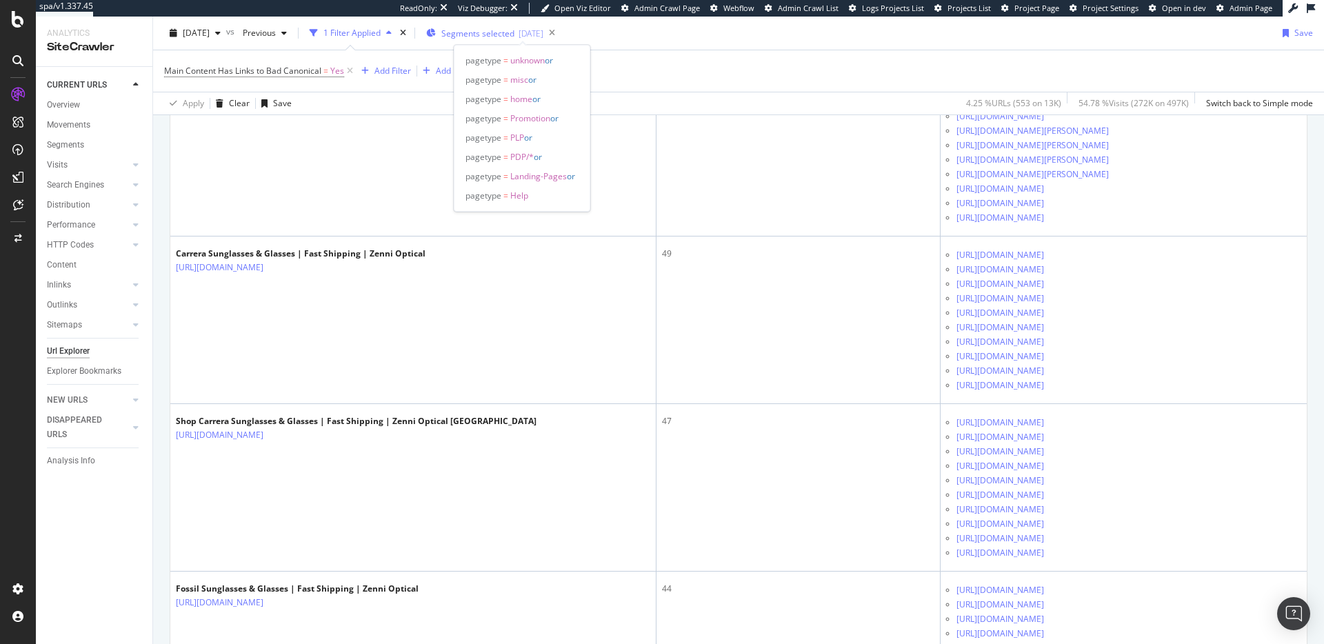
click at [515, 36] on span "Segments selected" at bounding box center [477, 34] width 73 height 12
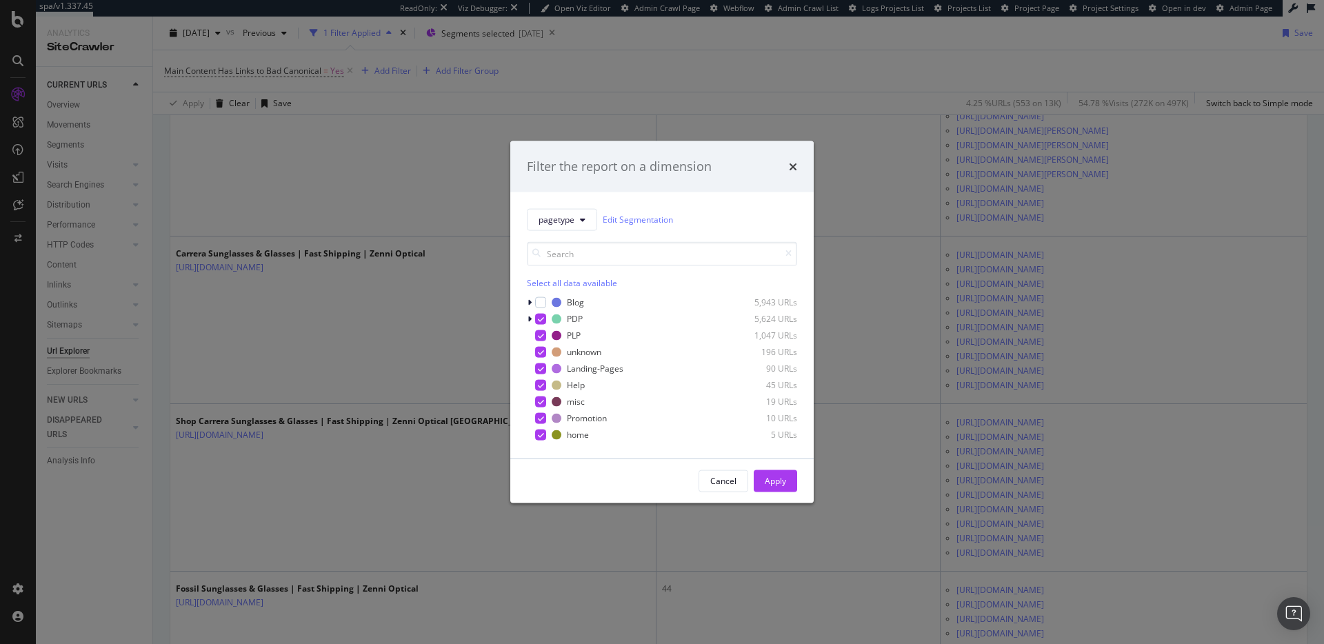
click at [709, 37] on div "Filter the report on a dimension pagetype Edit Segmentation Select all data ava…" at bounding box center [662, 322] width 1324 height 644
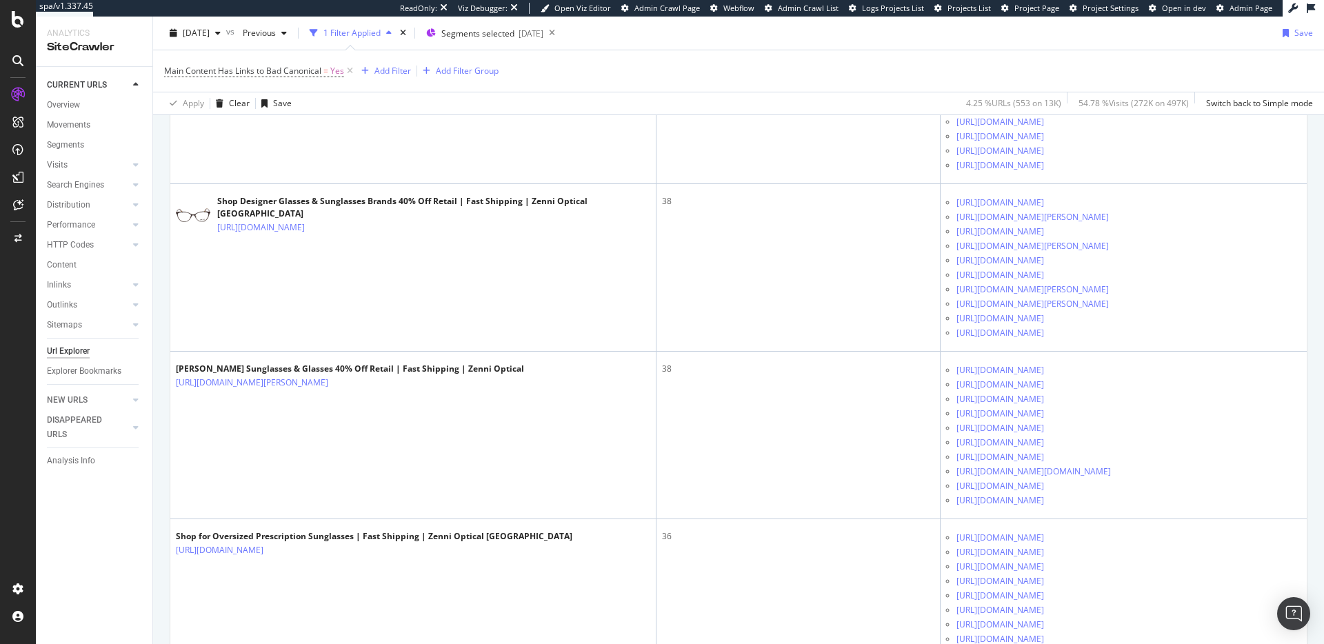
scroll to position [1545, 0]
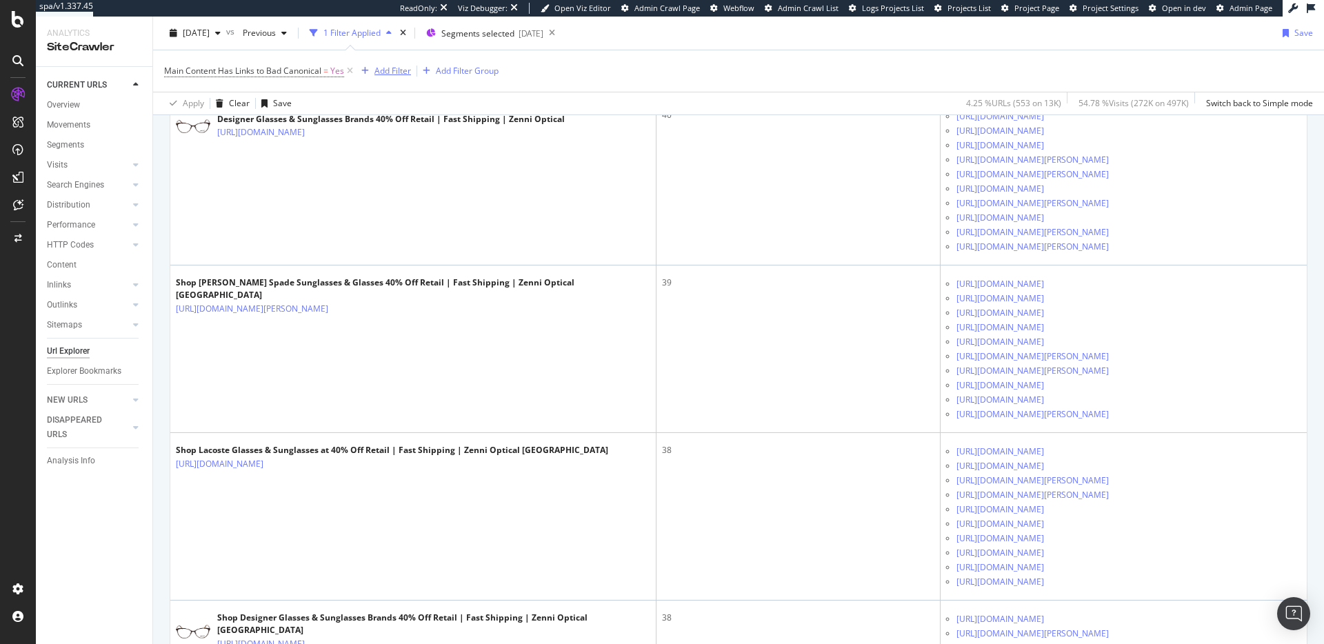
click at [406, 65] on div "Add Filter" at bounding box center [393, 71] width 37 height 12
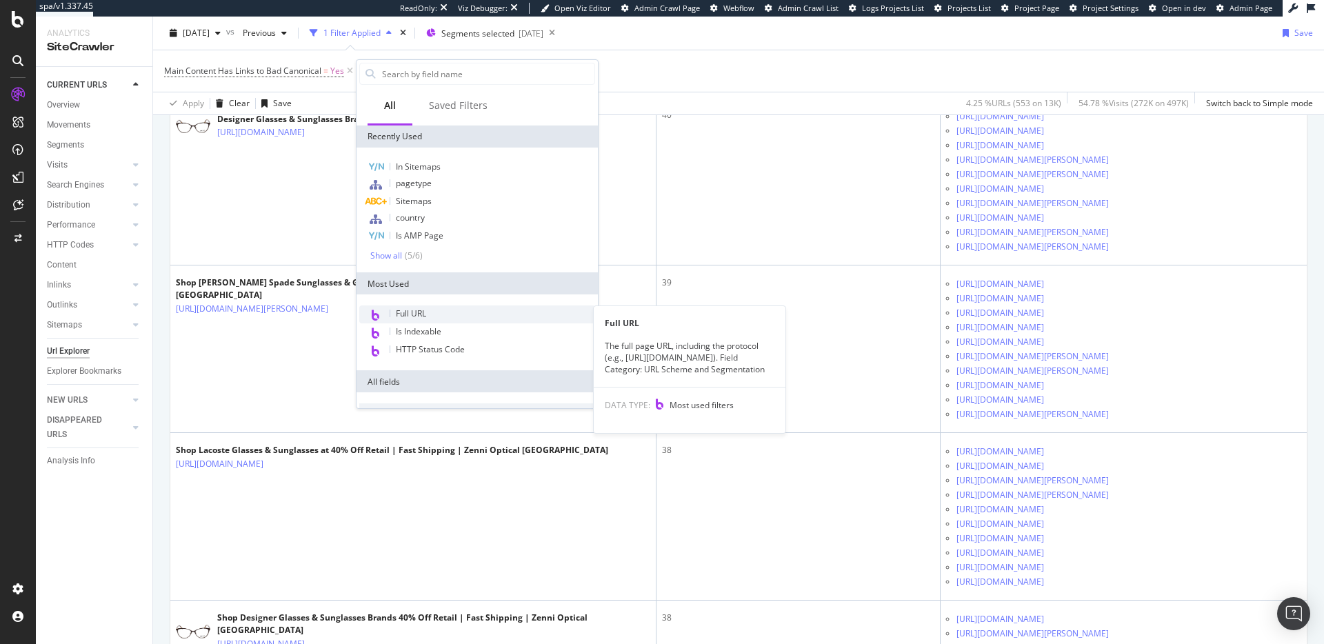
click at [468, 312] on div "Full URL" at bounding box center [477, 315] width 236 height 18
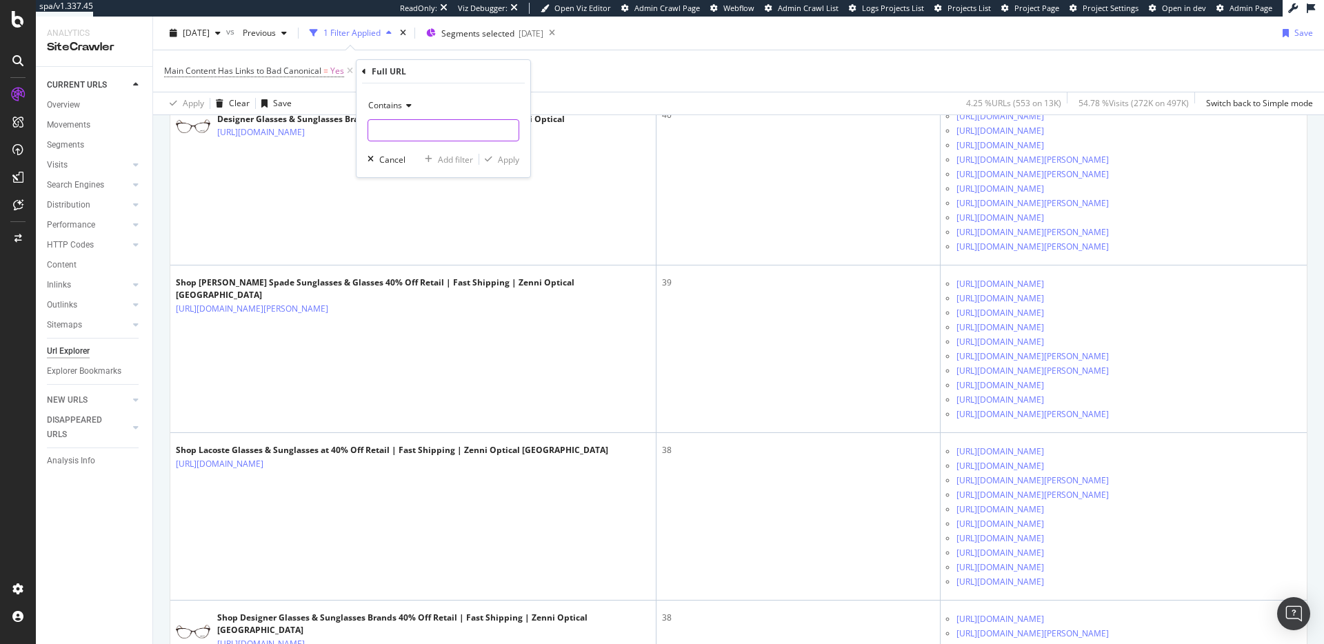
click at [447, 131] on input "text" at bounding box center [443, 130] width 150 height 22
type input "www.zennioptical"
click at [501, 161] on div "Apply" at bounding box center [508, 160] width 21 height 12
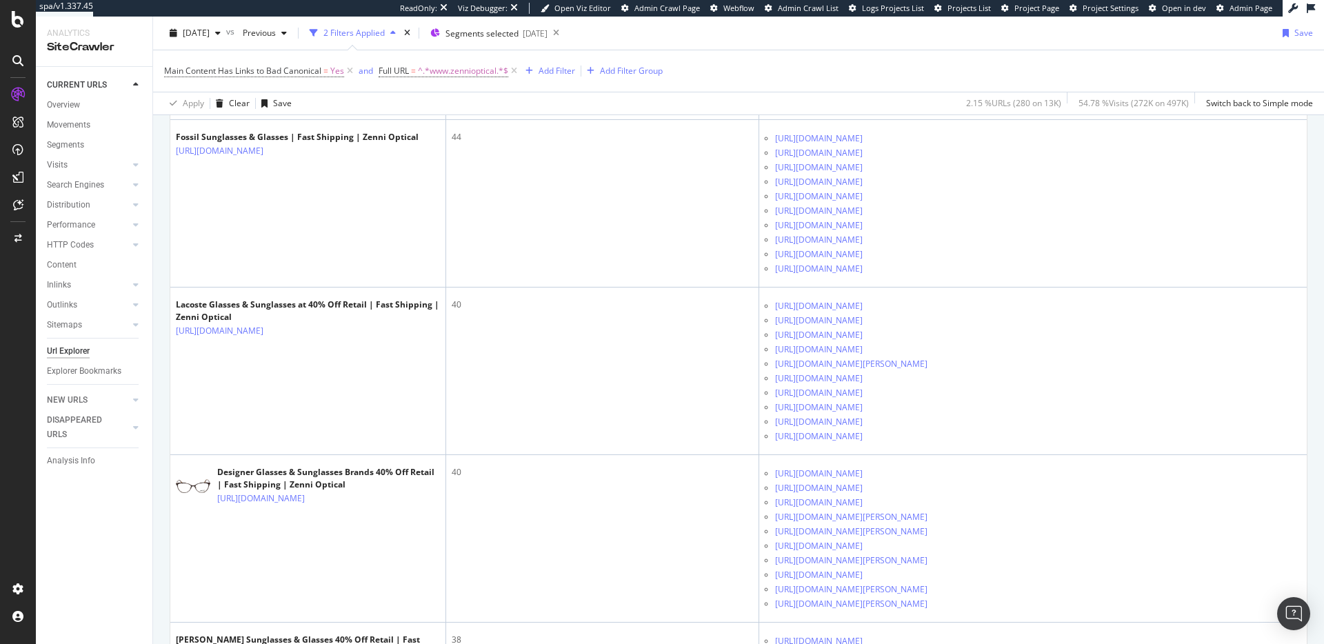
scroll to position [827, 0]
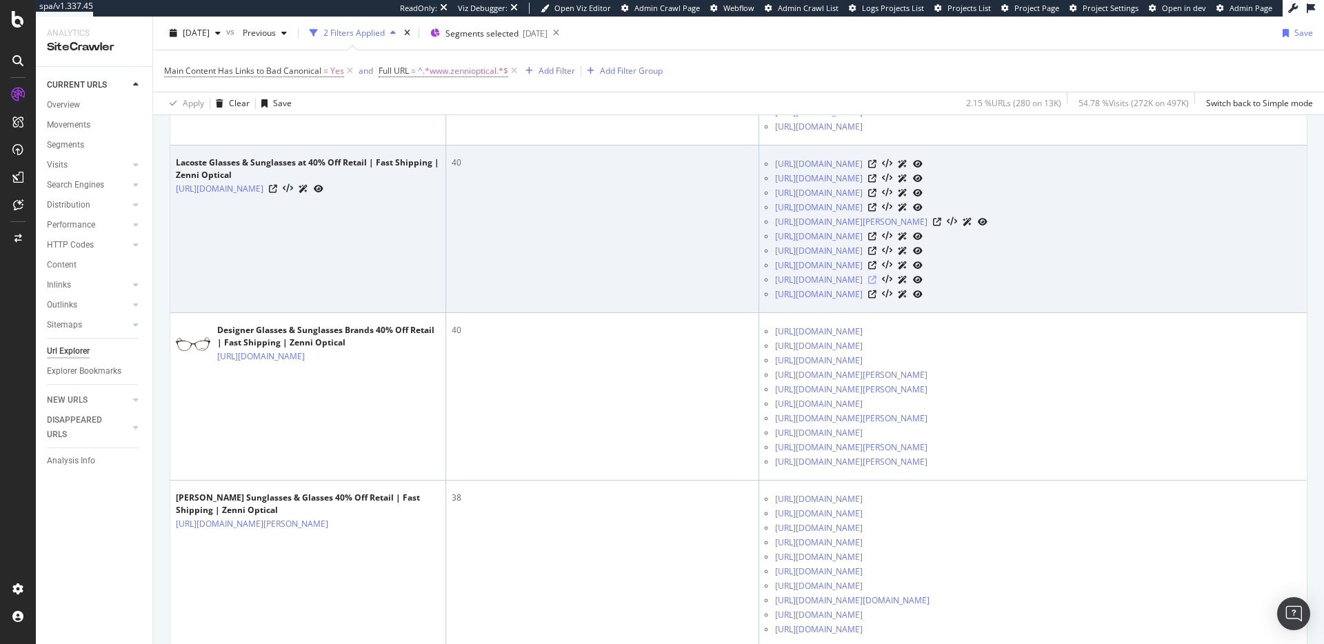
click at [877, 281] on icon at bounding box center [872, 280] width 8 height 8
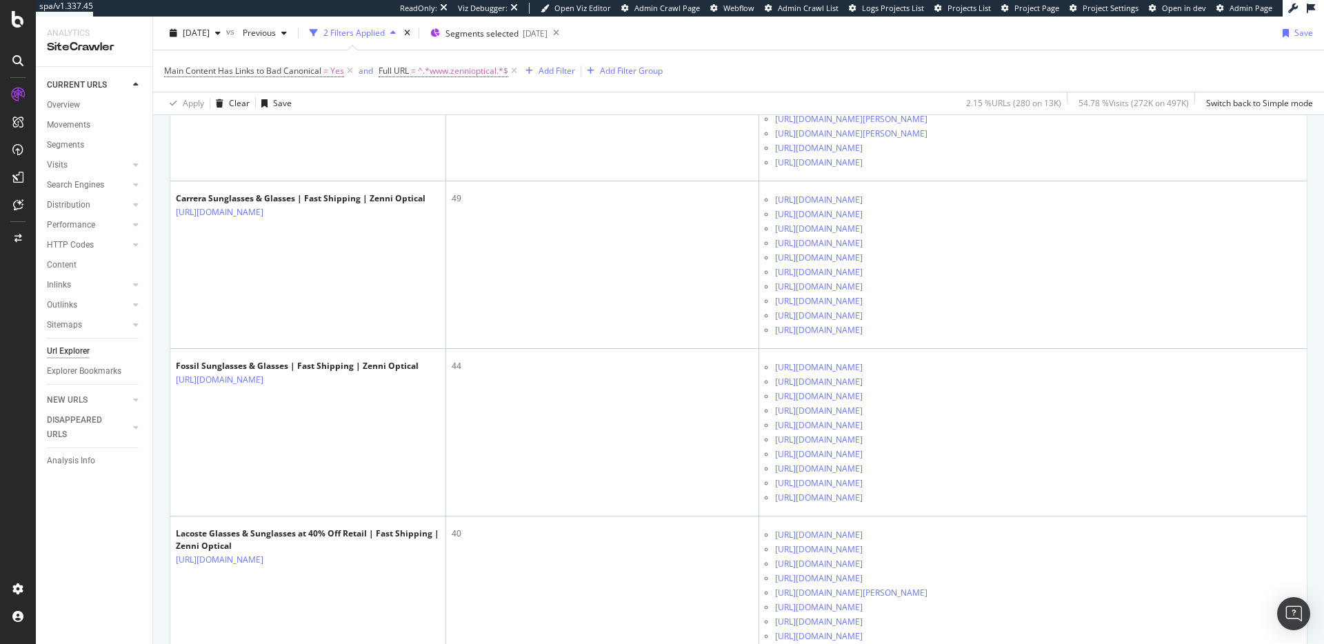
scroll to position [0, 0]
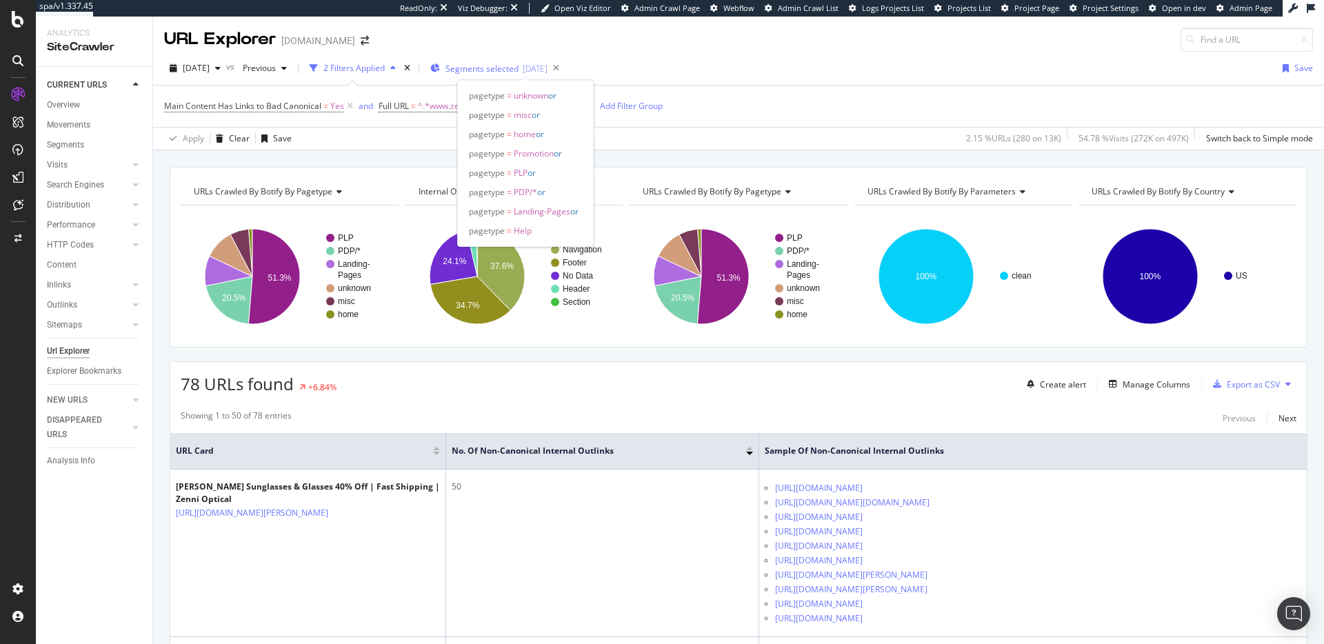
click at [548, 66] on div "[DATE]" at bounding box center [535, 69] width 25 height 12
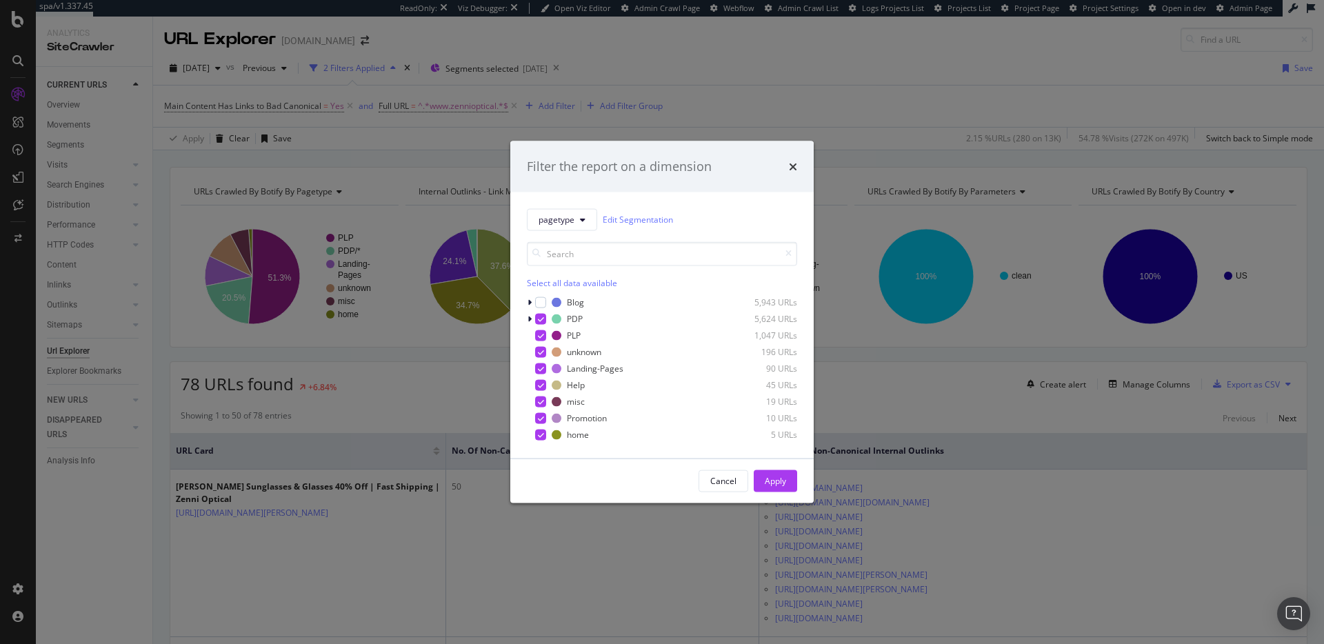
click at [759, 89] on div "Filter the report on a dimension pagetype Edit Segmentation Select all data ava…" at bounding box center [662, 322] width 1324 height 644
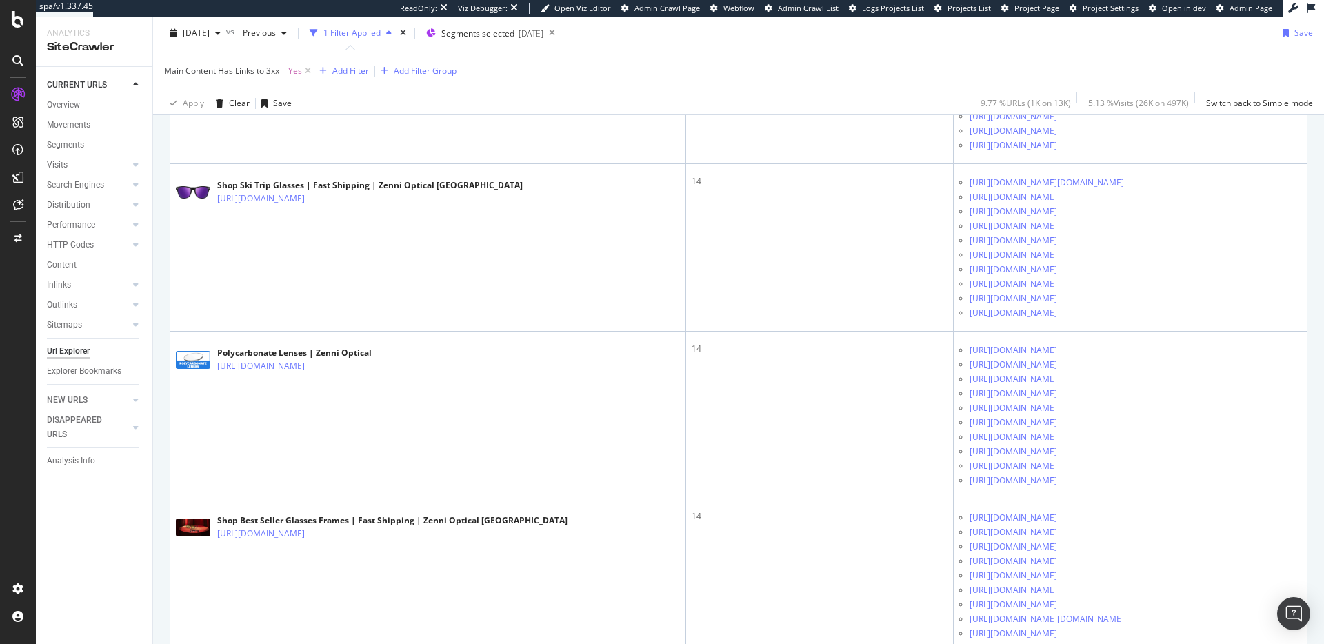
scroll to position [8312, 0]
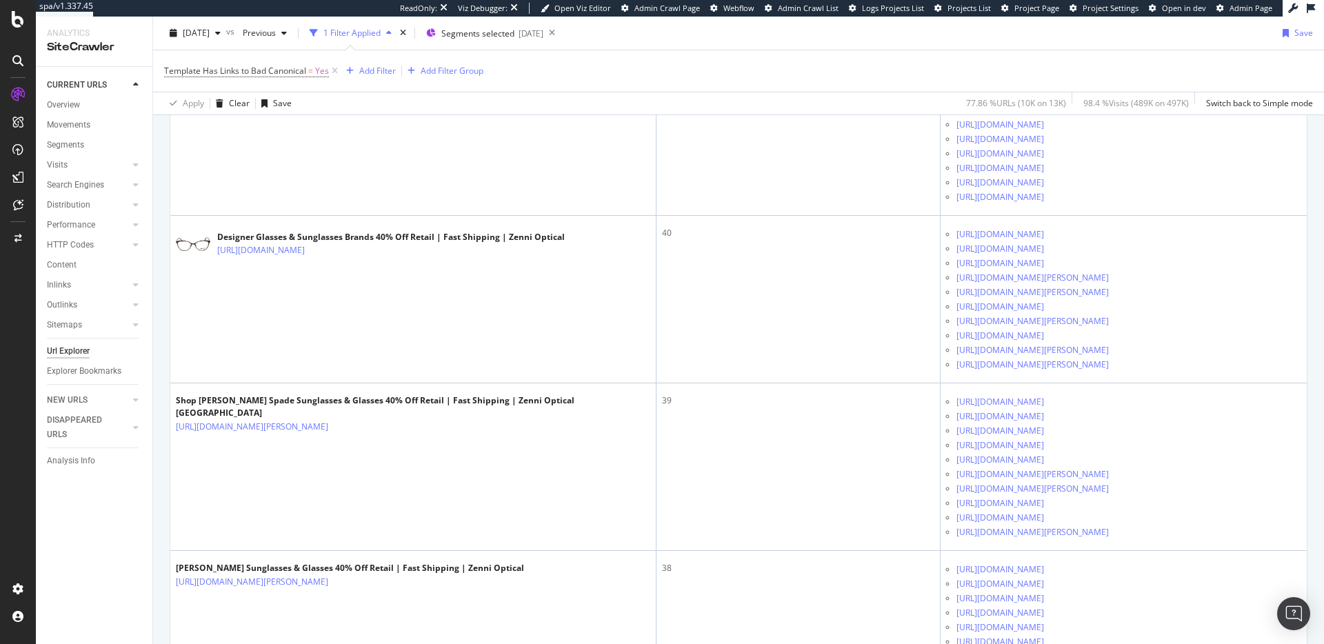
scroll to position [1064, 0]
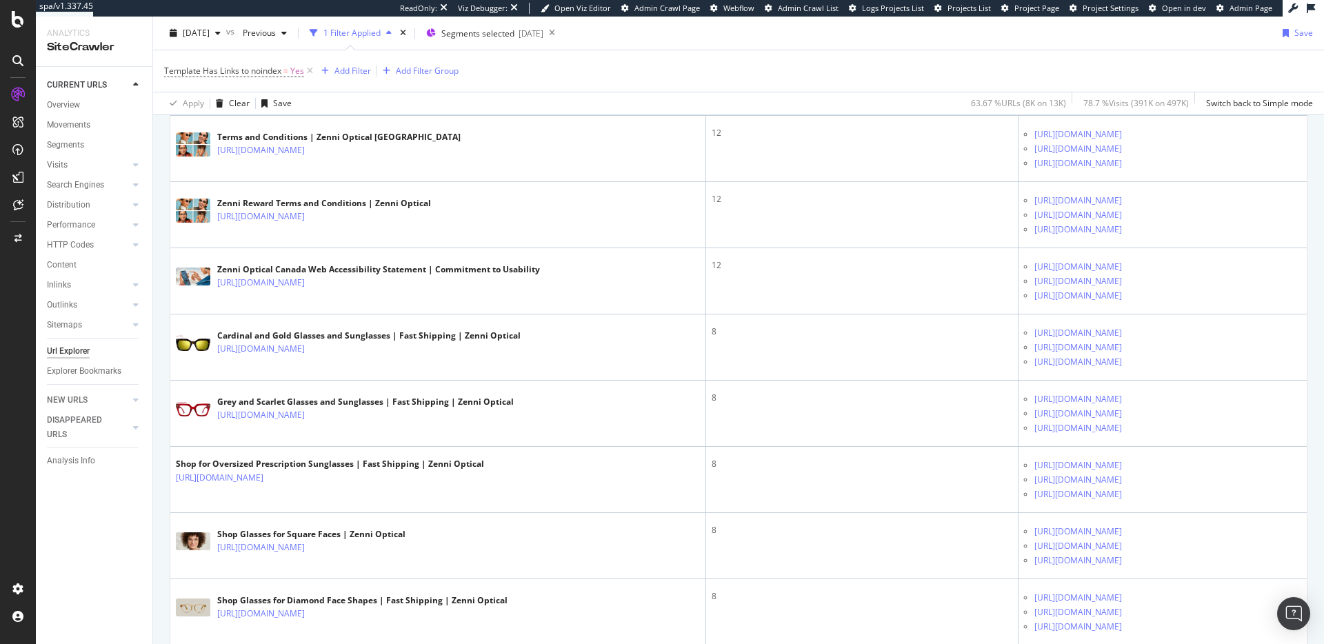
scroll to position [611, 0]
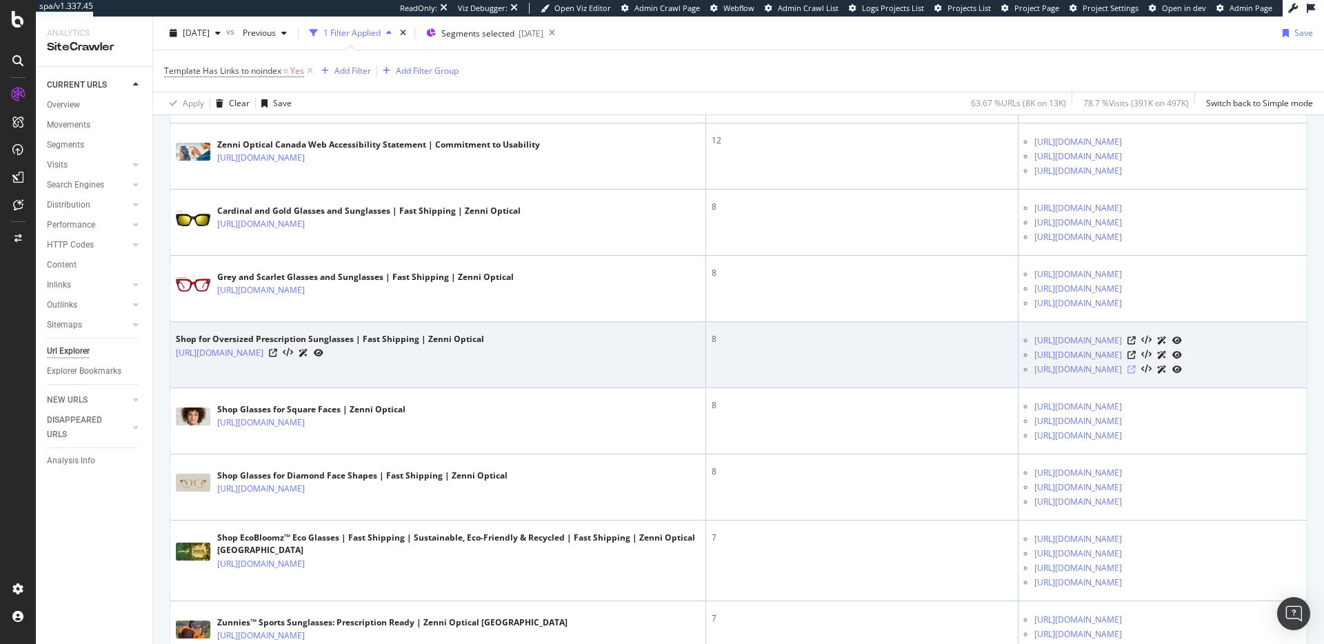
click at [1128, 370] on icon at bounding box center [1132, 370] width 8 height 8
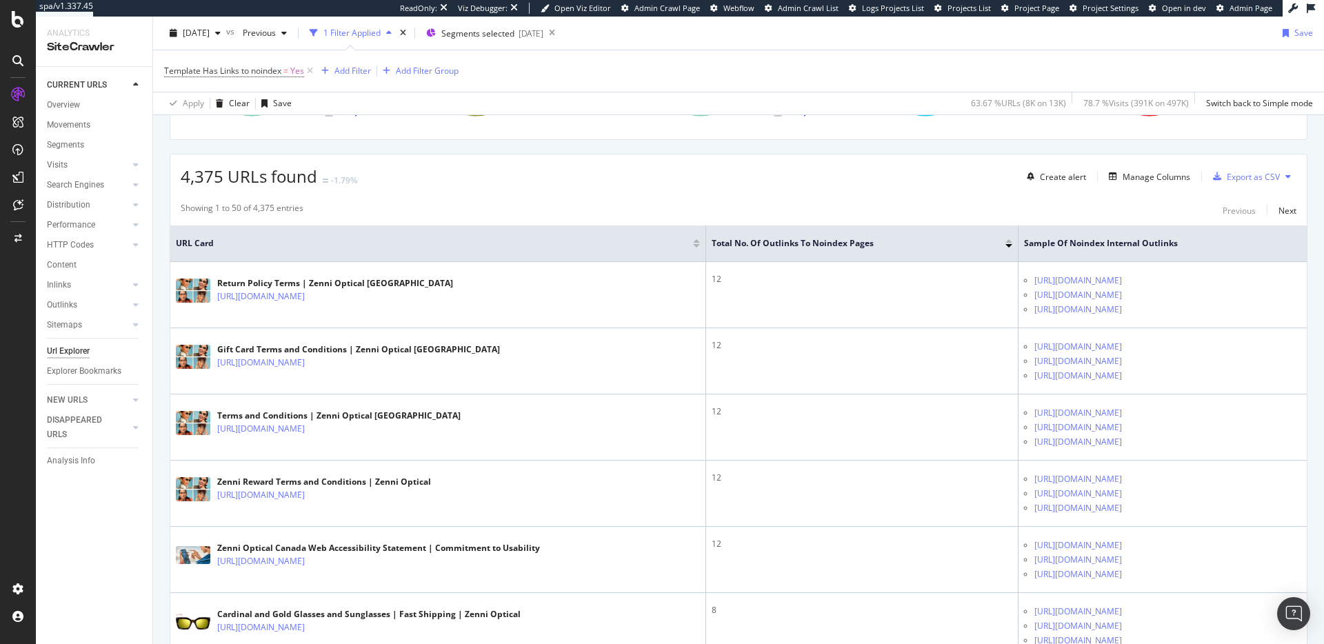
scroll to position [0, 0]
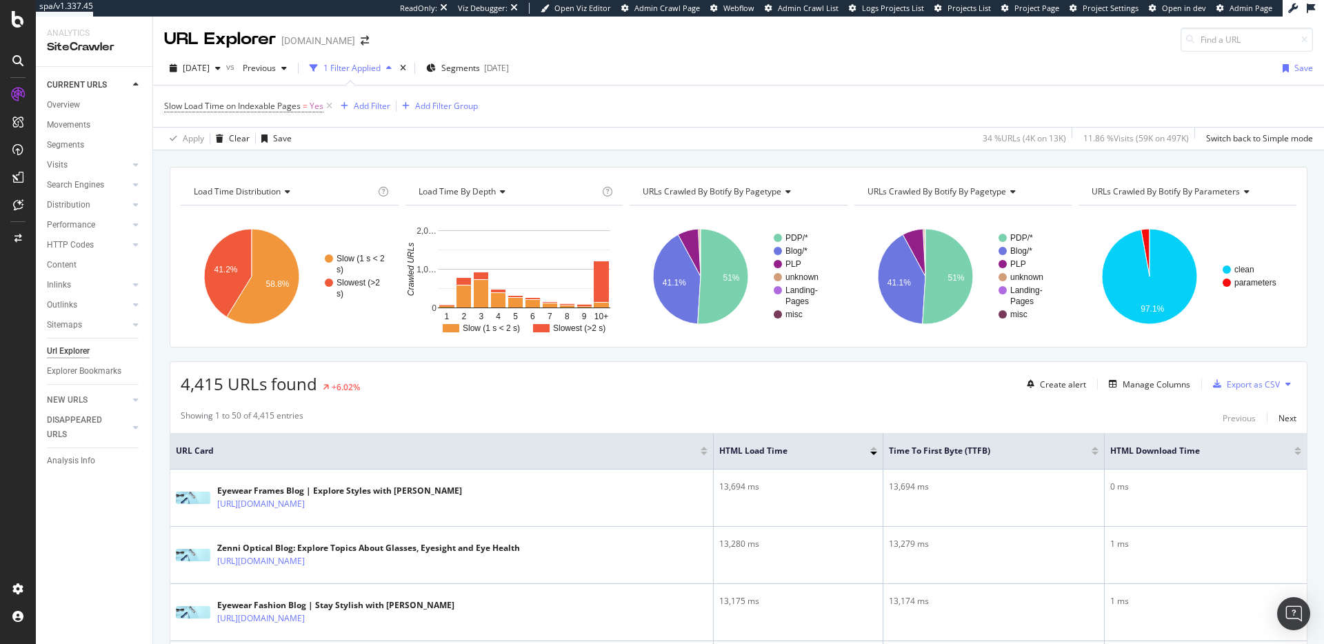
scroll to position [381, 0]
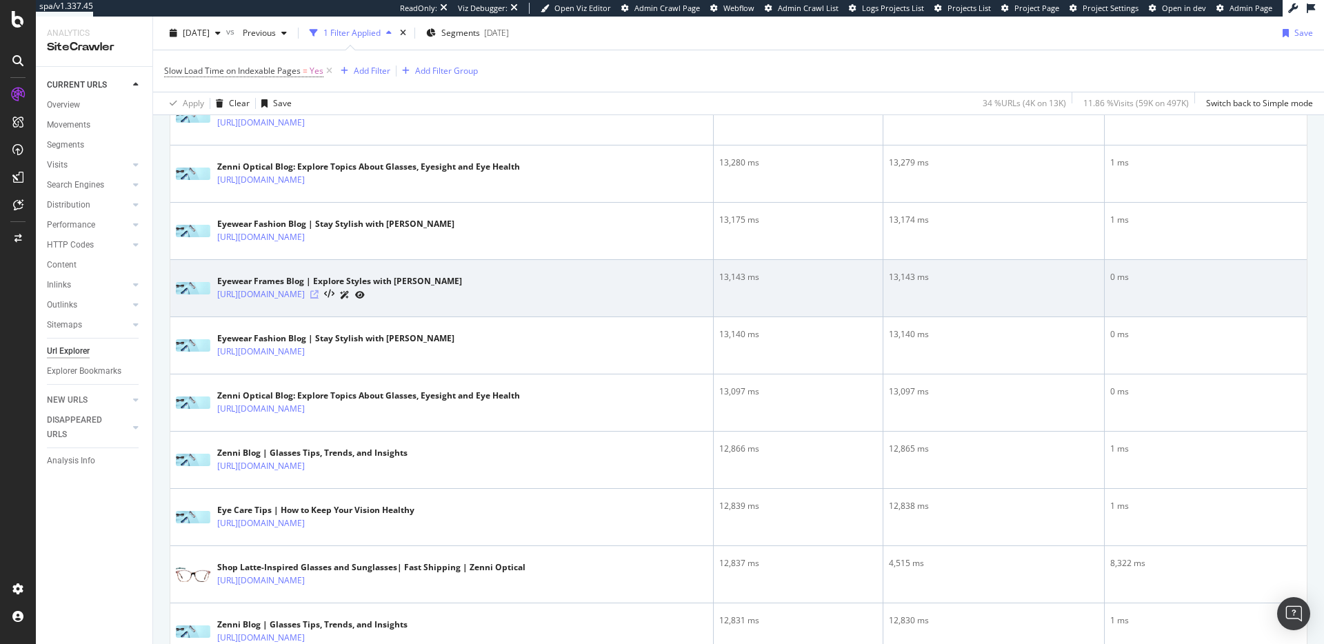
click at [319, 293] on icon at bounding box center [314, 294] width 8 height 8
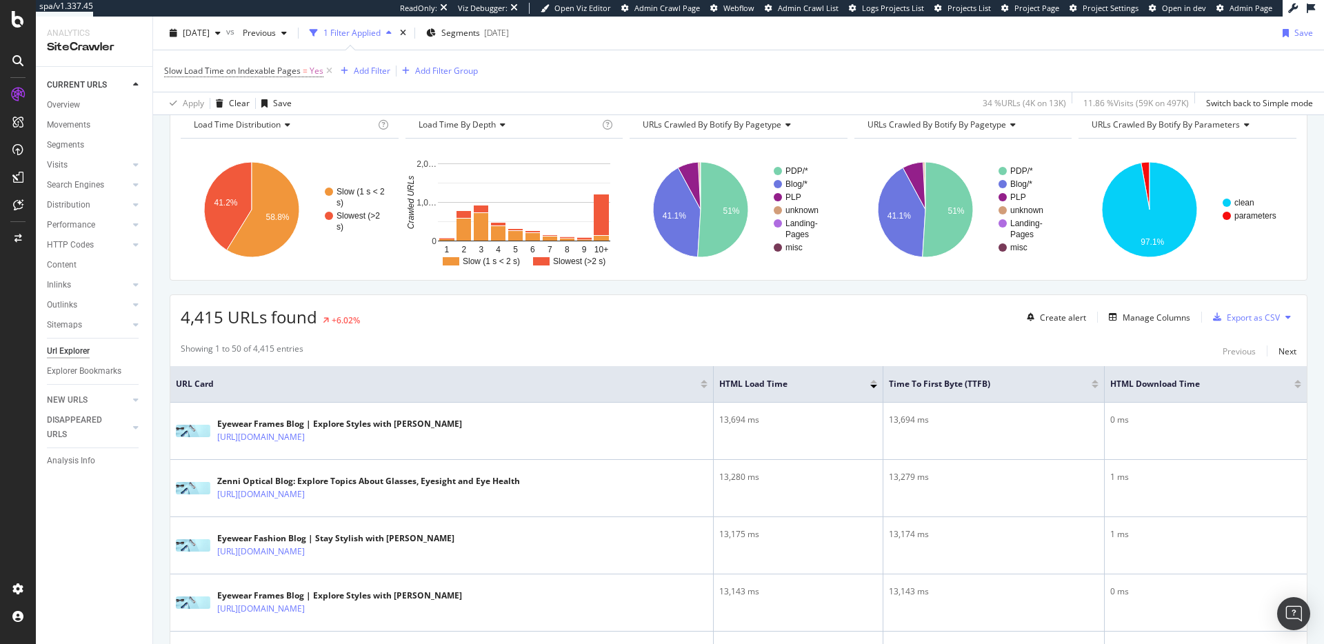
scroll to position [0, 0]
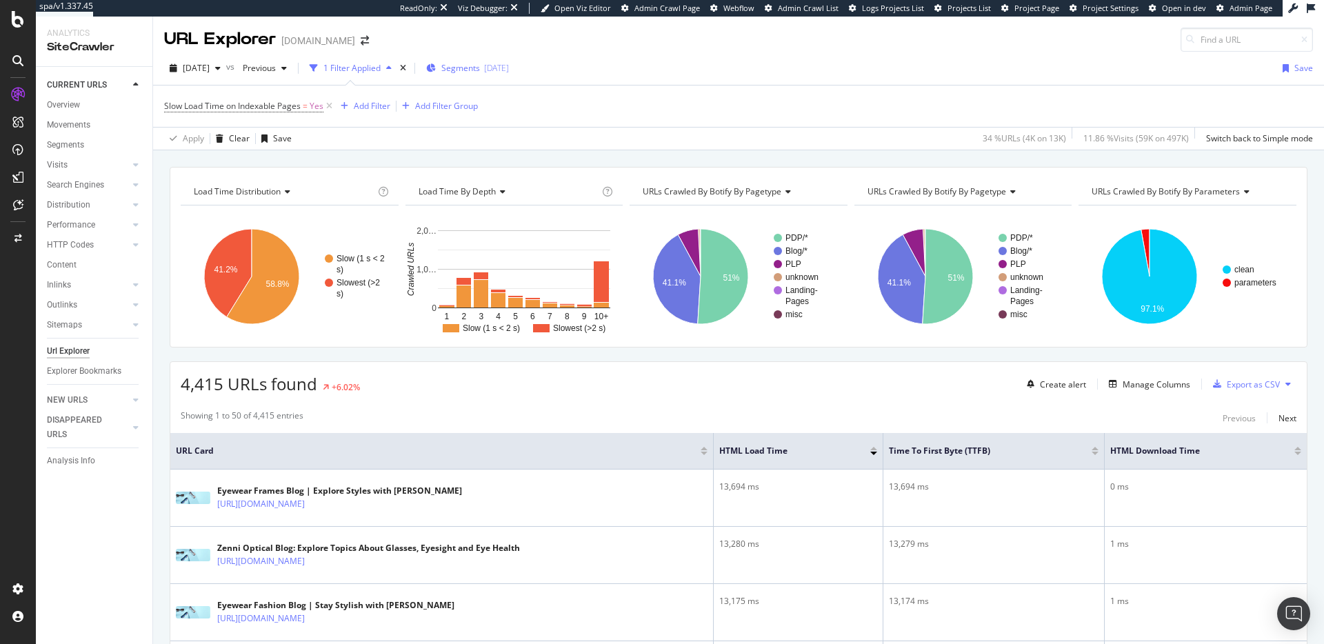
click at [509, 63] on div "[DATE]" at bounding box center [496, 68] width 25 height 12
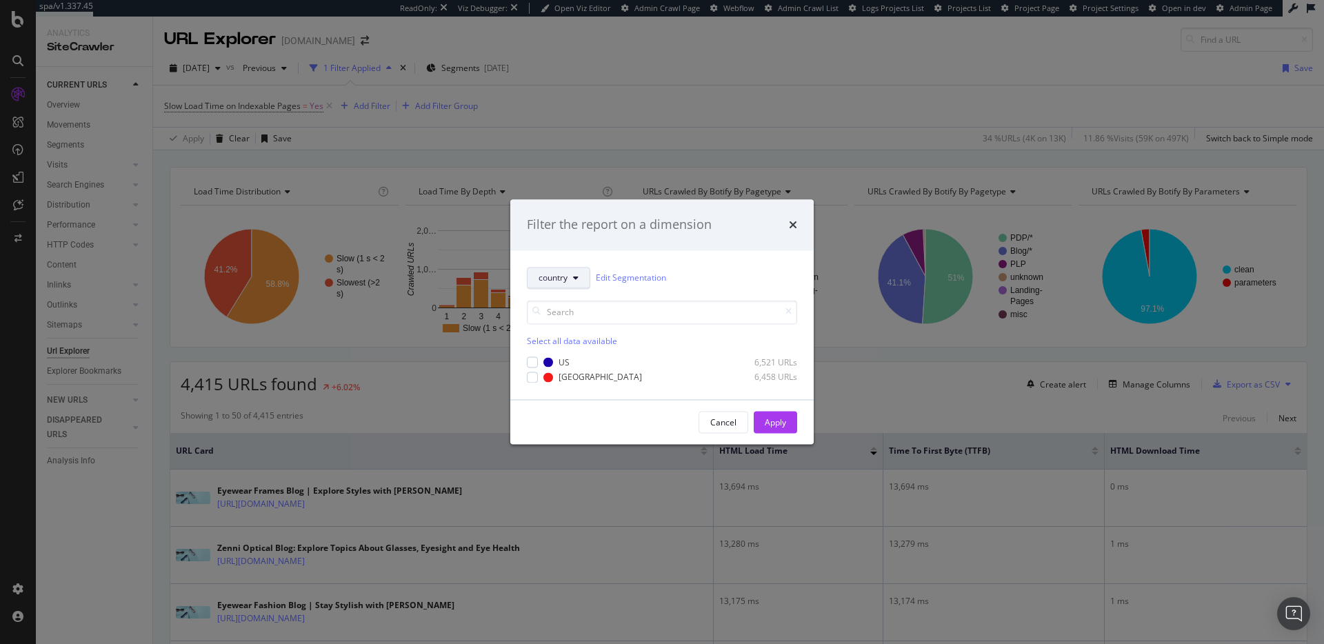
click at [557, 279] on span "country" at bounding box center [553, 278] width 29 height 12
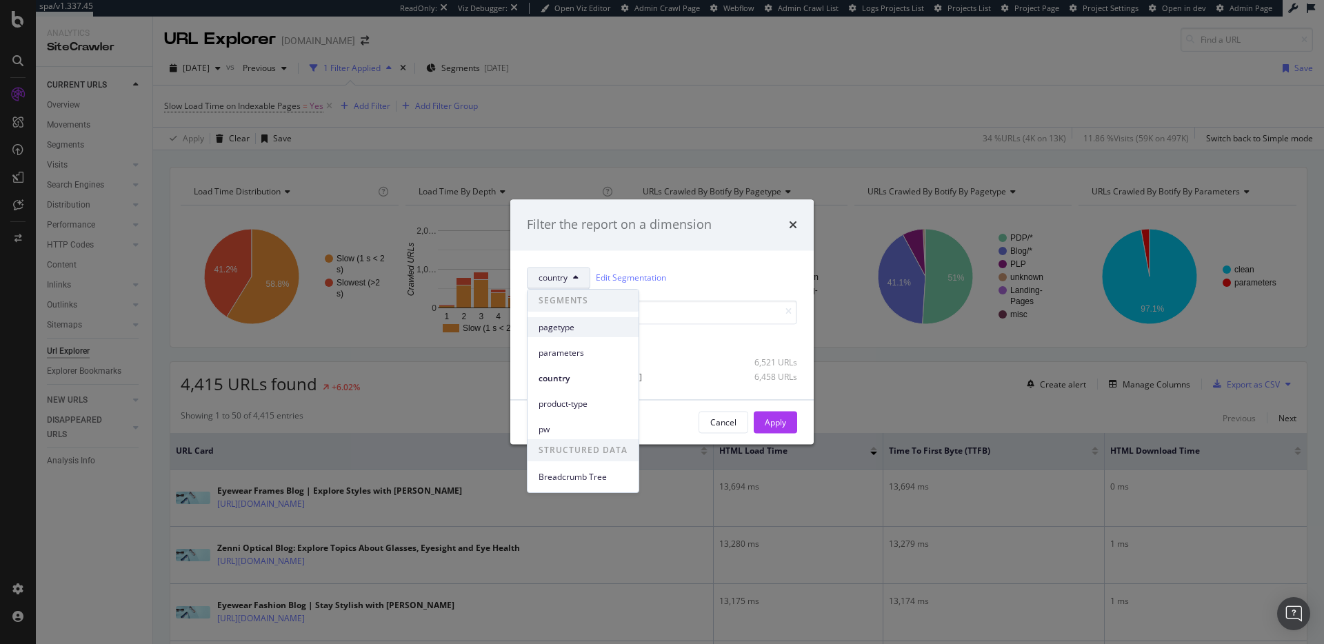
click at [569, 333] on div "pagetype" at bounding box center [583, 327] width 111 height 20
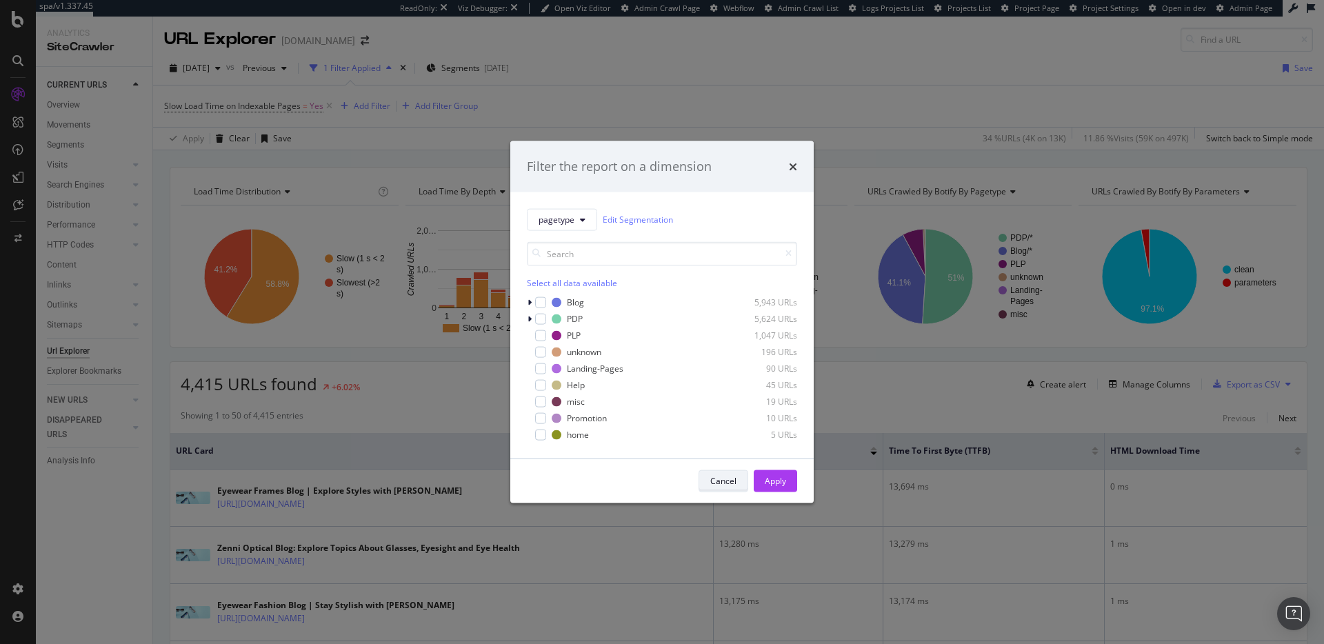
click at [732, 477] on div "Cancel" at bounding box center [723, 481] width 26 height 12
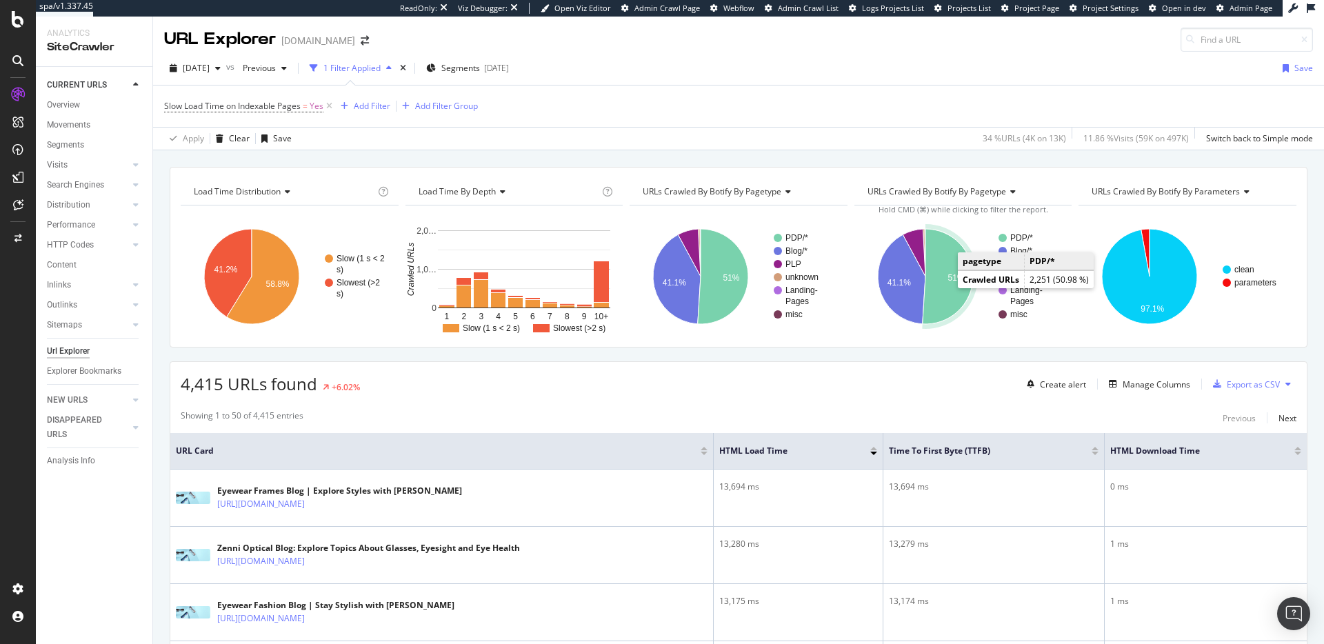
click at [928, 292] on icon "A chart." at bounding box center [948, 276] width 50 height 95
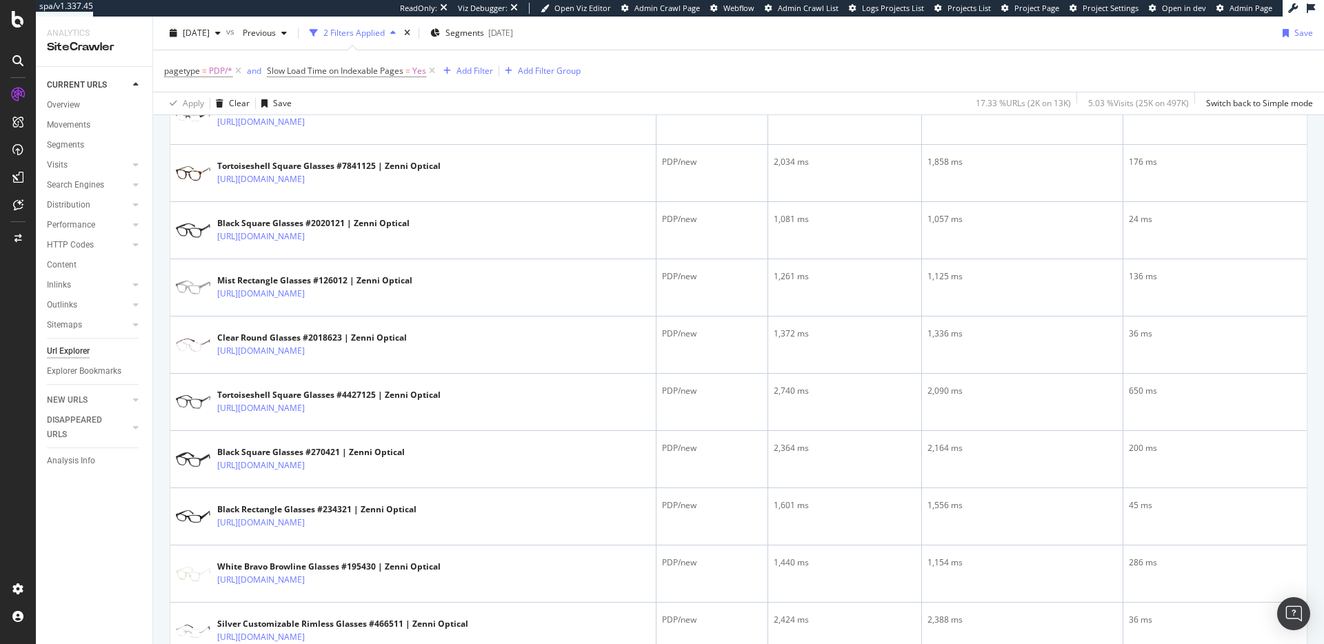
scroll to position [2773, 0]
